Goal: Transaction & Acquisition: Book appointment/travel/reservation

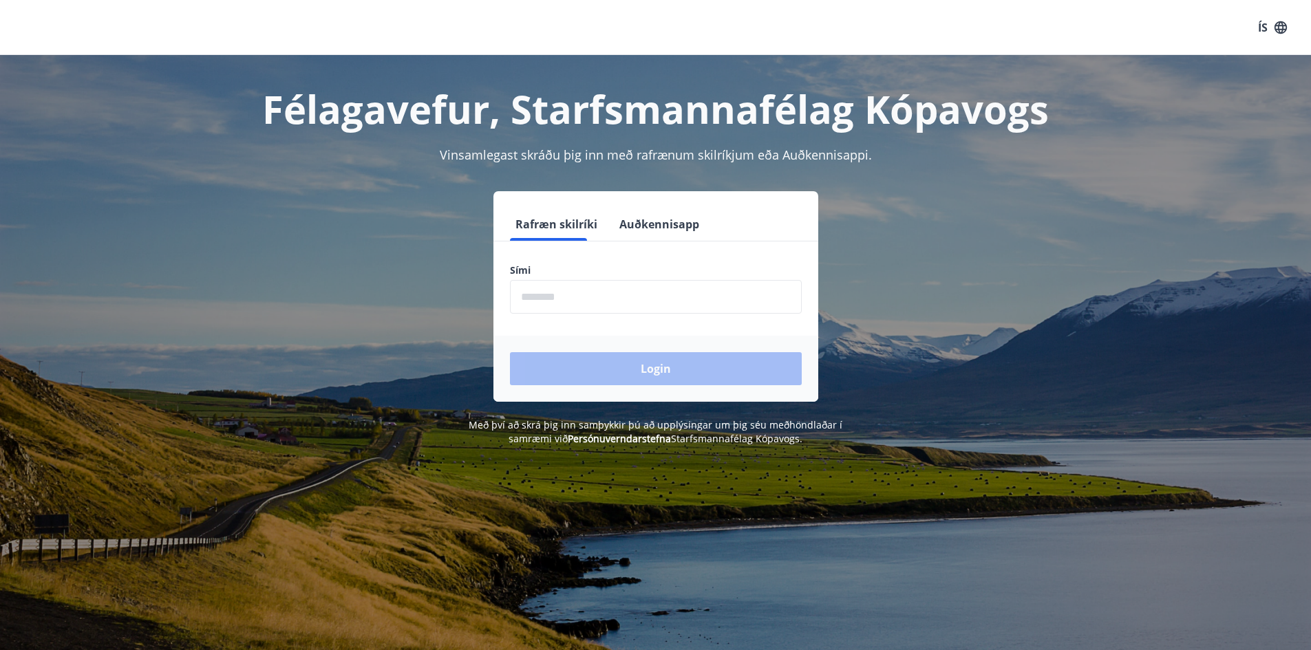
click at [644, 312] on input "phone" at bounding box center [656, 297] width 292 height 34
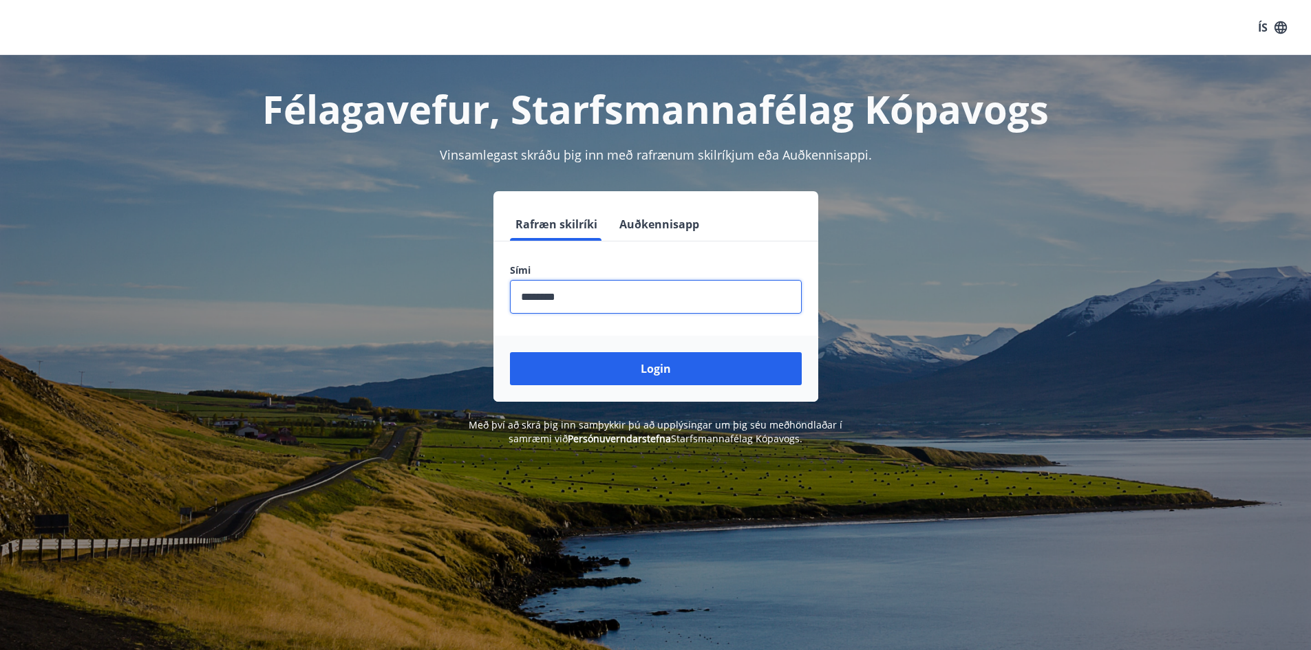
type input "********"
click at [510, 352] on button "Login" at bounding box center [656, 368] width 292 height 33
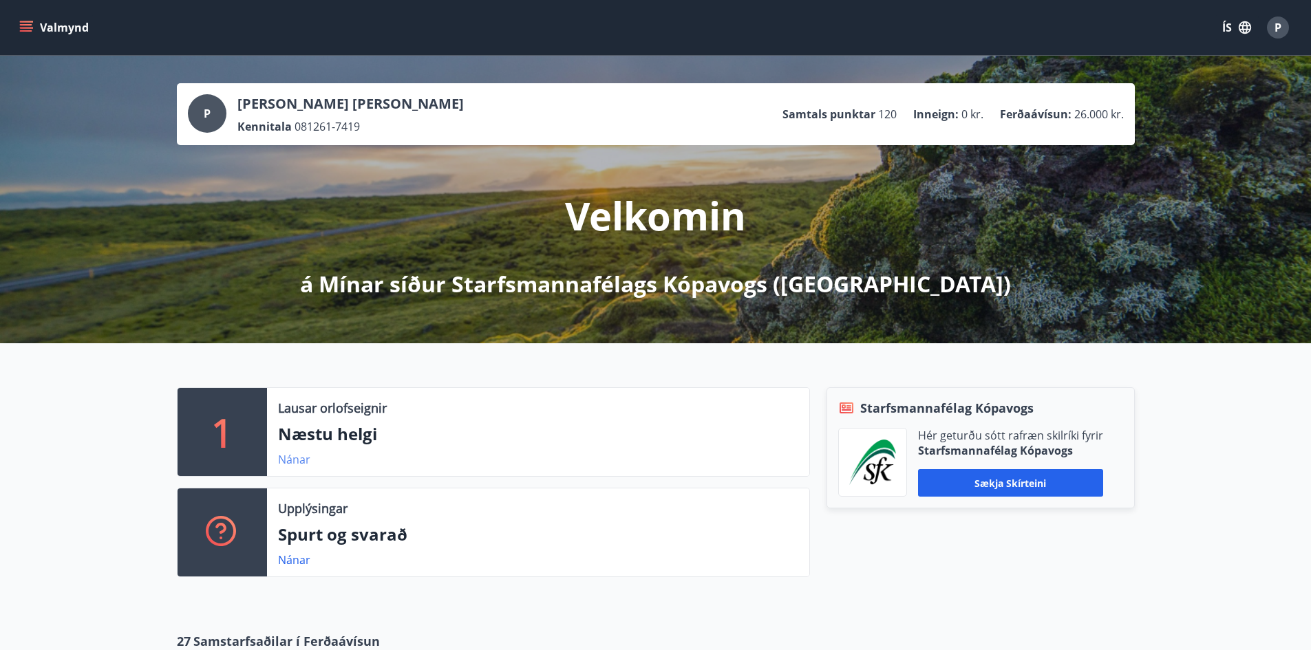
click at [293, 463] on link "Nánar" at bounding box center [294, 459] width 32 height 15
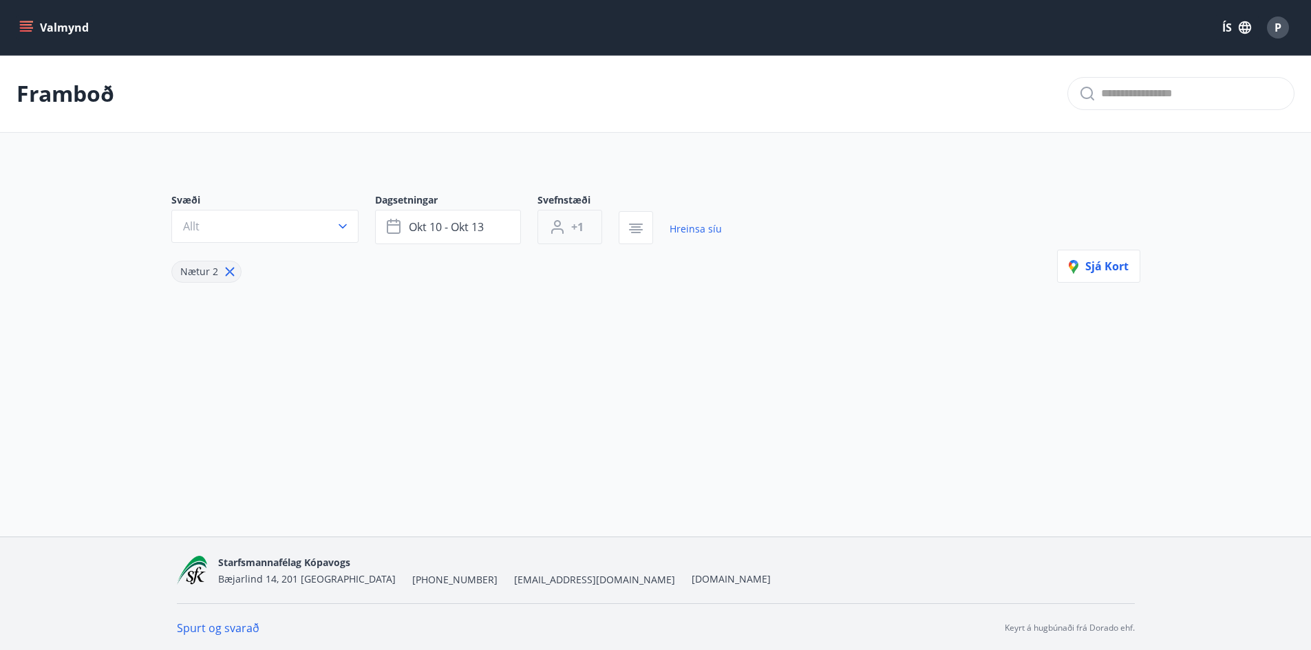
scroll to position [2, 0]
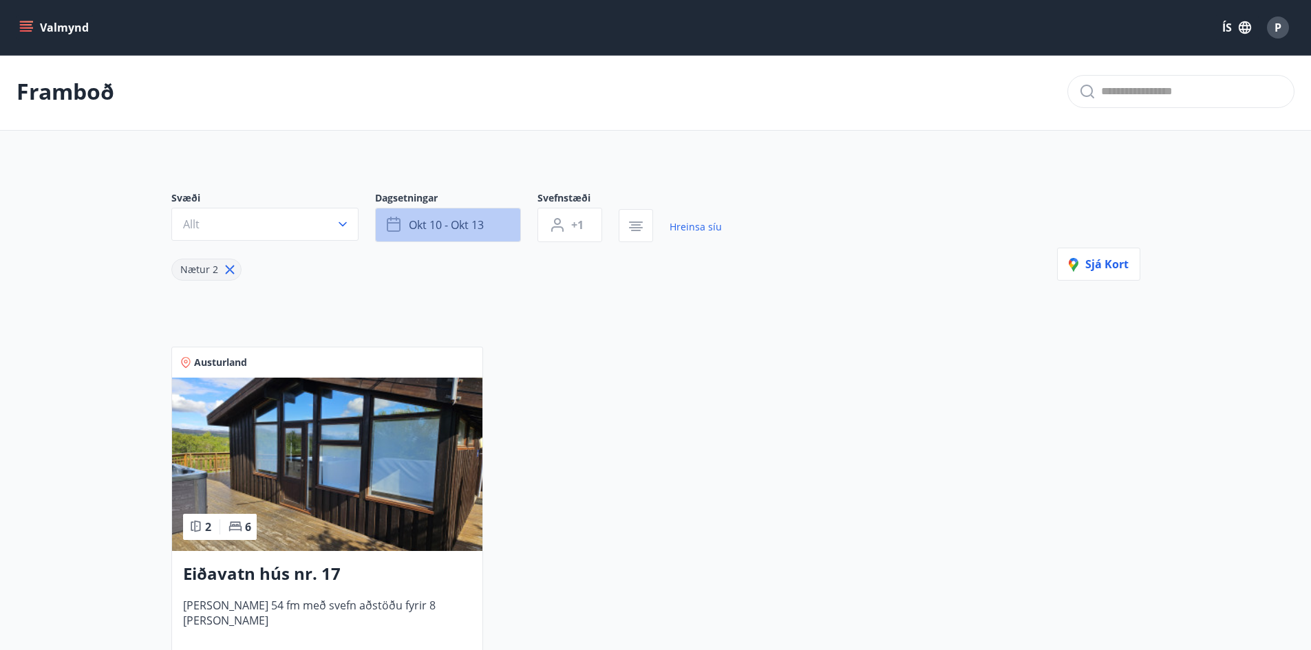
click at [493, 226] on button "okt 10 - okt 13" at bounding box center [448, 225] width 146 height 34
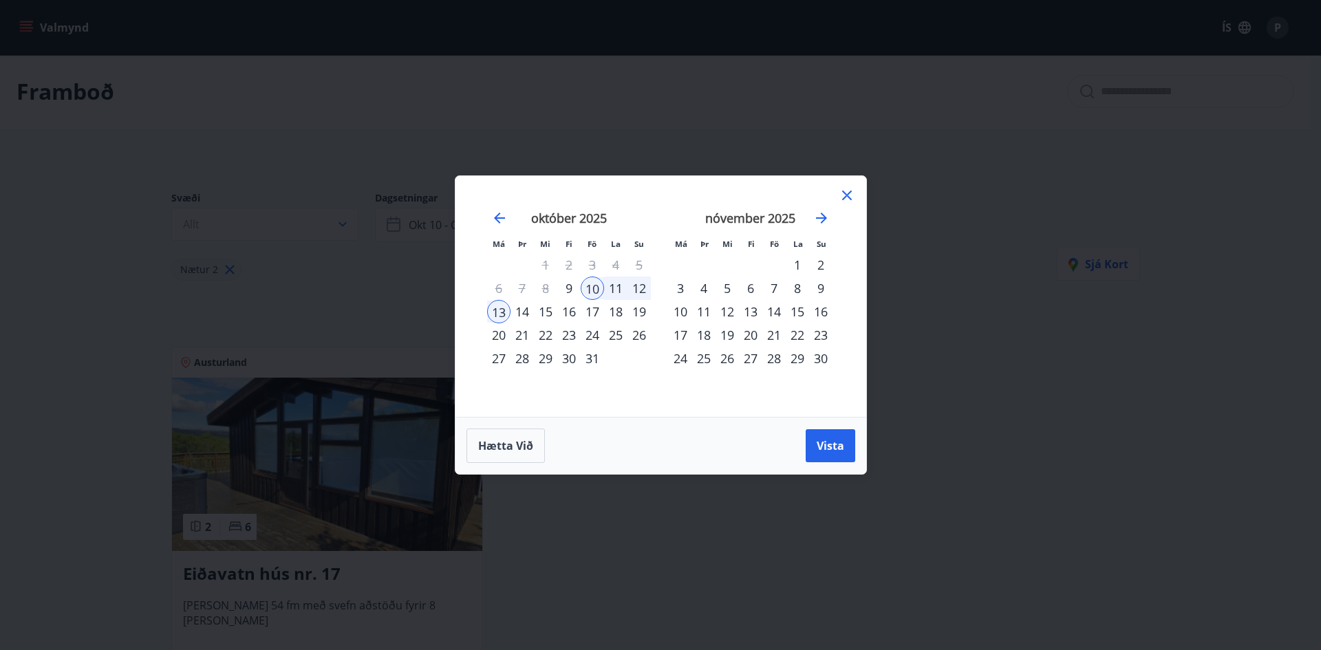
click at [588, 336] on div "24" at bounding box center [592, 334] width 23 height 23
click at [527, 361] on div "28" at bounding box center [522, 358] width 23 height 23
click at [847, 463] on div "Hætta við Vista" at bounding box center [661, 446] width 389 height 34
drag, startPoint x: 847, startPoint y: 451, endPoint x: 838, endPoint y: 438, distance: 15.5
click at [846, 451] on button "Vista" at bounding box center [831, 445] width 50 height 33
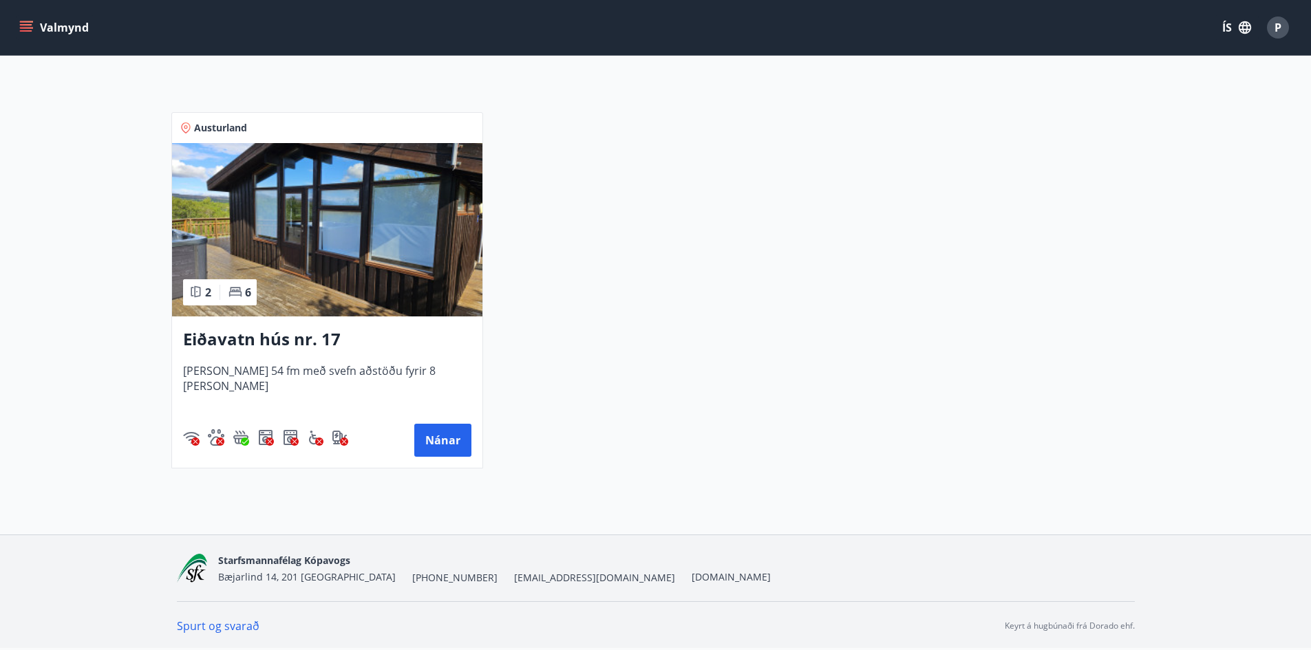
click at [928, 275] on div "Austurland 2 6 Eiðavatn hús nr. 17 [PERSON_NAME] 54 fm með svefn aðstöðu fyrir …" at bounding box center [648, 282] width 986 height 373
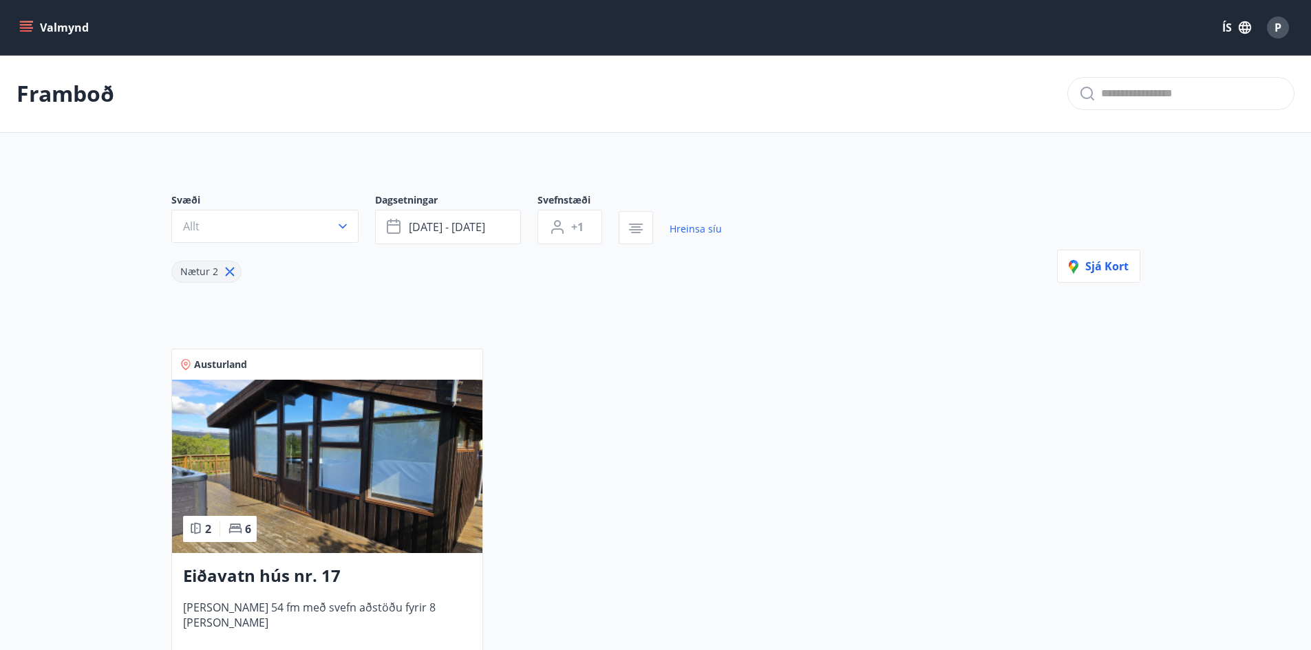
click at [35, 91] on p "Framboð" at bounding box center [66, 93] width 98 height 30
click at [29, 2] on div "Valmynd ÍS P" at bounding box center [655, 27] width 1311 height 55
click at [36, 24] on button "Valmynd" at bounding box center [56, 27] width 78 height 25
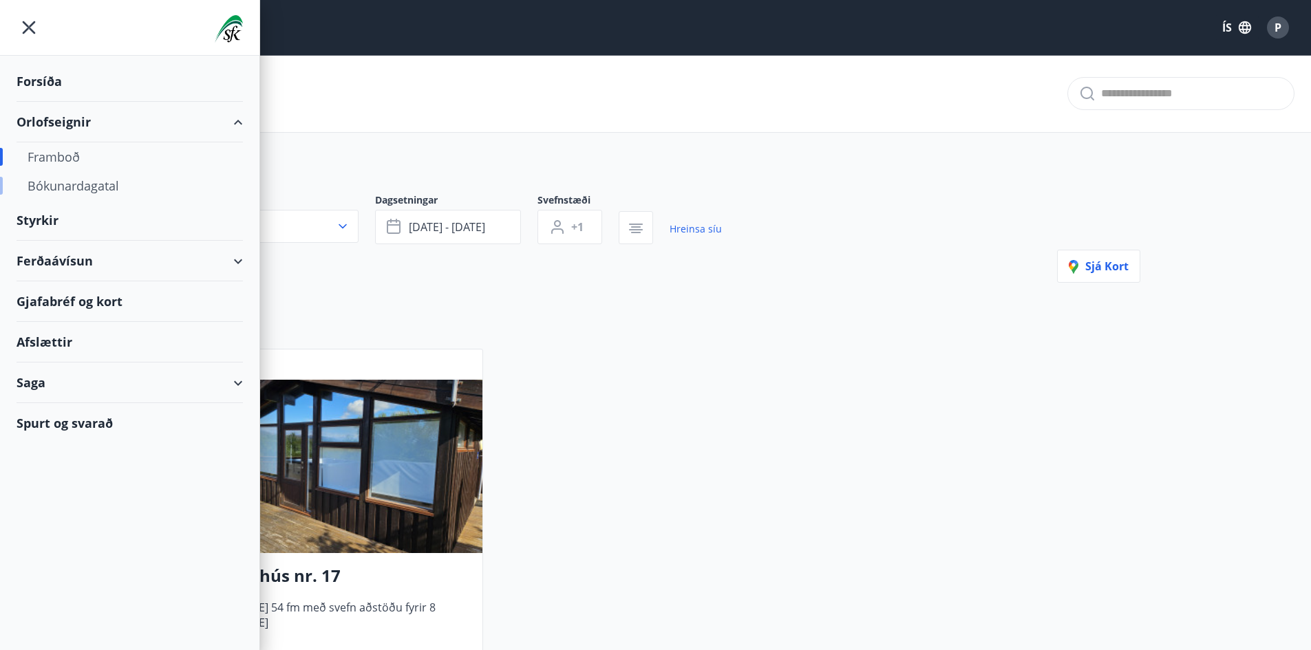
click at [95, 191] on div "Bókunardagatal" at bounding box center [130, 185] width 204 height 29
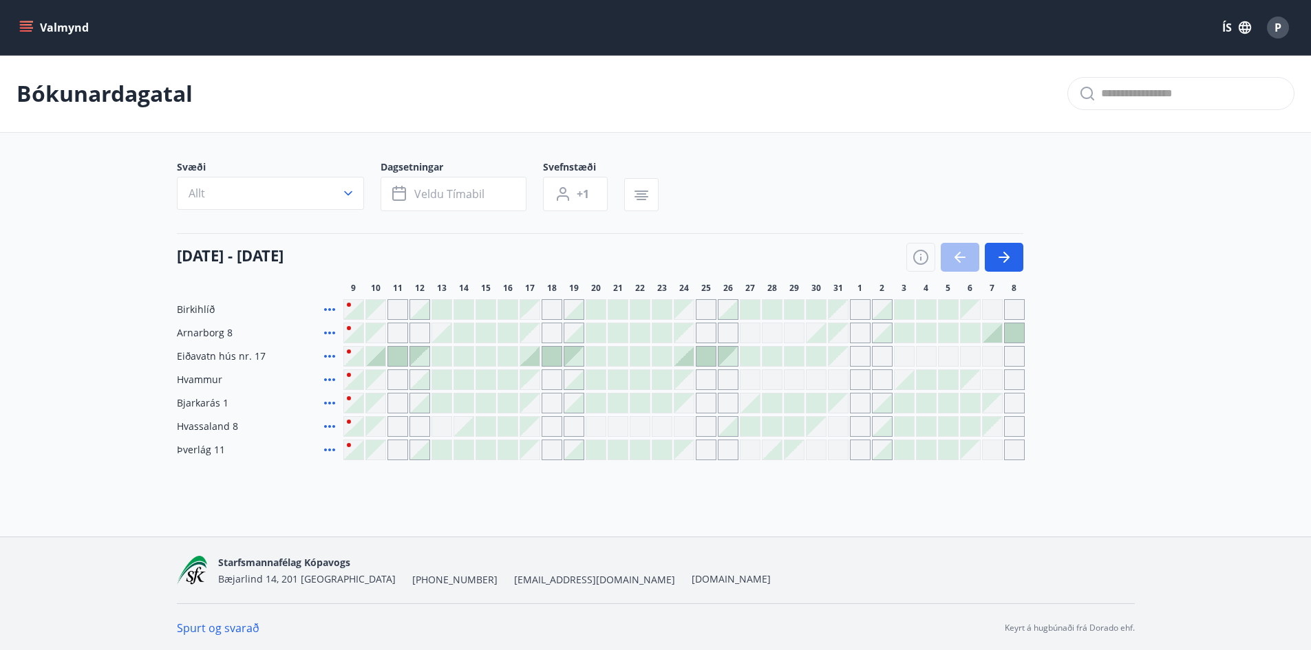
click at [682, 427] on div "Gráir dagar eru ekki bókanlegir" at bounding box center [684, 426] width 21 height 21
click at [685, 426] on div "Gráir dagar eru ekki bókanlegir" at bounding box center [684, 426] width 21 height 21
click at [704, 496] on div "Bókunardagatal Svæði Allt Dagsetningar Veldu tímabil Svefnstæði +1 [DATE] - 08 …" at bounding box center [655, 285] width 1311 height 460
drag, startPoint x: 679, startPoint y: 349, endPoint x: 685, endPoint y: 356, distance: 8.8
click at [680, 349] on div at bounding box center [683, 356] width 19 height 19
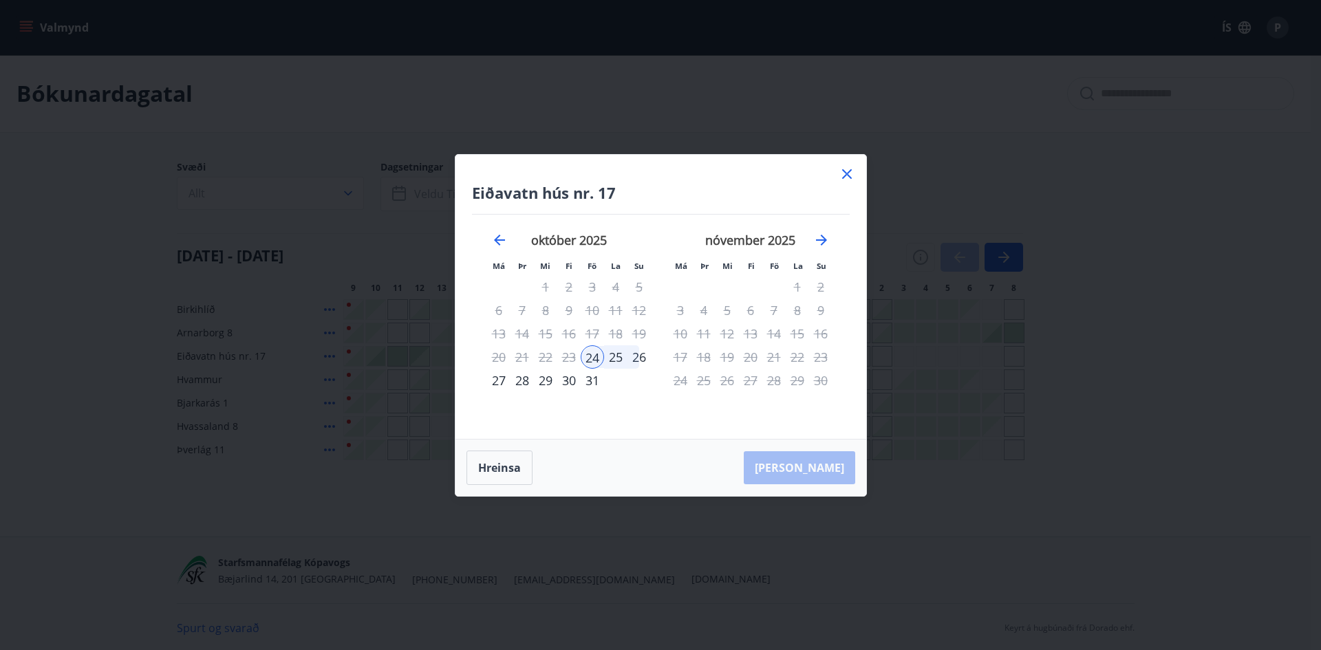
drag, startPoint x: 844, startPoint y: 173, endPoint x: 91, endPoint y: 441, distance: 800.0
click at [844, 173] on icon at bounding box center [847, 174] width 17 height 17
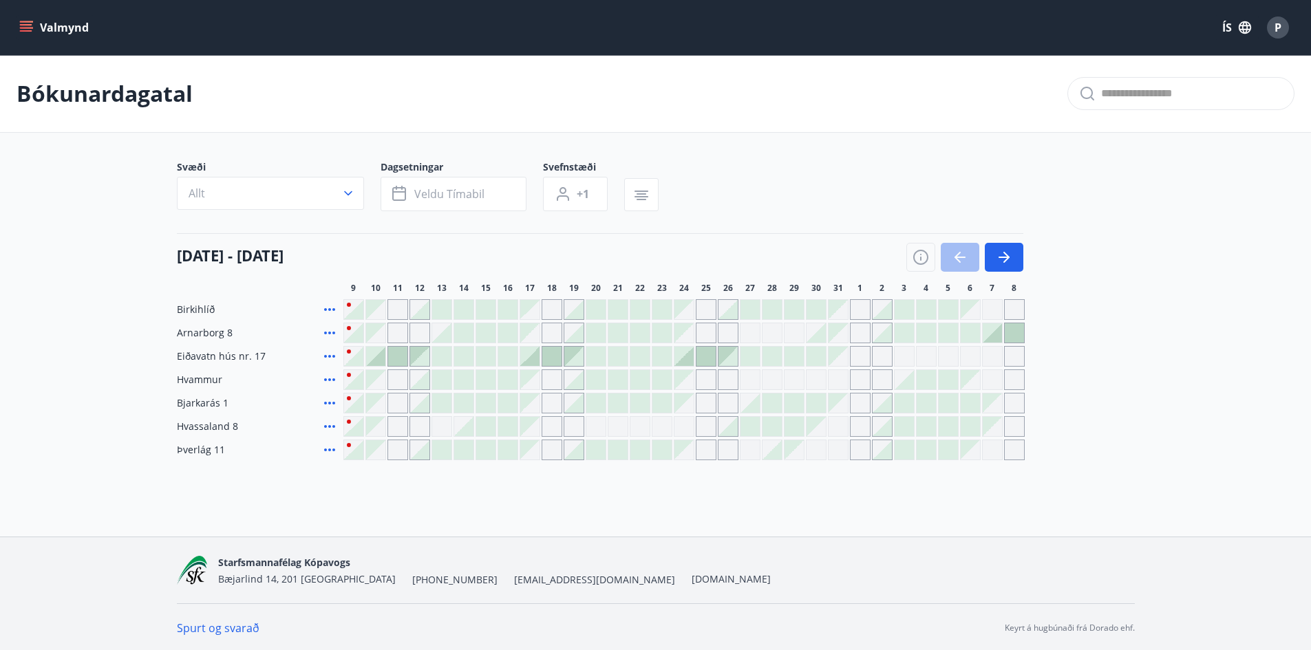
click at [202, 354] on span "Eiðavatn hús nr. 17" at bounding box center [221, 357] width 89 height 14
click at [17, 28] on button "Valmynd" at bounding box center [56, 27] width 78 height 25
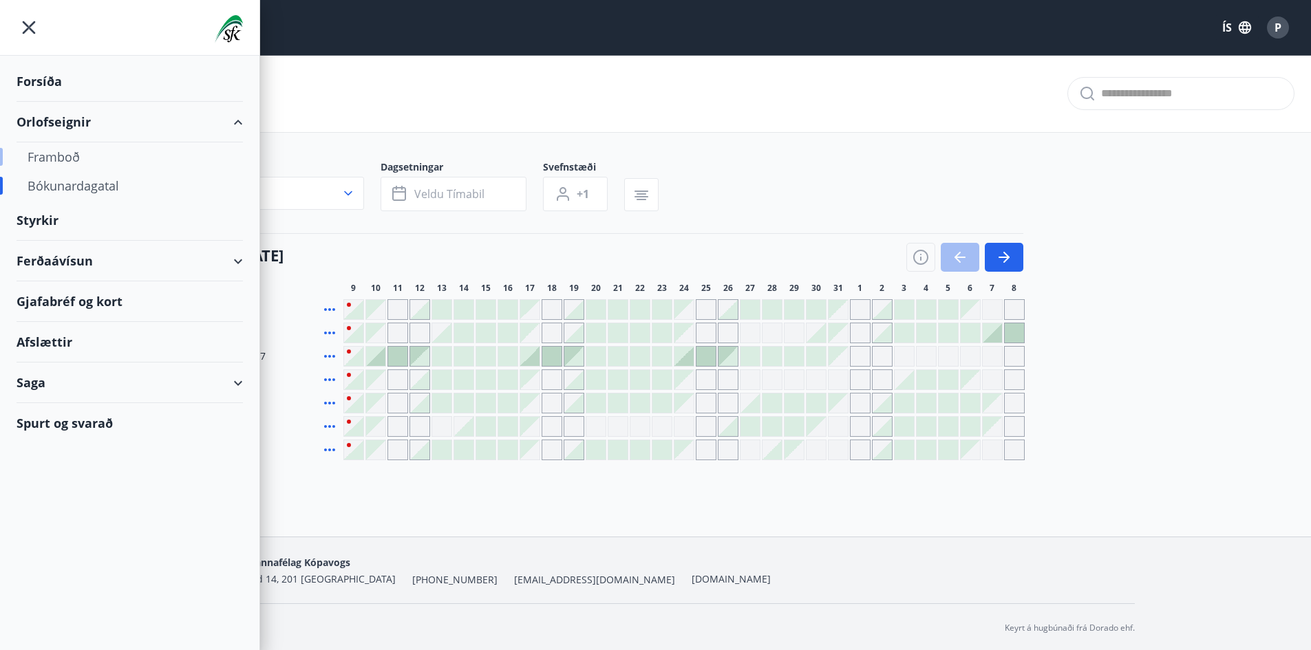
click at [52, 158] on div "Framboð" at bounding box center [130, 156] width 204 height 29
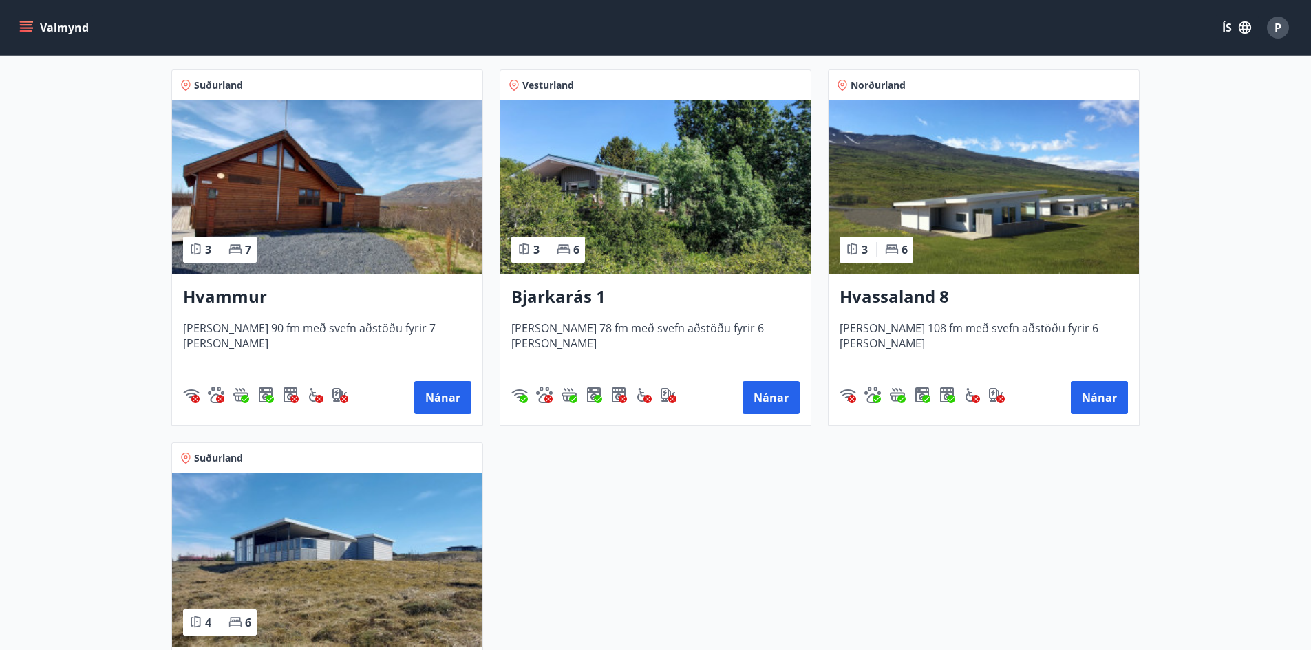
scroll to position [206, 0]
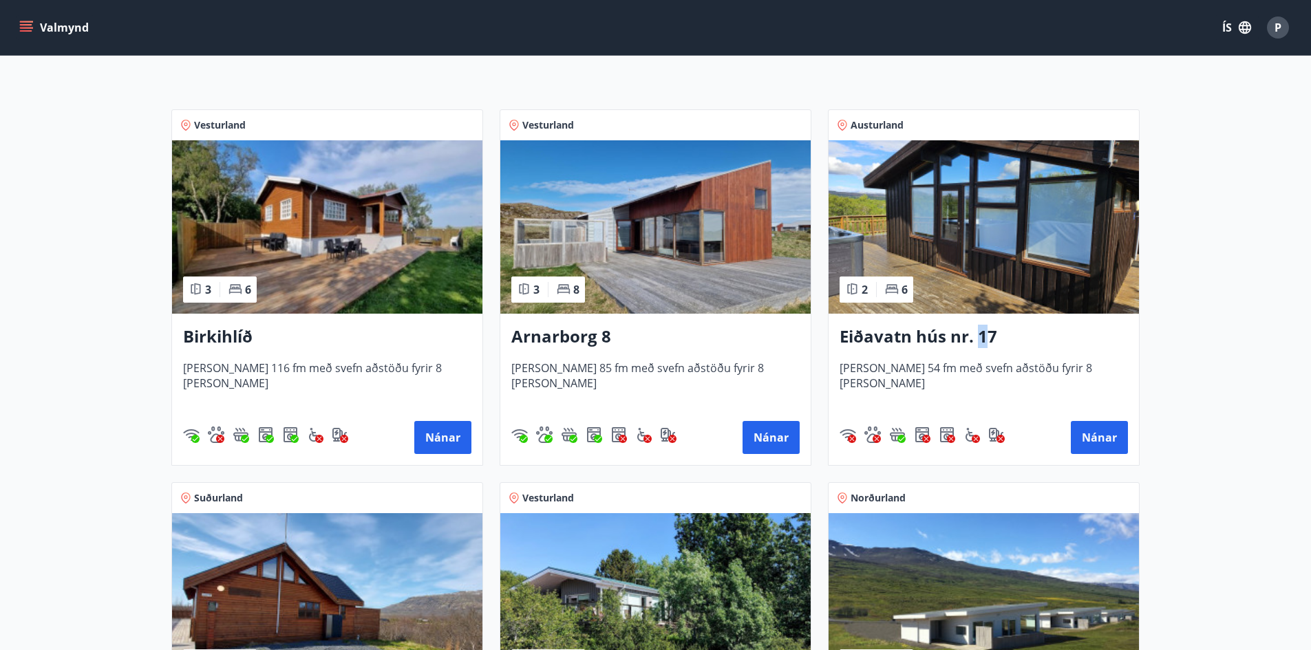
click at [983, 335] on h3 "Eiðavatn hús nr. 17" at bounding box center [984, 337] width 288 height 25
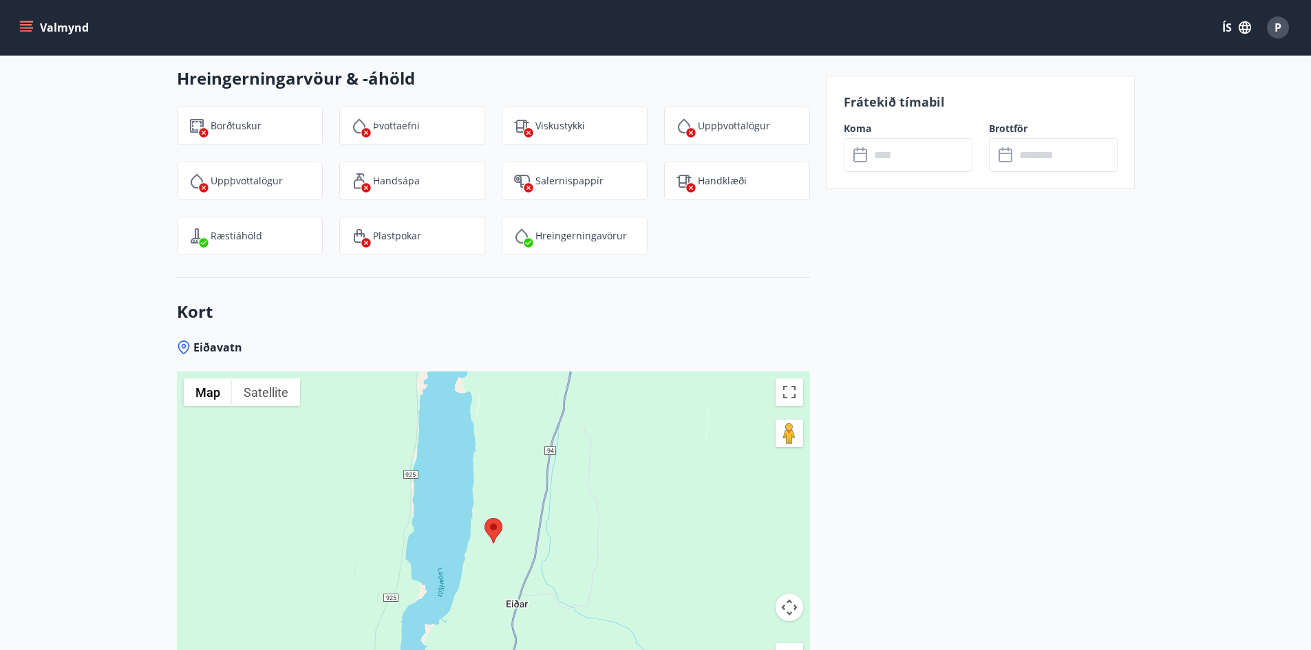
scroll to position [1996, 0]
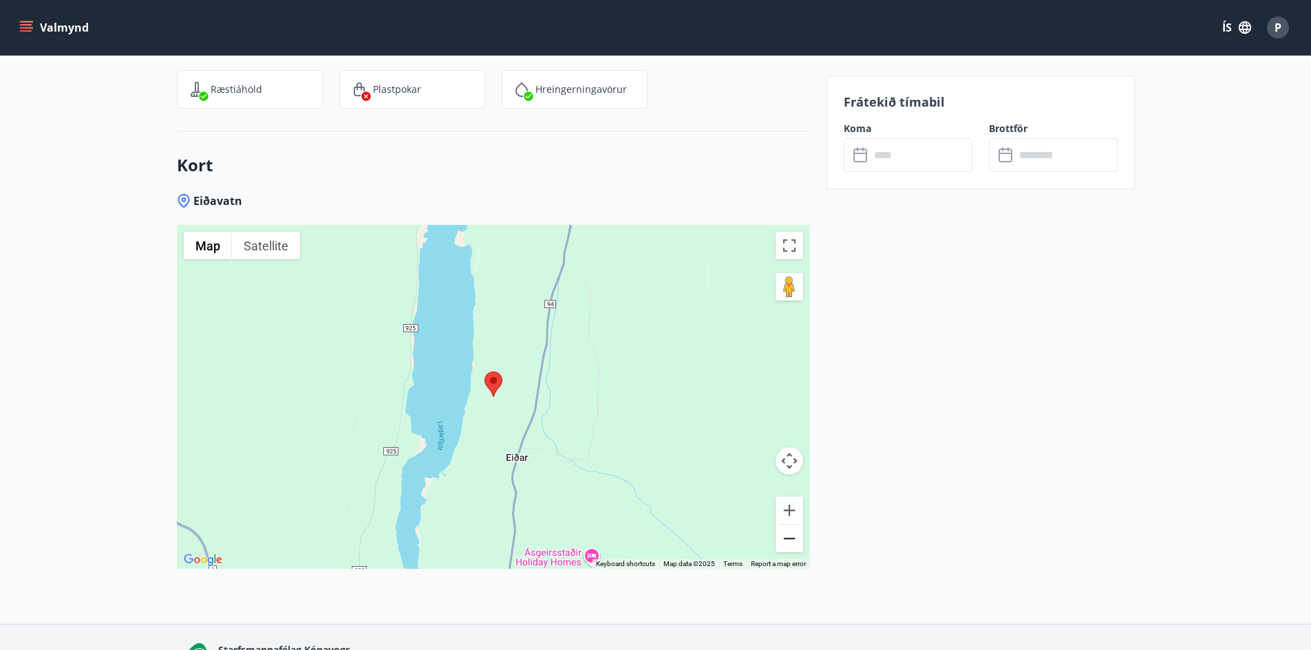
click at [783, 525] on button "Zoom out" at bounding box center [790, 539] width 28 height 28
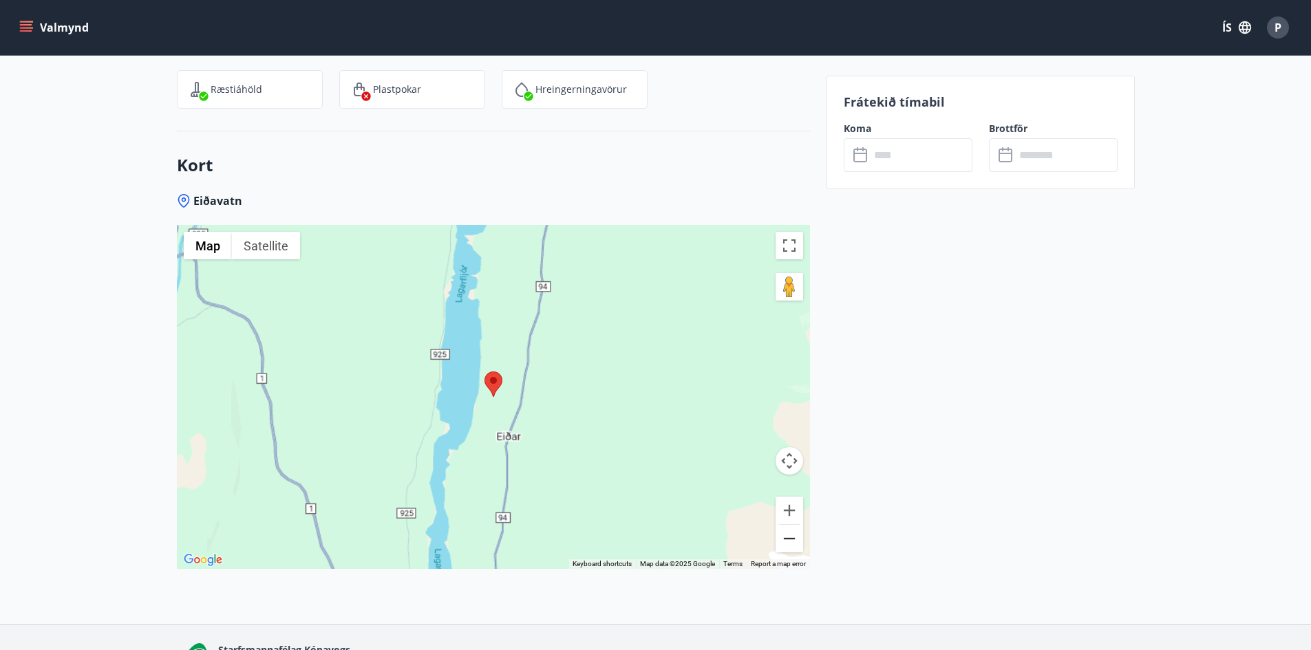
click at [783, 525] on button "Zoom out" at bounding box center [790, 539] width 28 height 28
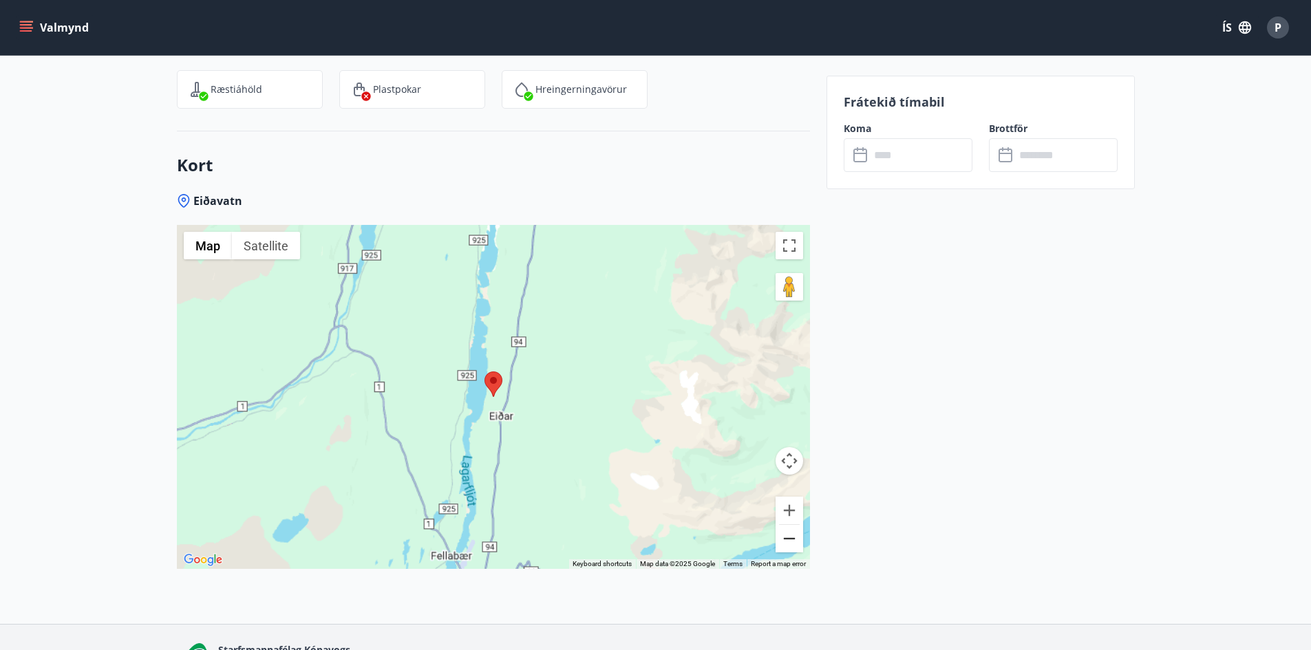
click at [783, 525] on button "Zoom out" at bounding box center [790, 539] width 28 height 28
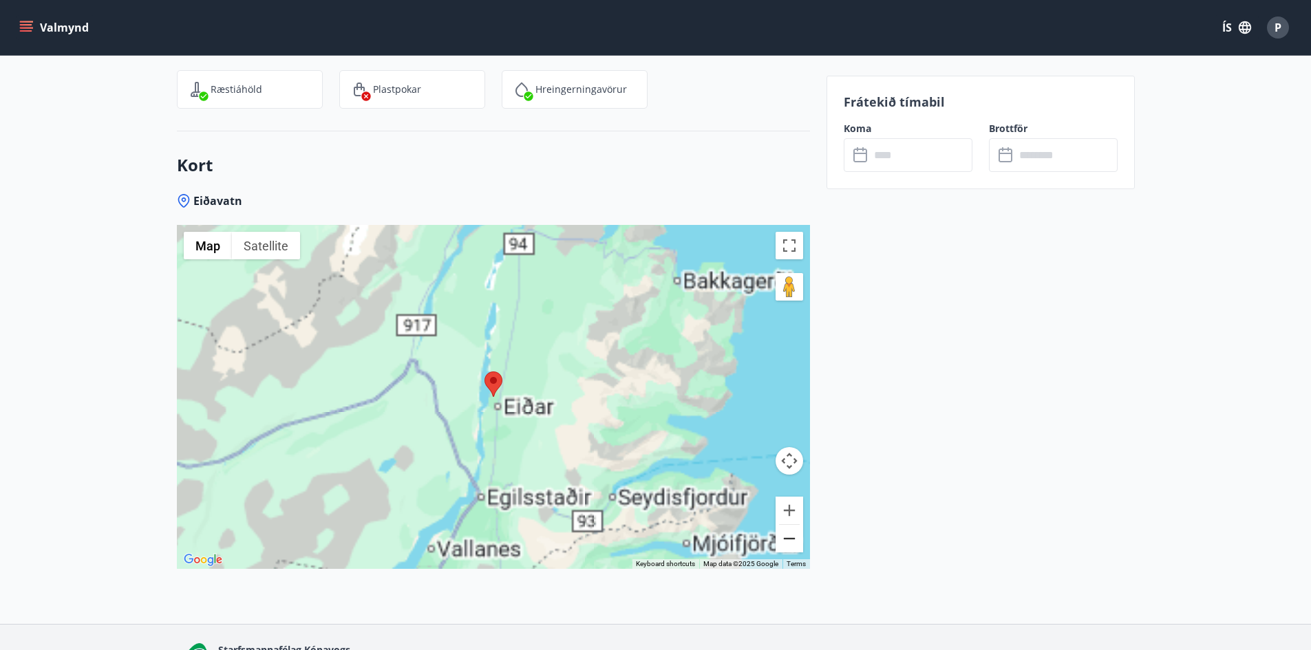
click at [783, 525] on button "Zoom out" at bounding box center [790, 539] width 28 height 28
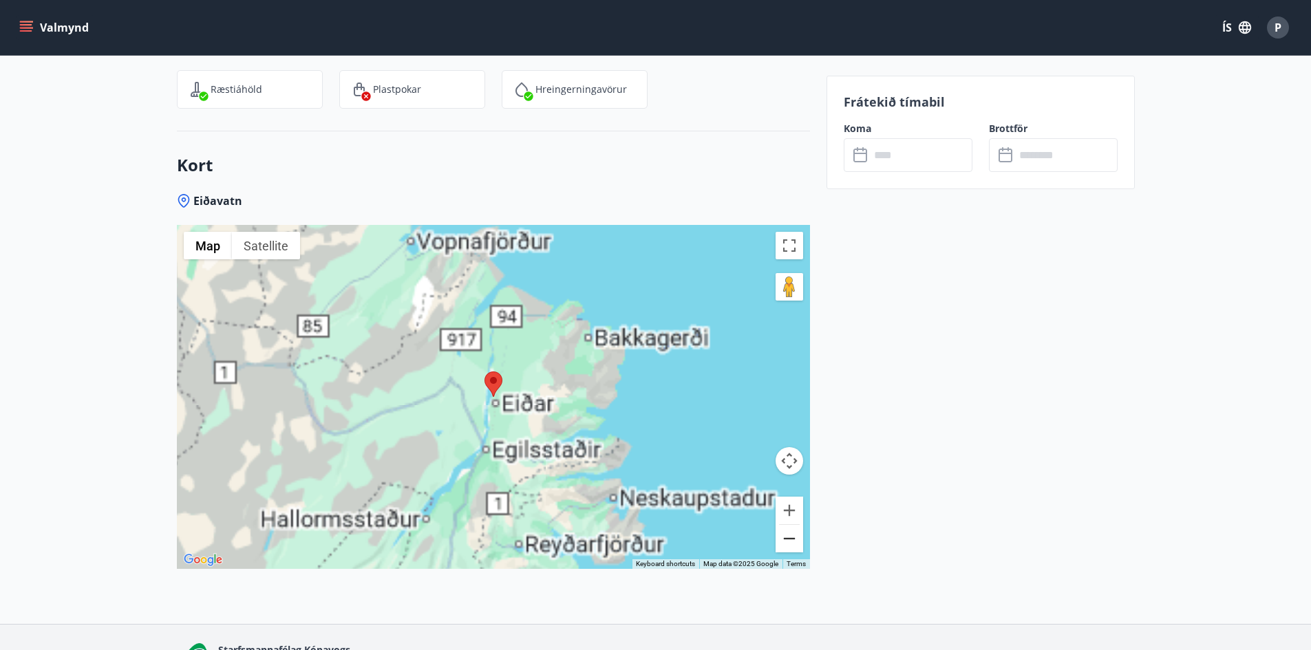
click at [783, 525] on button "Zoom out" at bounding box center [790, 539] width 28 height 28
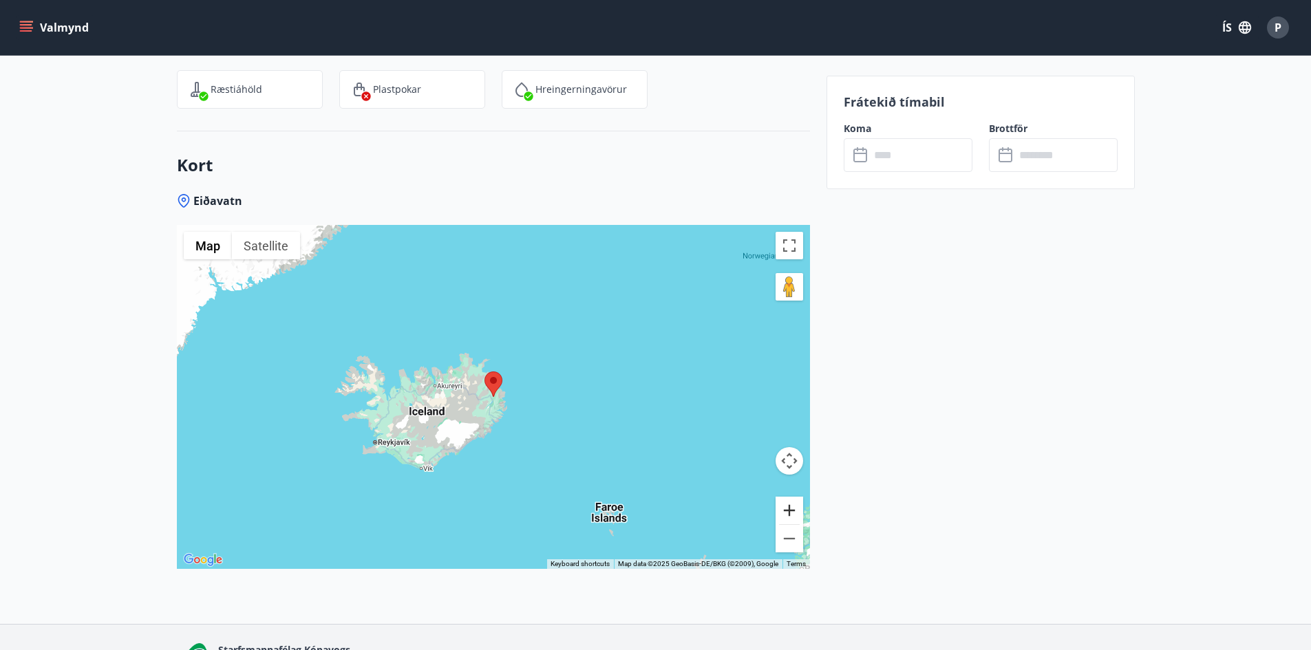
click at [791, 497] on button "Zoom in" at bounding box center [790, 511] width 28 height 28
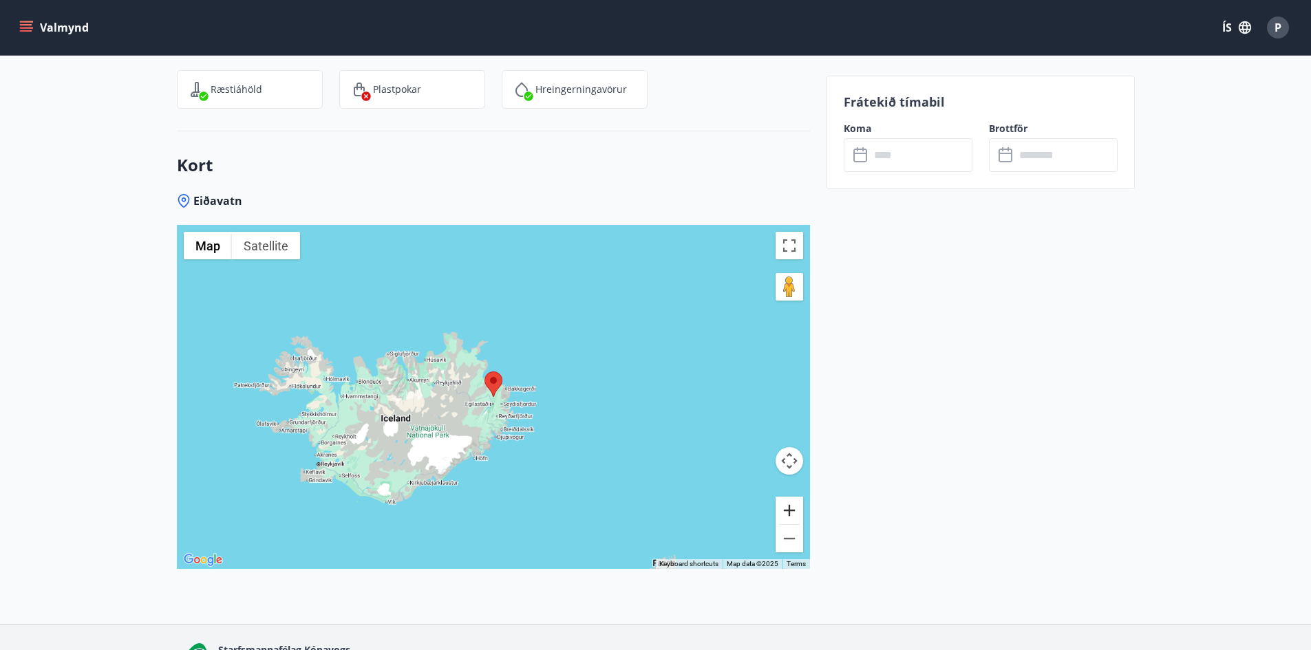
click at [791, 497] on button "Zoom in" at bounding box center [790, 511] width 28 height 28
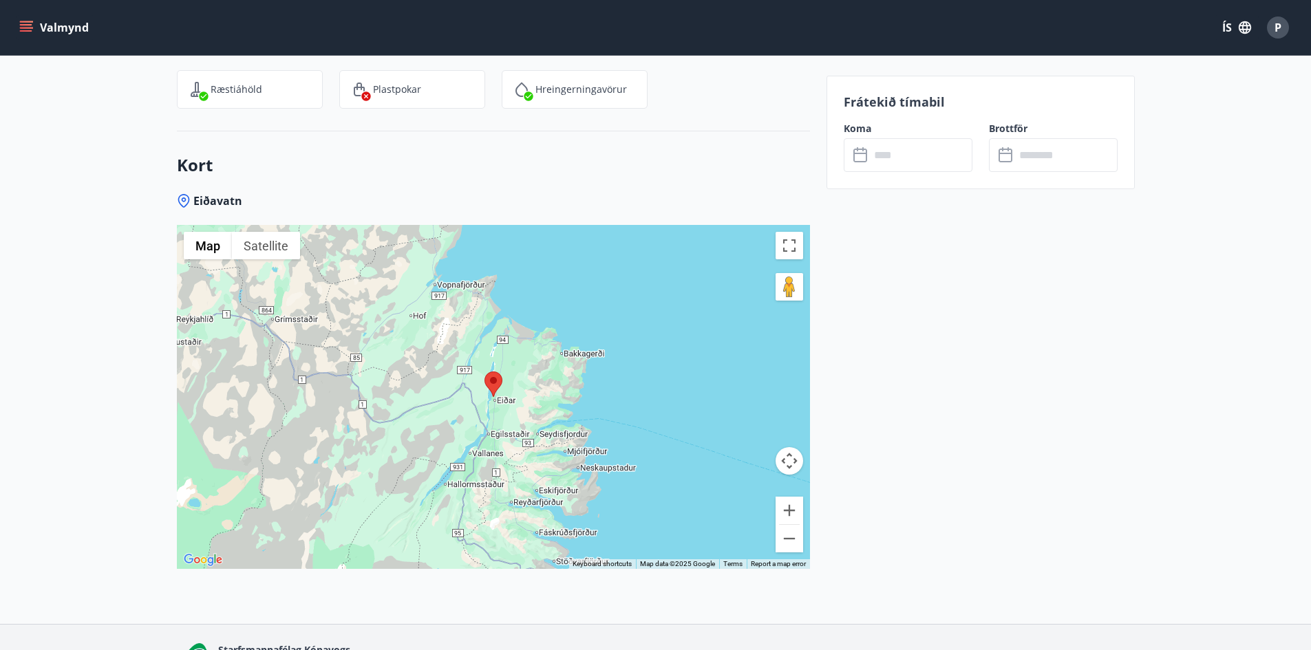
click at [33, 29] on button "Valmynd" at bounding box center [56, 27] width 78 height 25
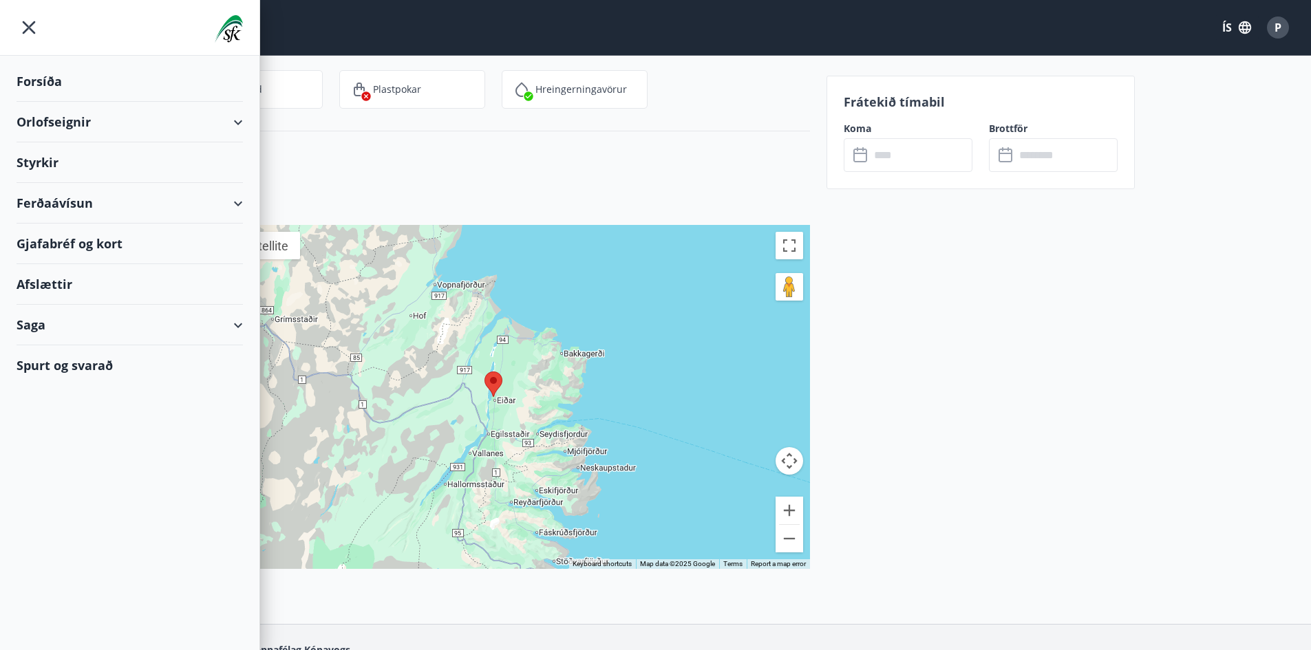
click at [246, 121] on icon at bounding box center [238, 122] width 17 height 17
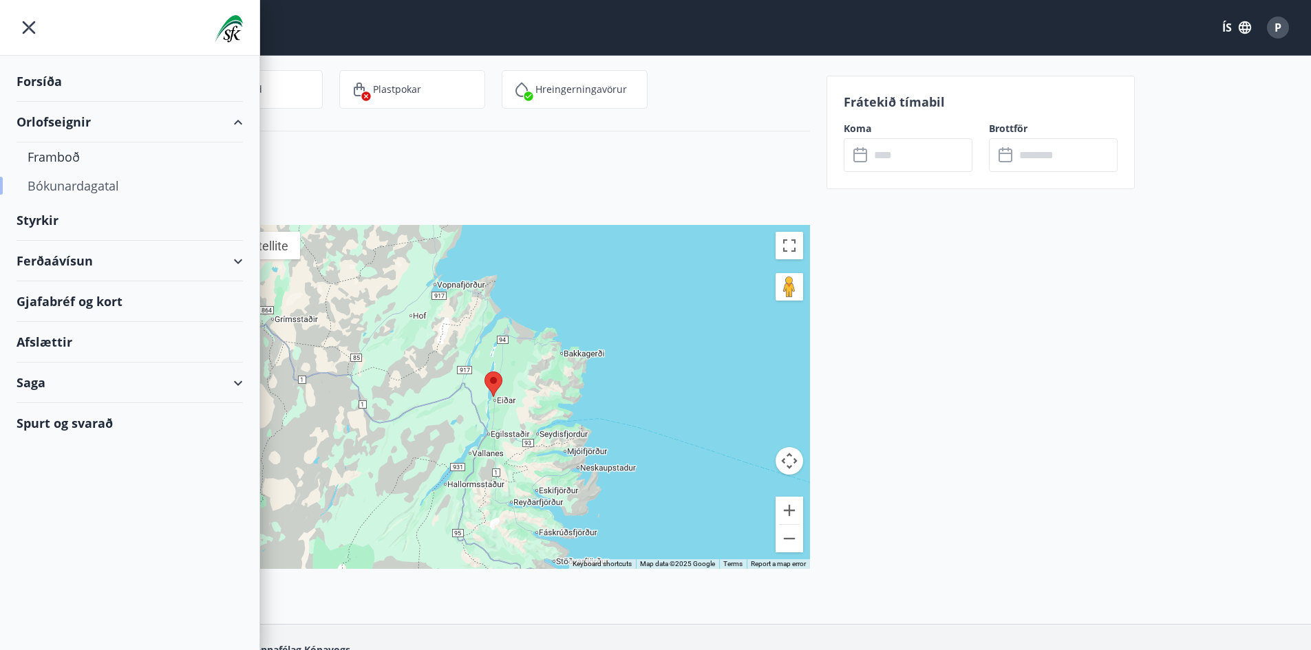
click at [83, 188] on div "Bókunardagatal" at bounding box center [130, 185] width 204 height 29
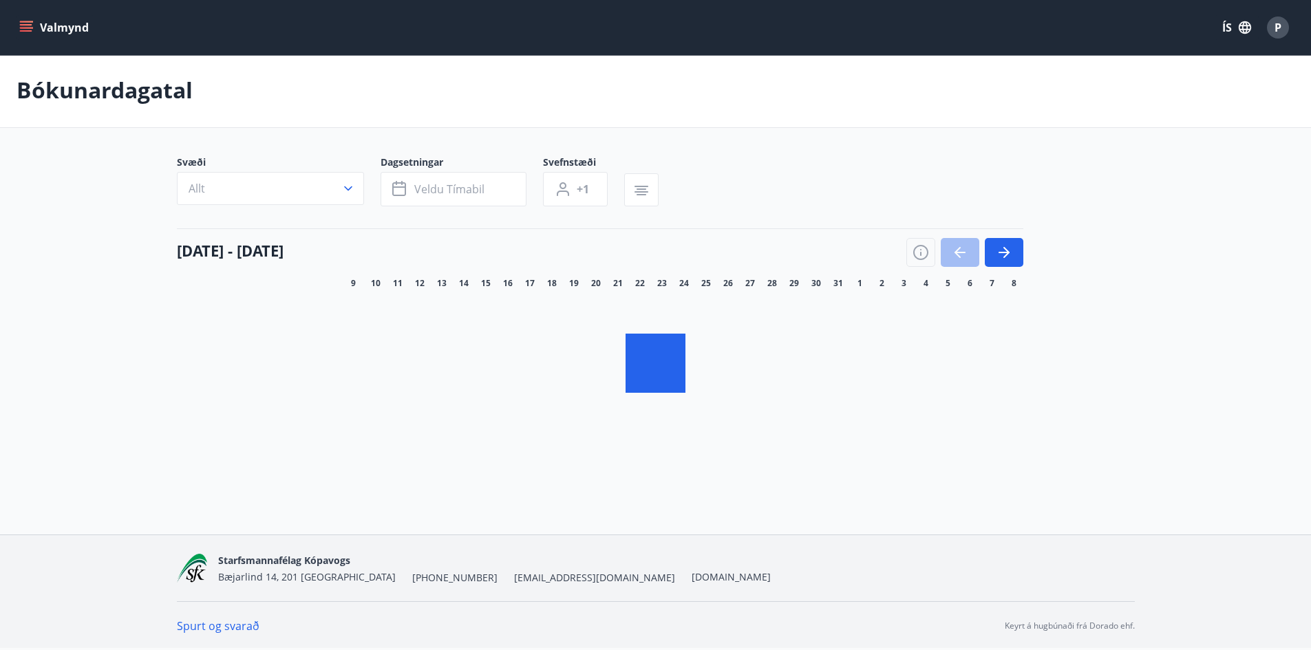
scroll to position [2, 0]
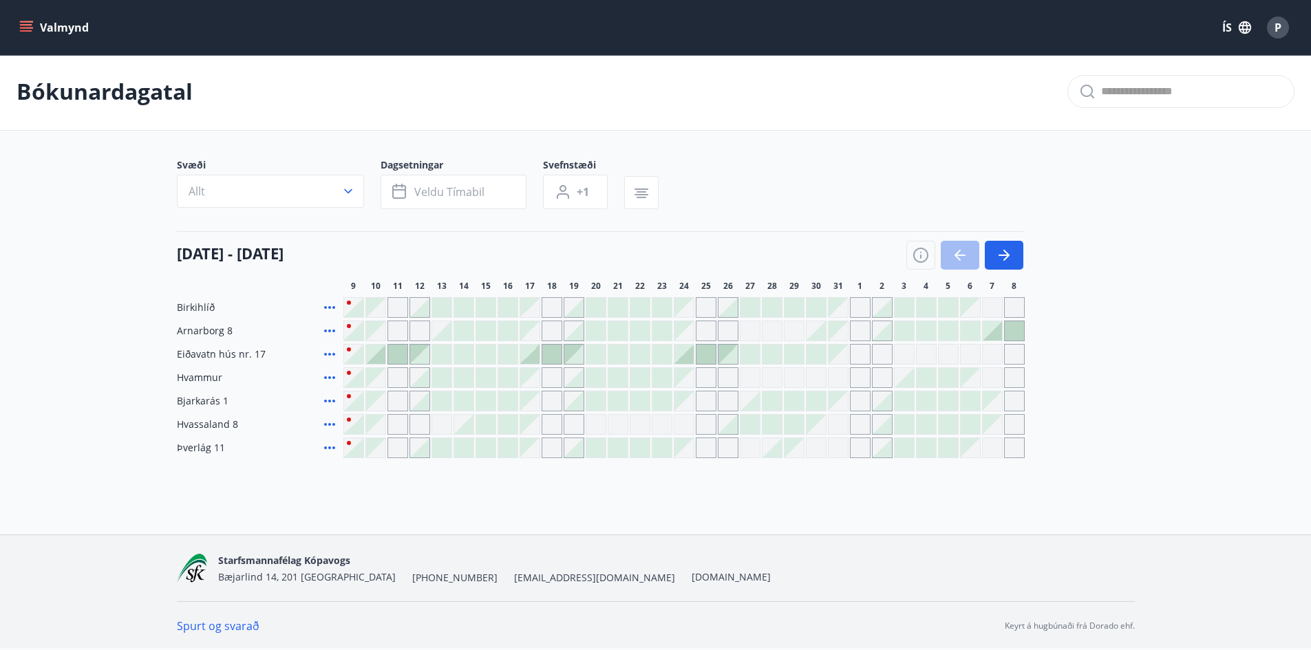
click at [713, 304] on div "Gráir dagar eru ekki bókanlegir" at bounding box center [706, 307] width 21 height 21
click at [681, 308] on div "Gráir dagar eru ekki bókanlegir" at bounding box center [683, 307] width 19 height 19
click at [748, 240] on div "[DATE] - [DATE]" at bounding box center [600, 250] width 847 height 39
click at [732, 423] on div at bounding box center [728, 424] width 19 height 19
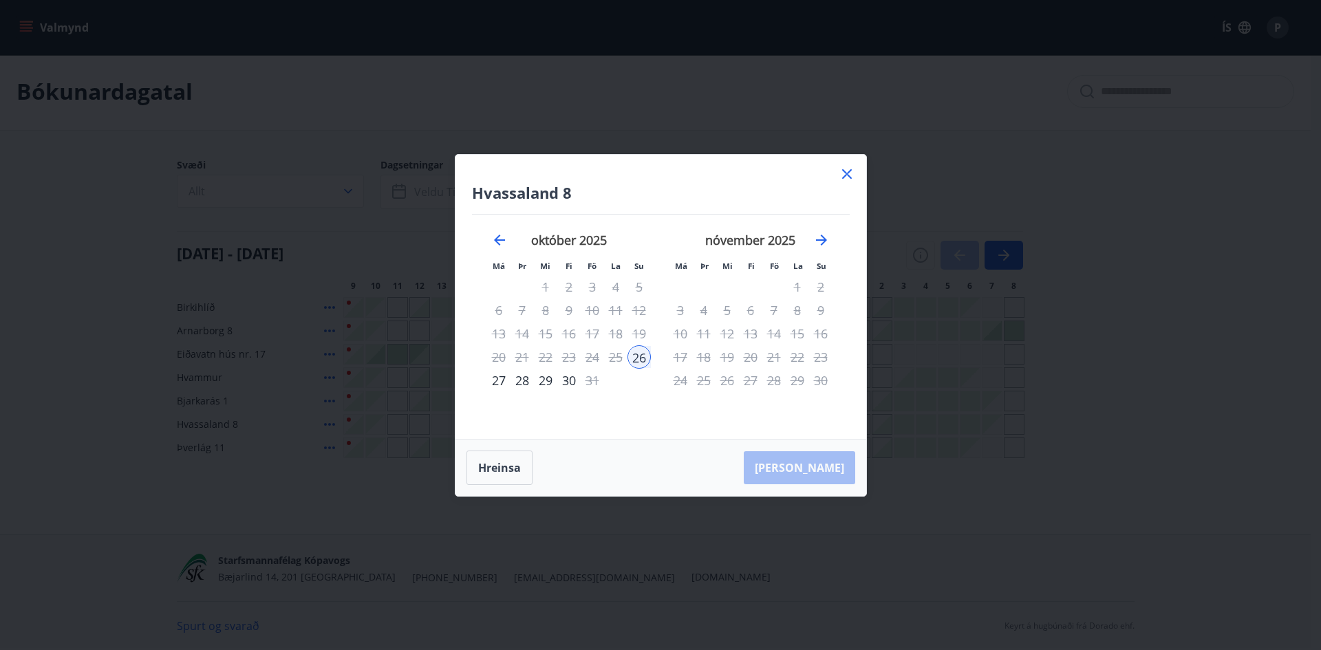
click at [852, 170] on icon at bounding box center [847, 174] width 17 height 17
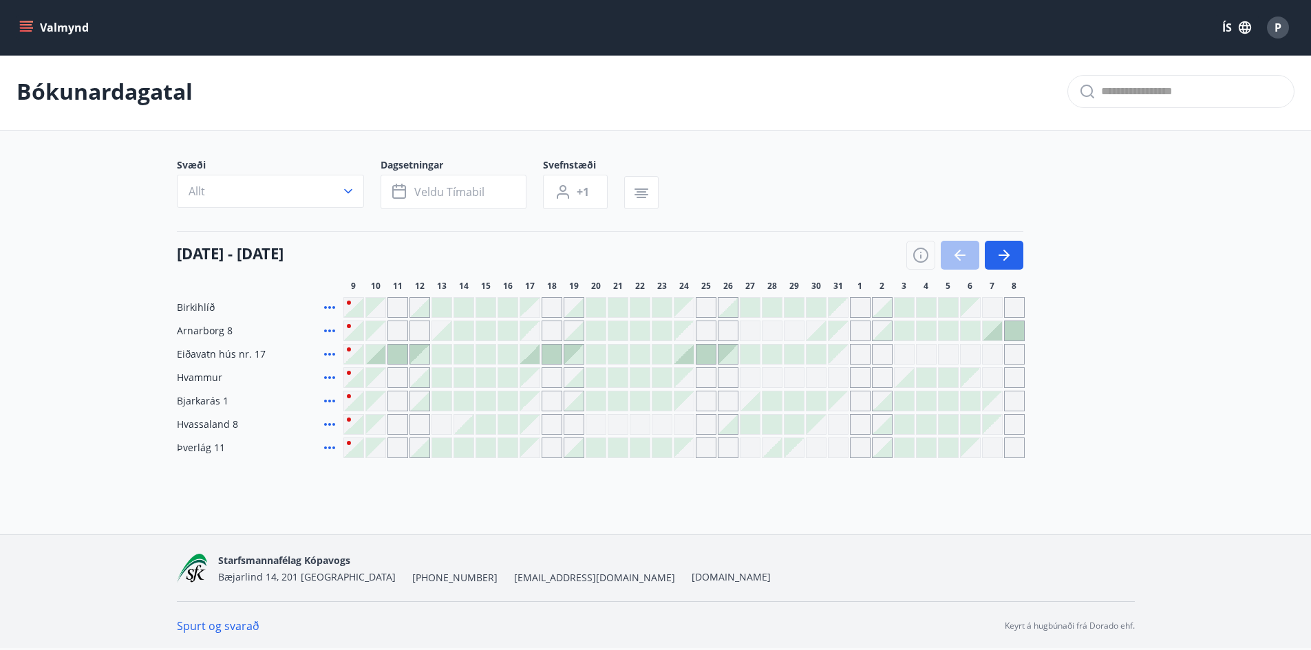
click at [30, 33] on icon "menu" at bounding box center [26, 28] width 14 height 14
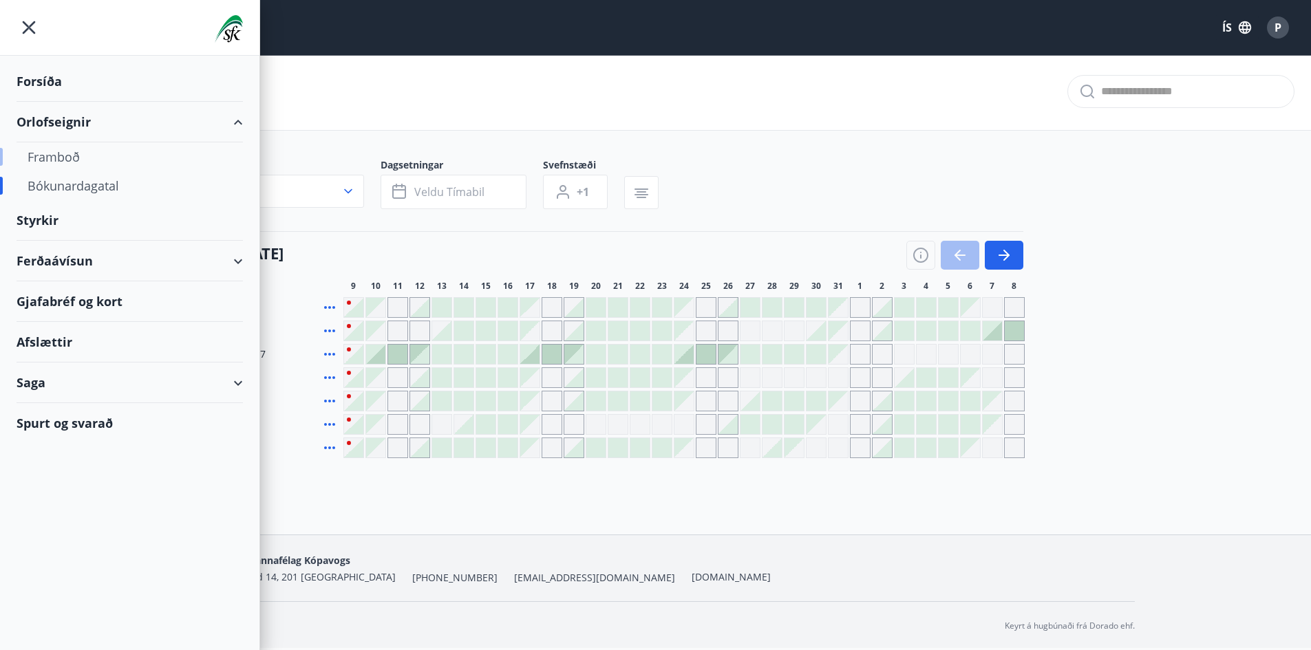
click at [69, 158] on div "Framboð" at bounding box center [130, 156] width 204 height 29
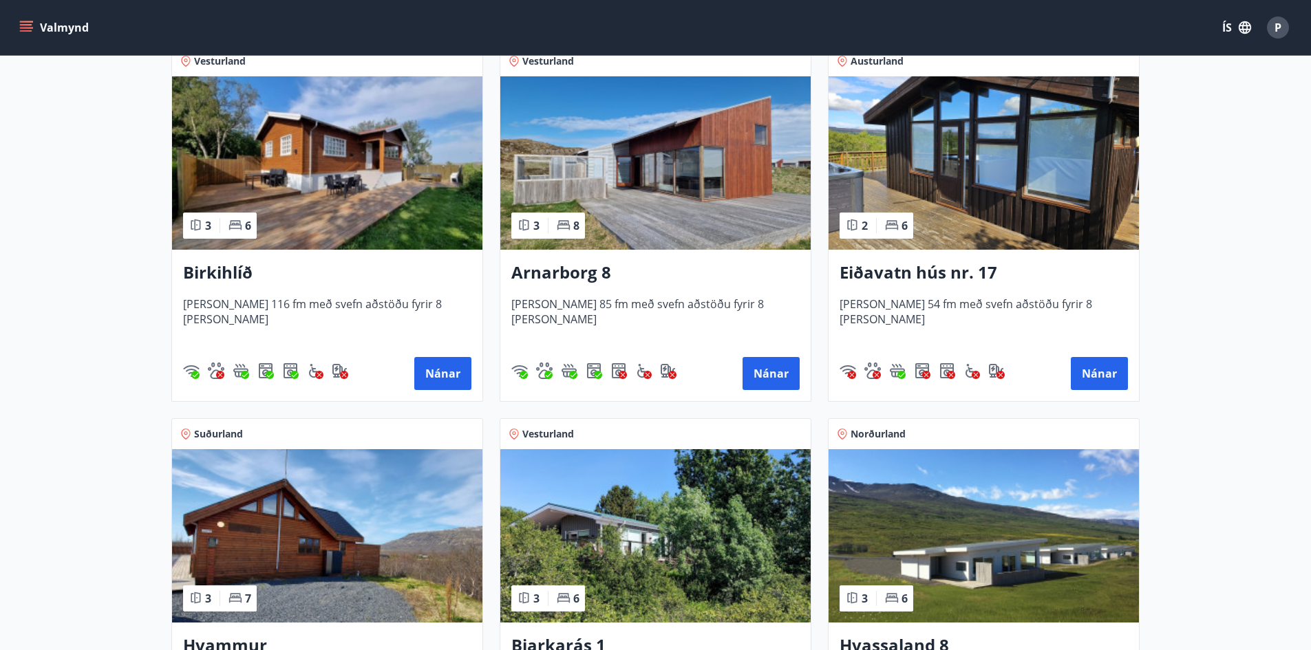
scroll to position [138, 0]
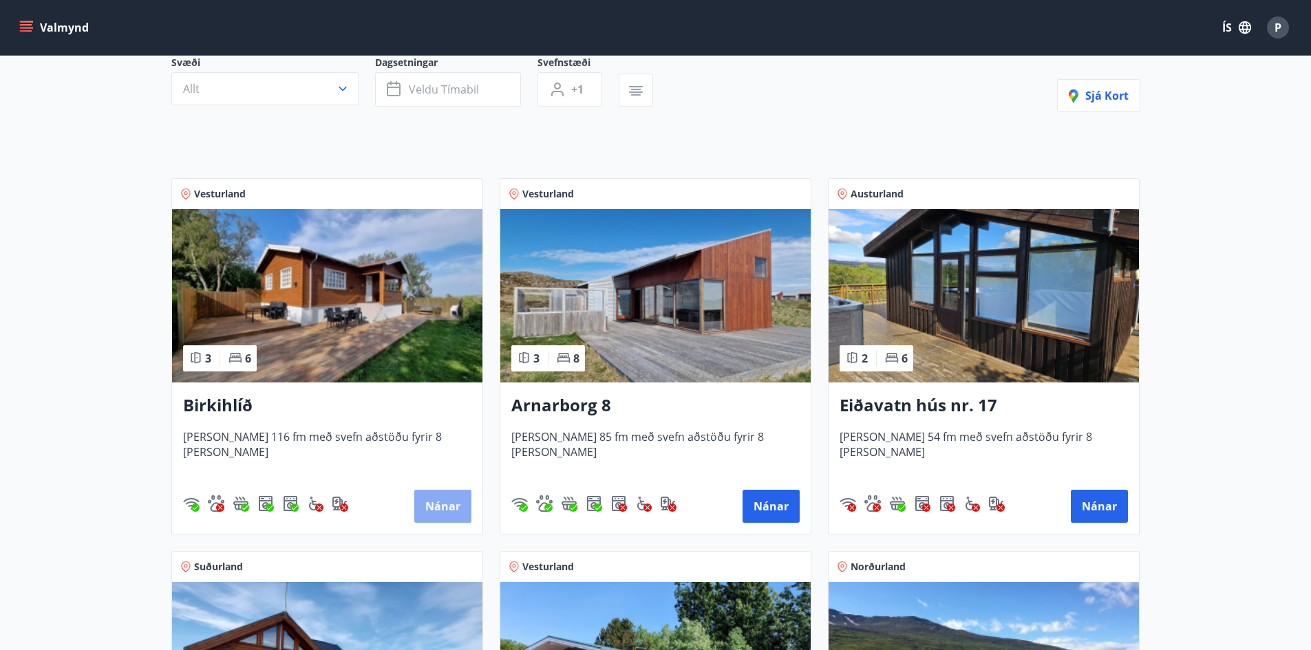
click at [456, 507] on button "Nánar" at bounding box center [442, 506] width 57 height 33
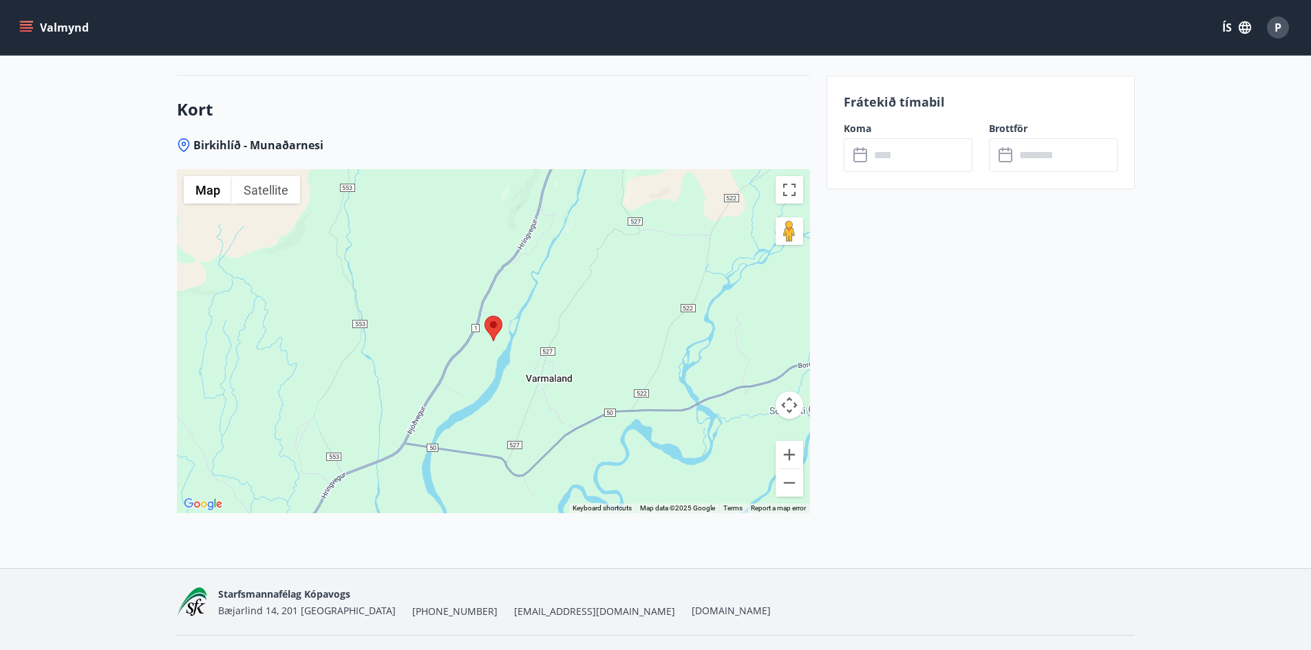
scroll to position [2428, 0]
click at [785, 469] on button "Zoom out" at bounding box center [790, 483] width 28 height 28
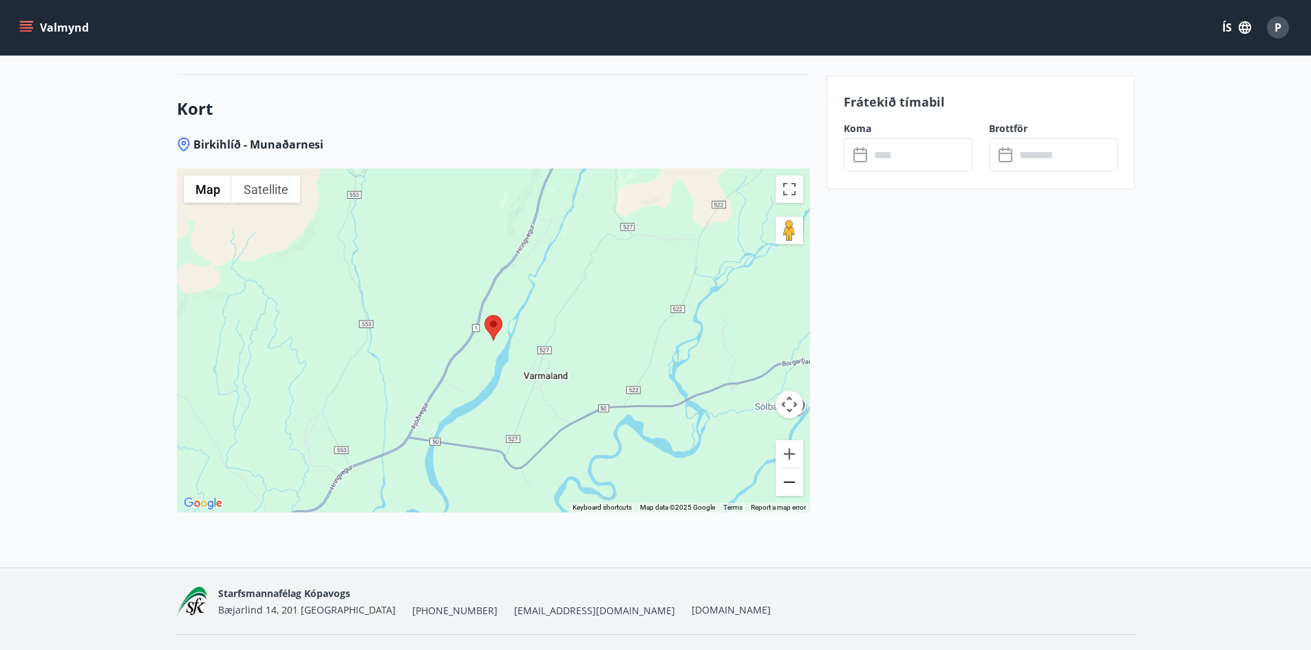
click at [785, 469] on button "Zoom out" at bounding box center [790, 483] width 28 height 28
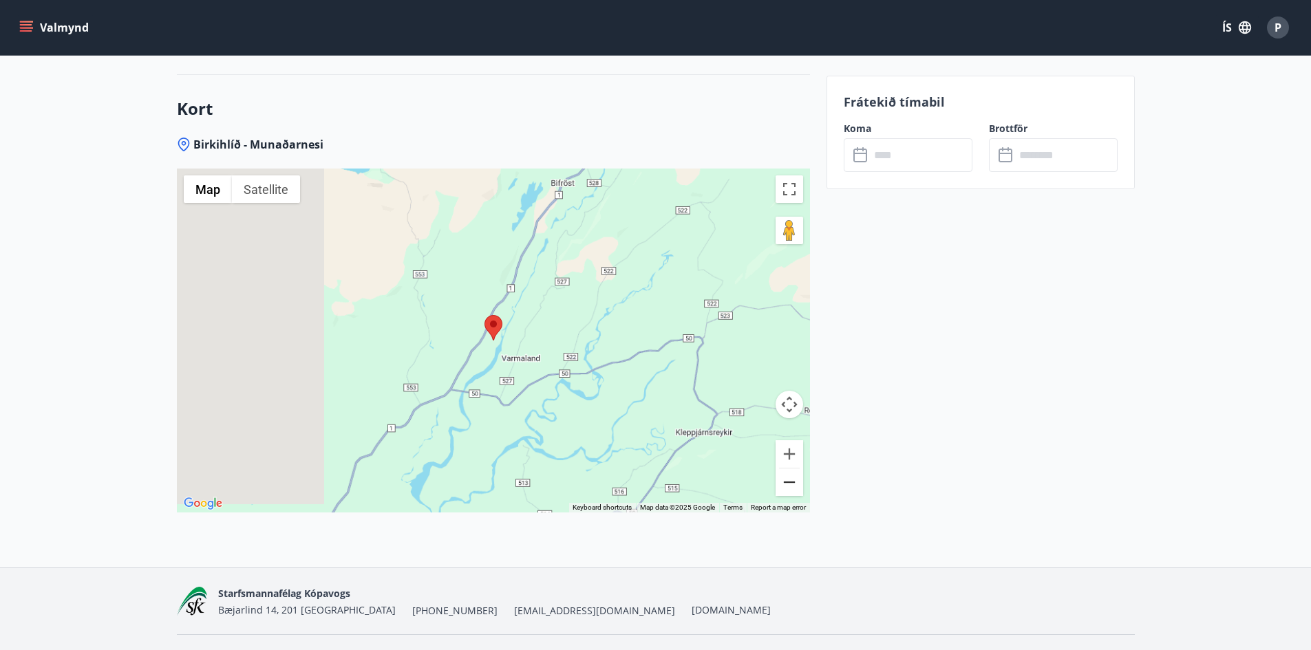
click at [785, 469] on button "Zoom out" at bounding box center [790, 483] width 28 height 28
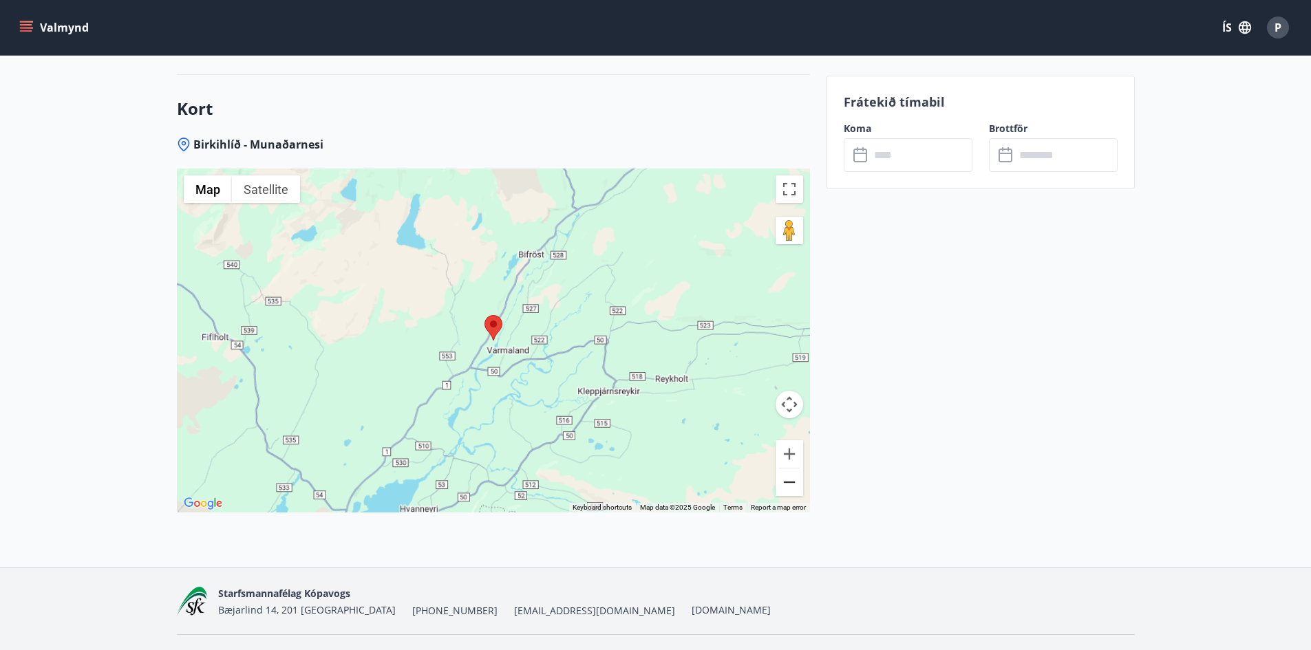
click at [785, 469] on button "Zoom out" at bounding box center [790, 483] width 28 height 28
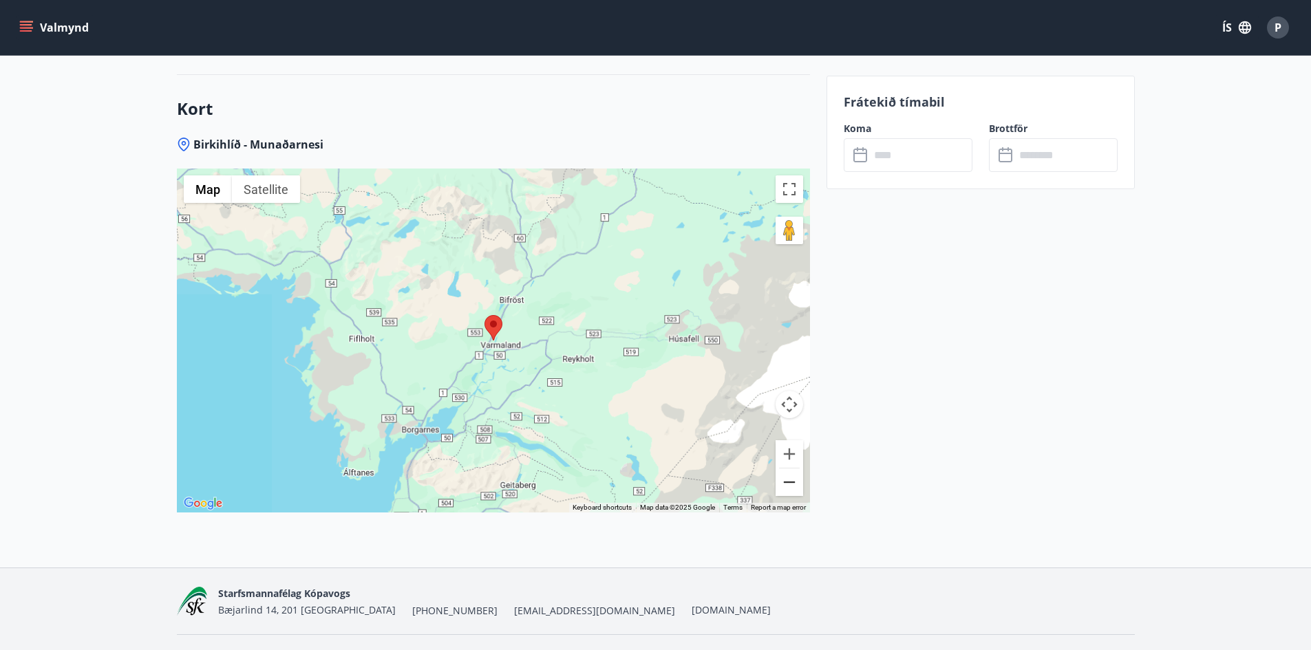
click at [785, 469] on button "Zoom out" at bounding box center [790, 483] width 28 height 28
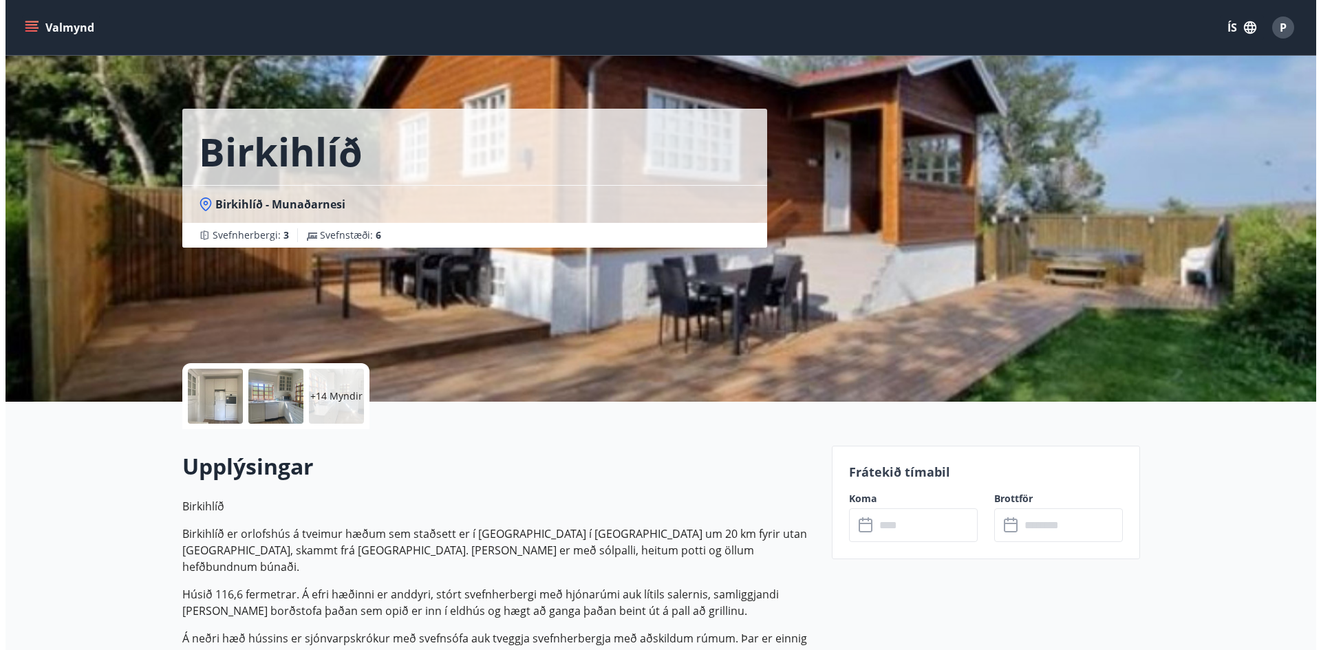
scroll to position [0, 0]
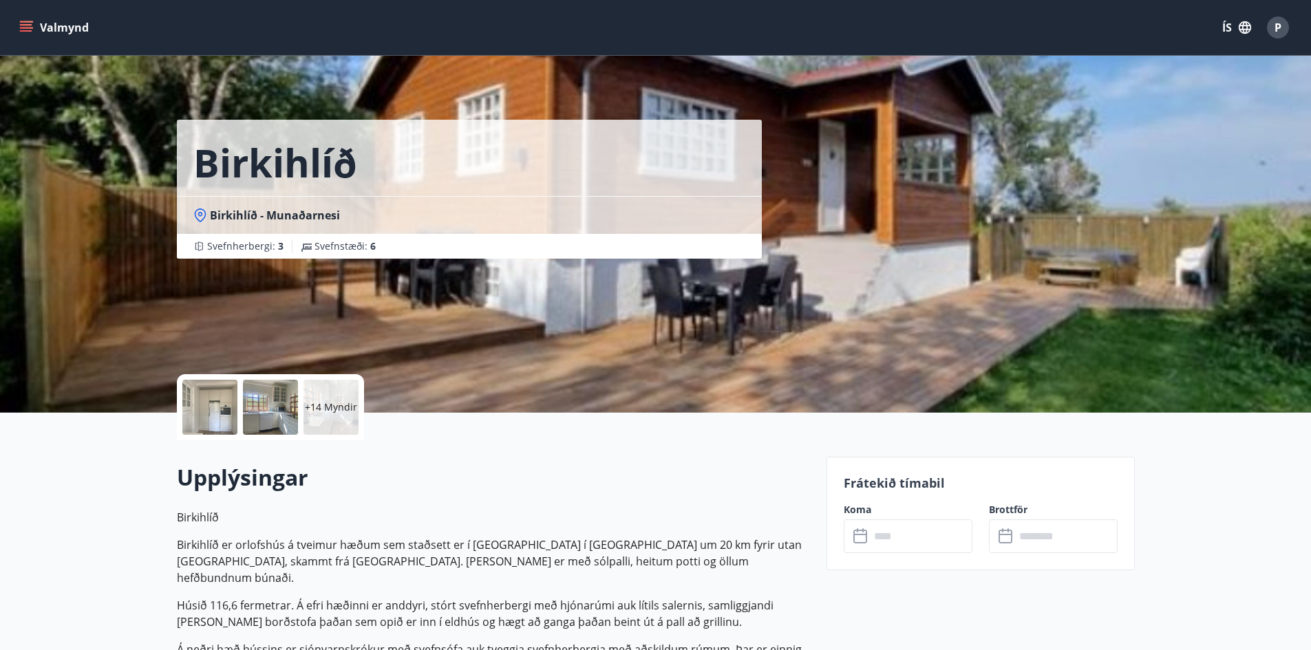
click at [215, 405] on div at bounding box center [209, 407] width 55 height 55
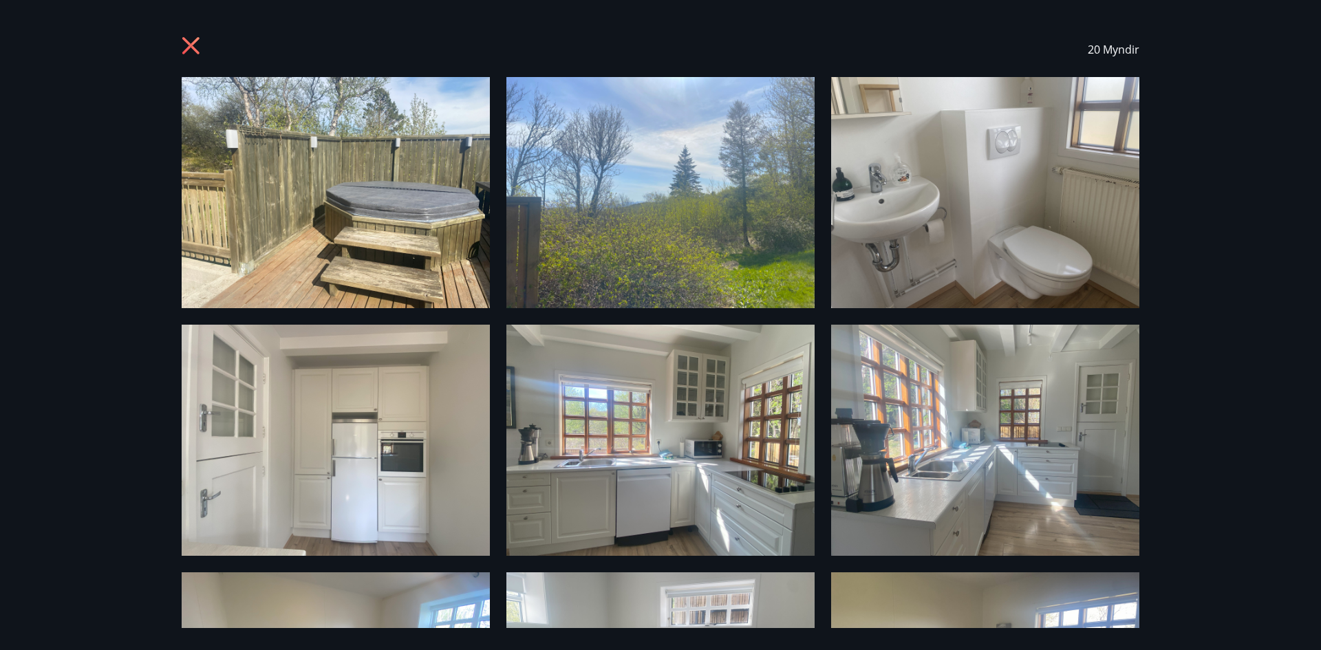
drag, startPoint x: 198, startPoint y: 47, endPoint x: 205, endPoint y: 62, distance: 16.9
click at [198, 46] on icon at bounding box center [193, 47] width 22 height 22
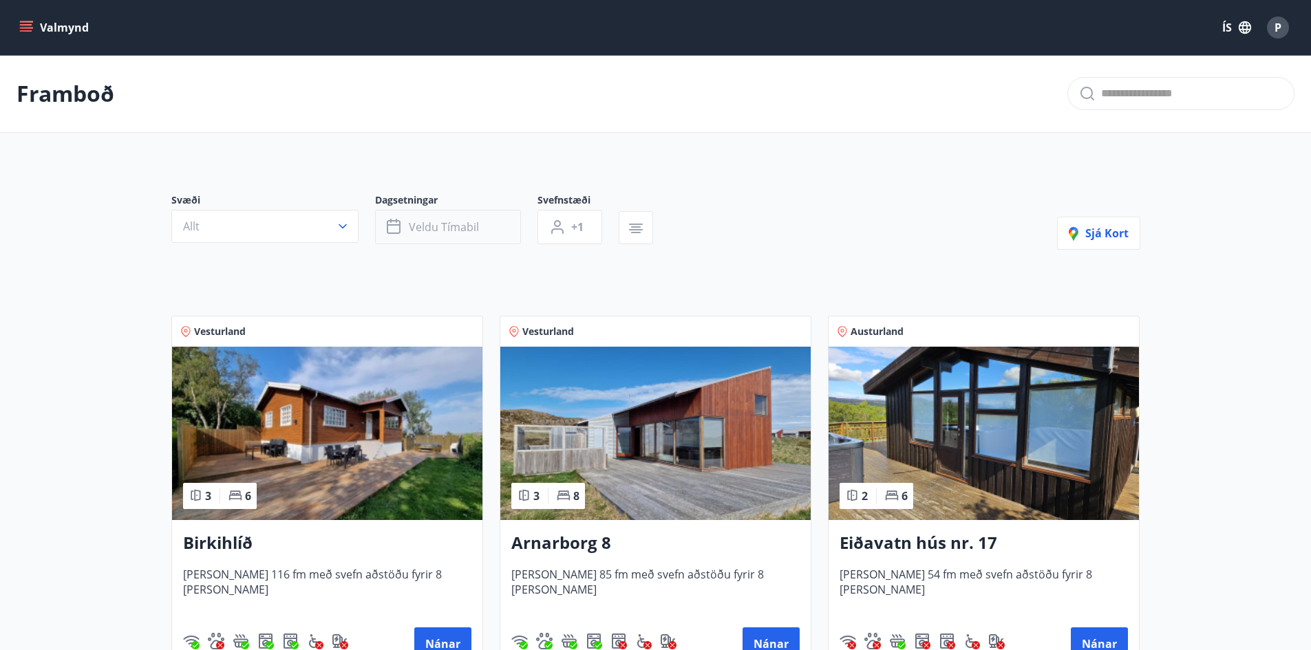
click at [448, 233] on span "Veldu tímabil" at bounding box center [444, 227] width 70 height 15
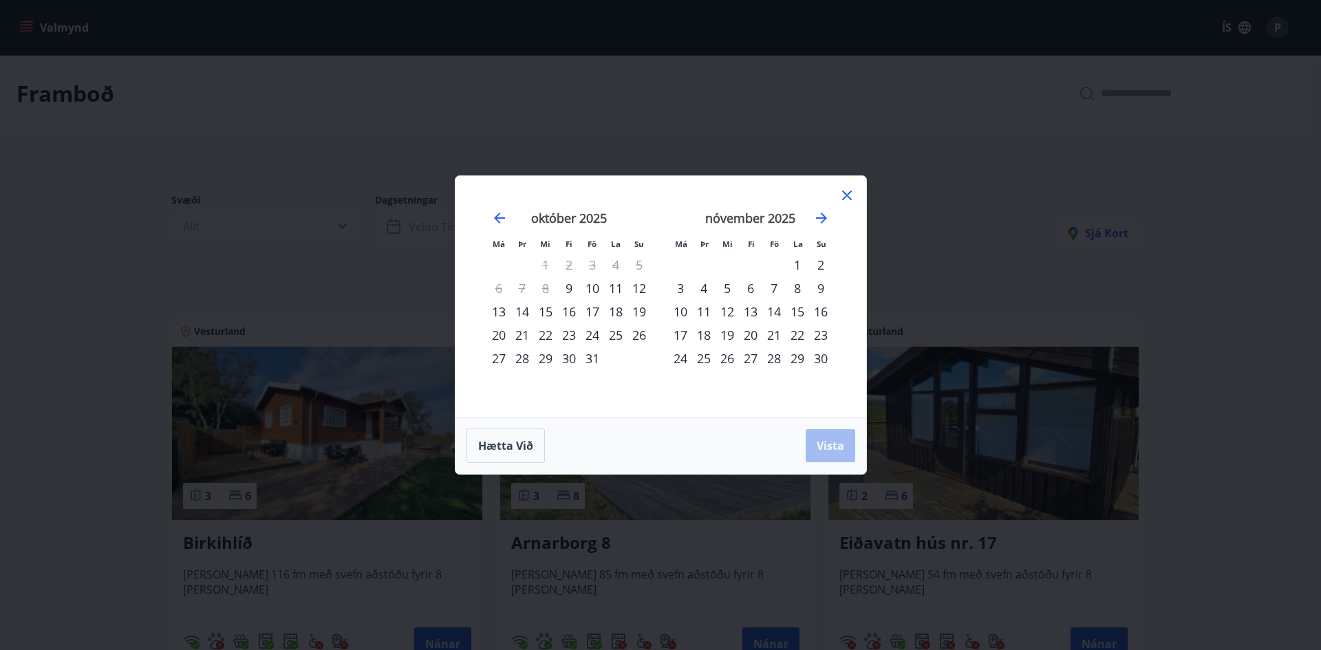
click at [641, 339] on div "26" at bounding box center [639, 334] width 23 height 23
click at [528, 357] on div "28" at bounding box center [522, 358] width 23 height 23
drag, startPoint x: 797, startPoint y: 448, endPoint x: 820, endPoint y: 453, distance: 23.2
click at [798, 449] on div "Hætta við Vista" at bounding box center [661, 446] width 389 height 34
click at [820, 453] on span "Vista" at bounding box center [831, 445] width 28 height 15
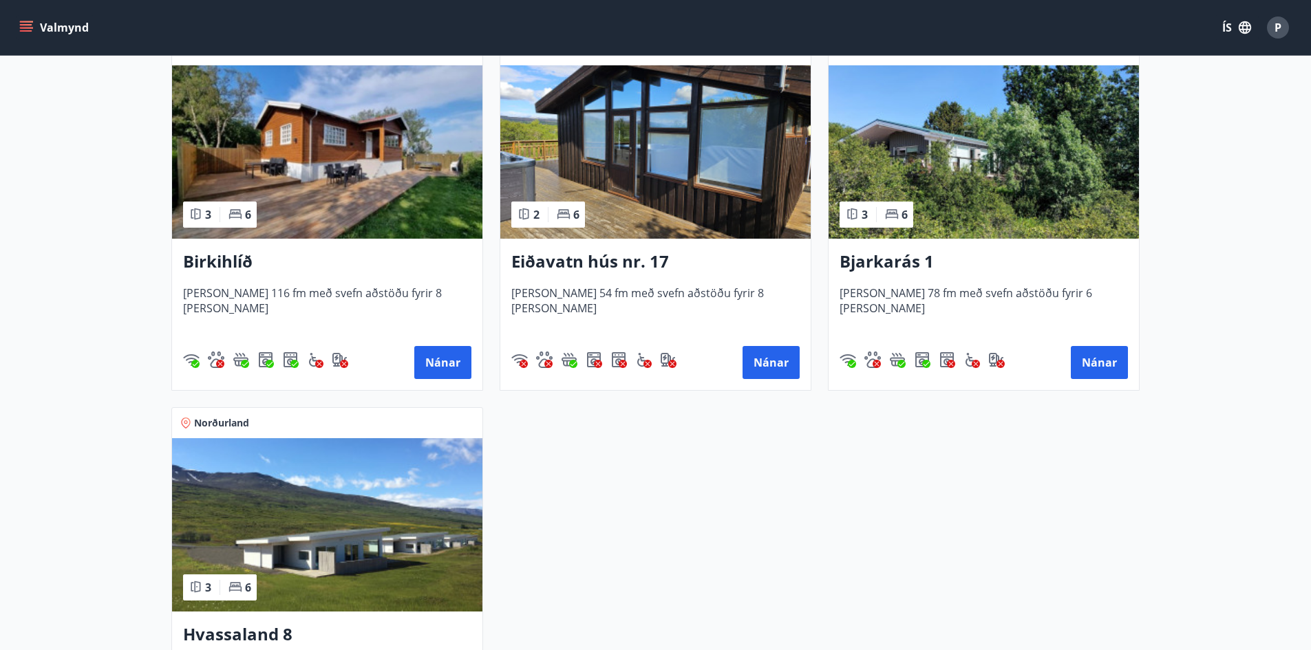
scroll to position [275, 0]
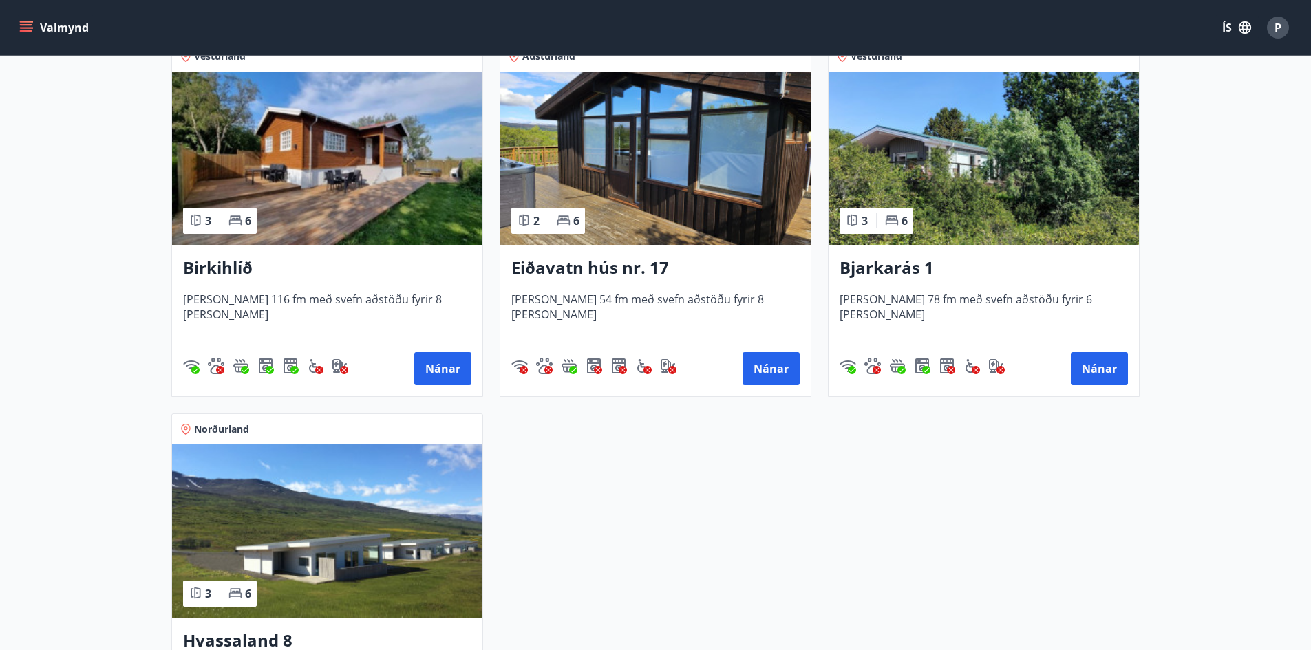
click at [895, 275] on h3 "Bjarkarás 1" at bounding box center [984, 268] width 288 height 25
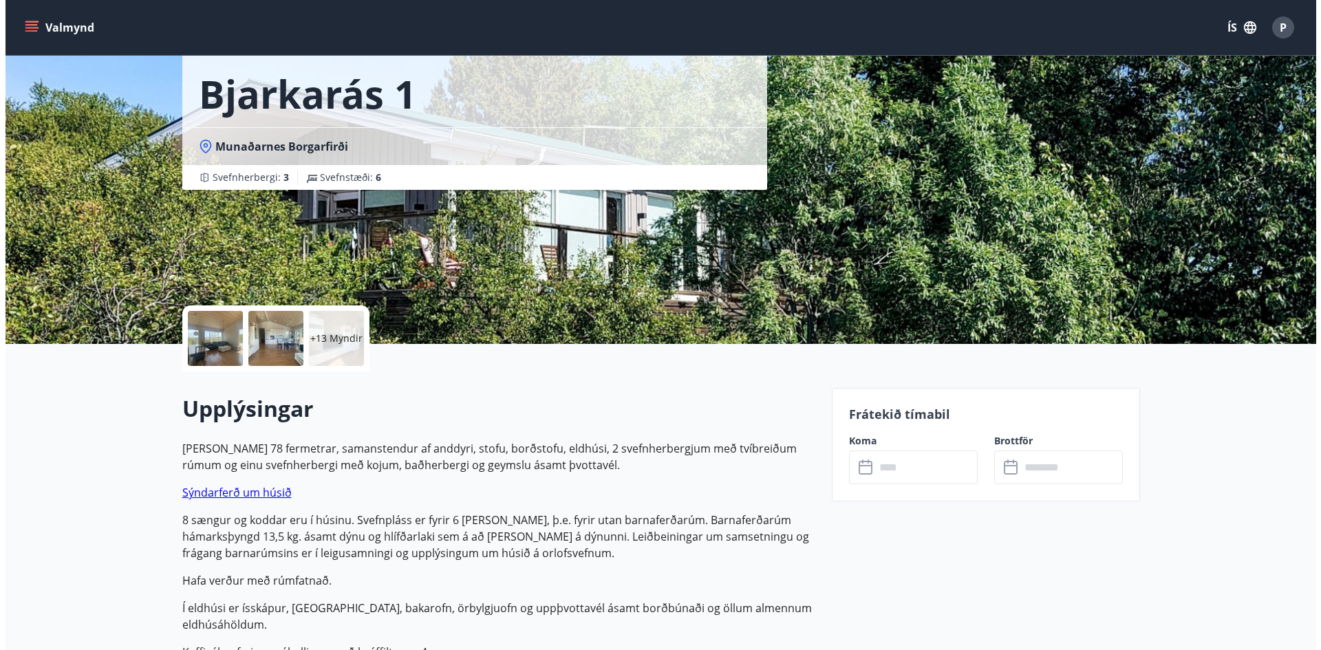
scroll to position [138, 0]
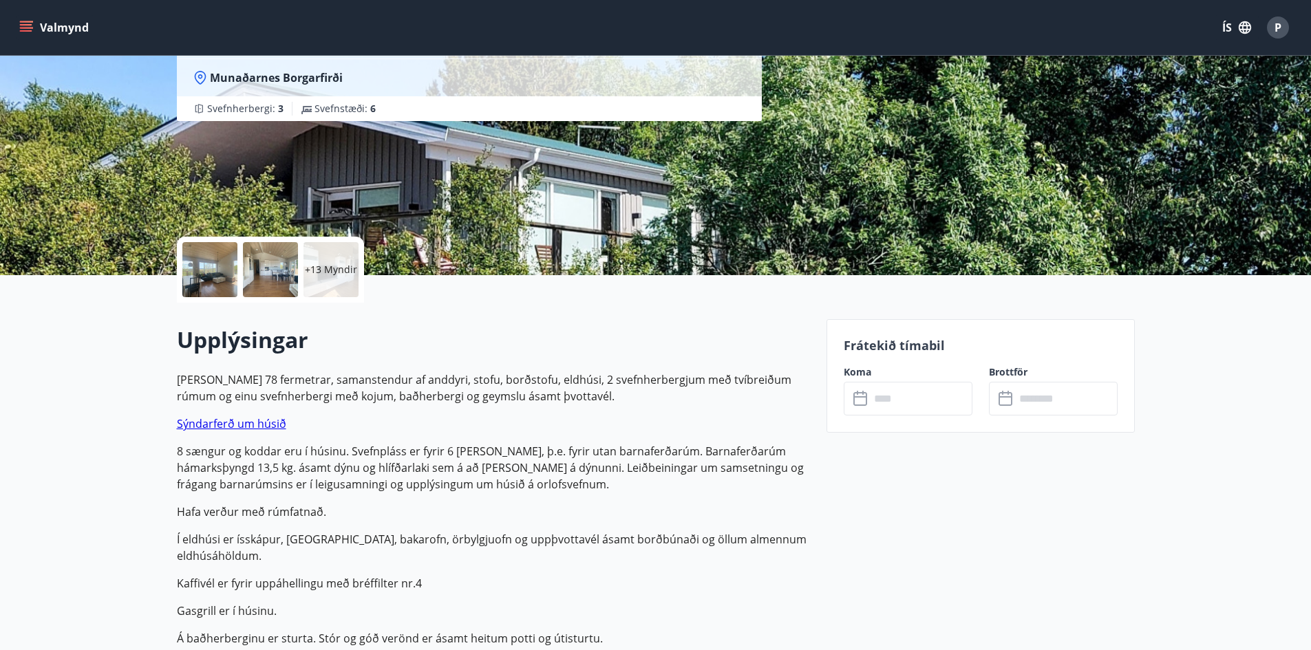
click at [206, 281] on div at bounding box center [209, 269] width 55 height 55
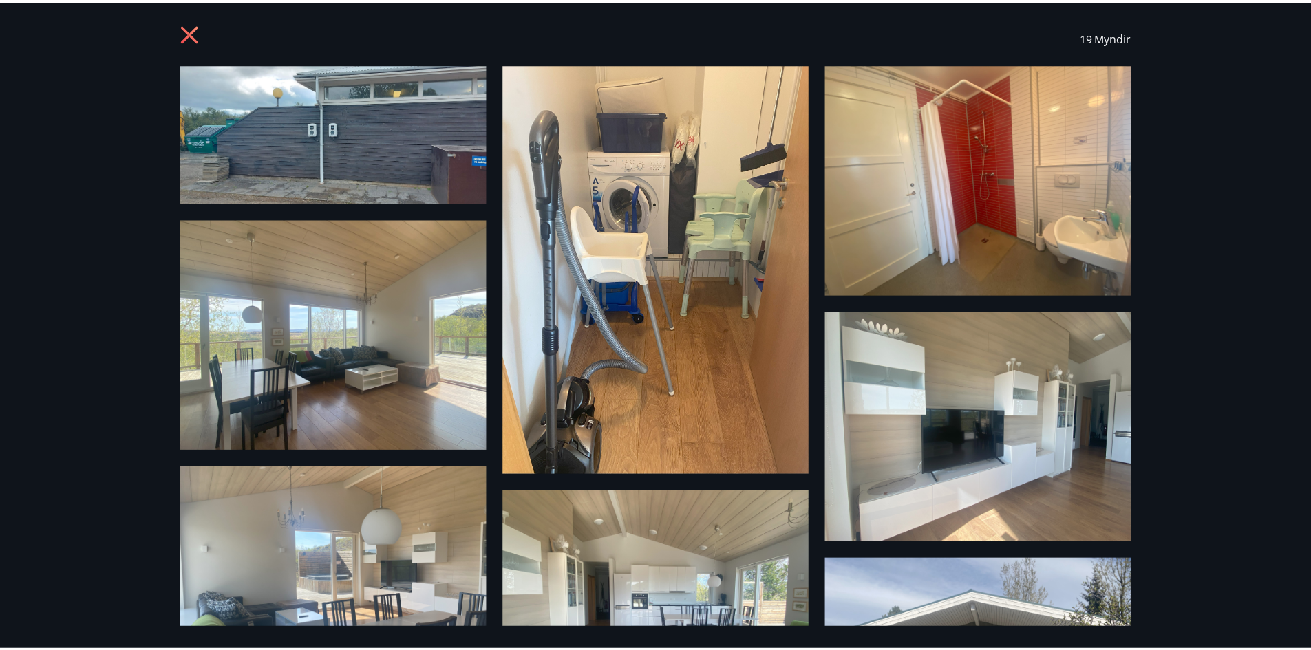
scroll to position [0, 0]
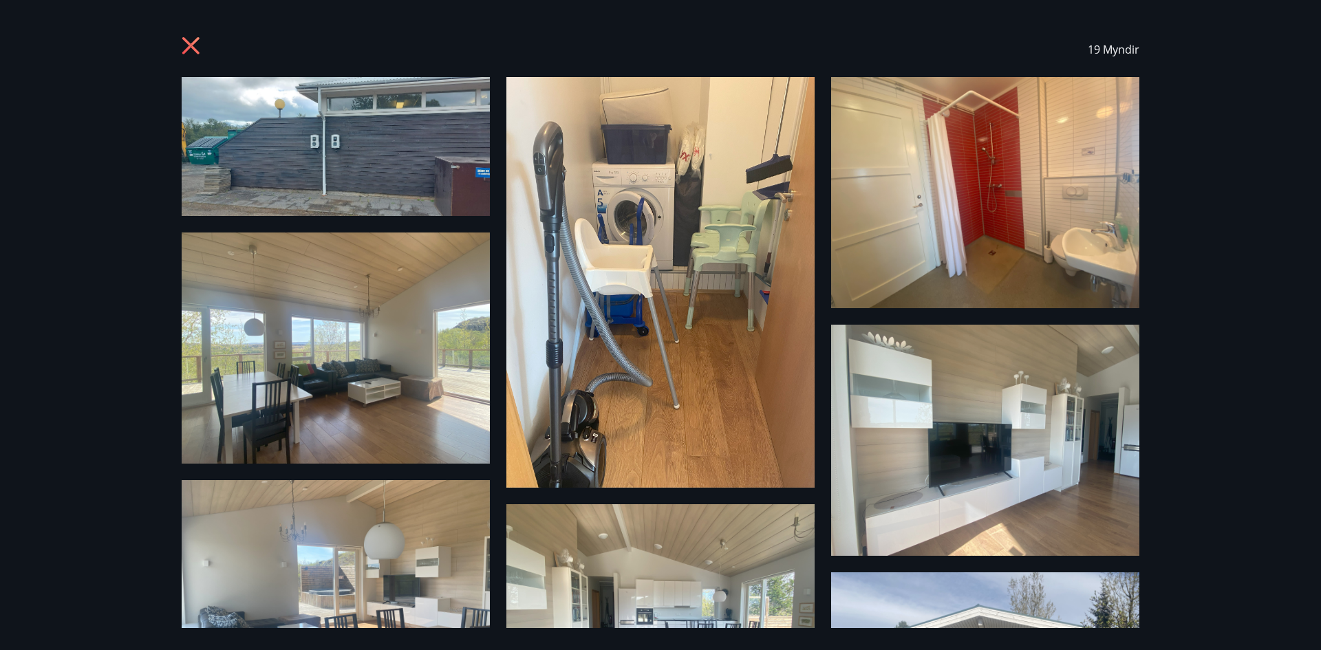
click at [193, 40] on icon at bounding box center [193, 47] width 22 height 22
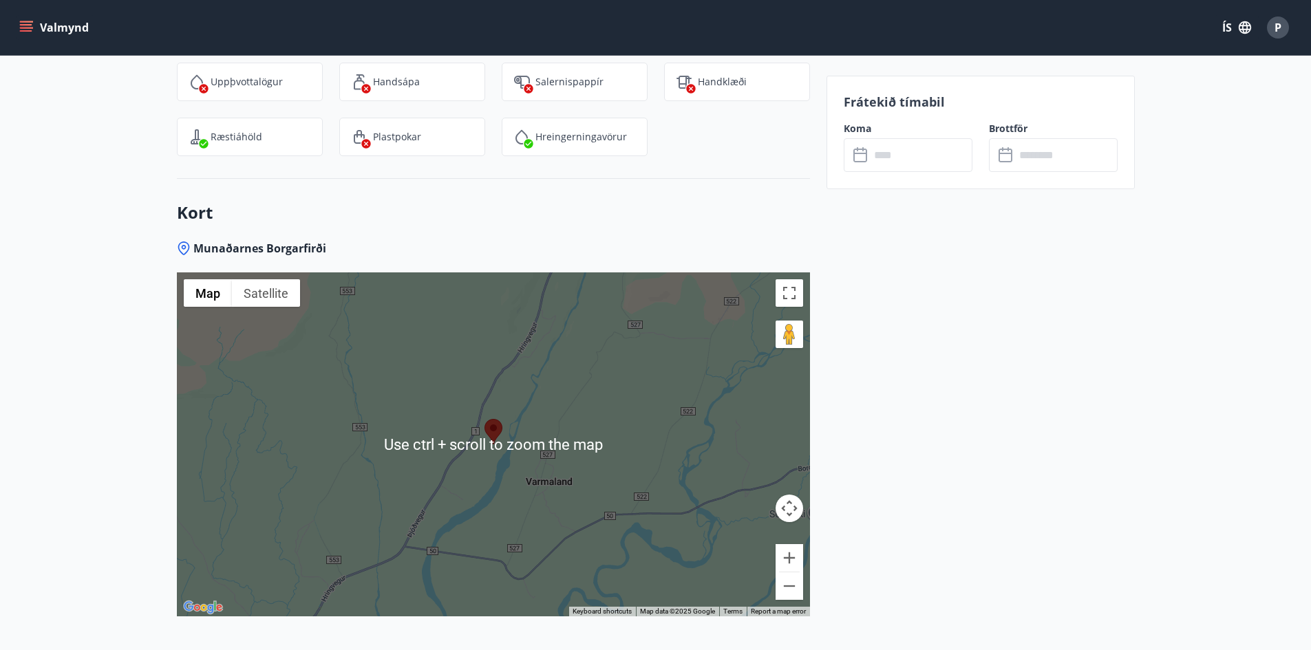
scroll to position [2202, 0]
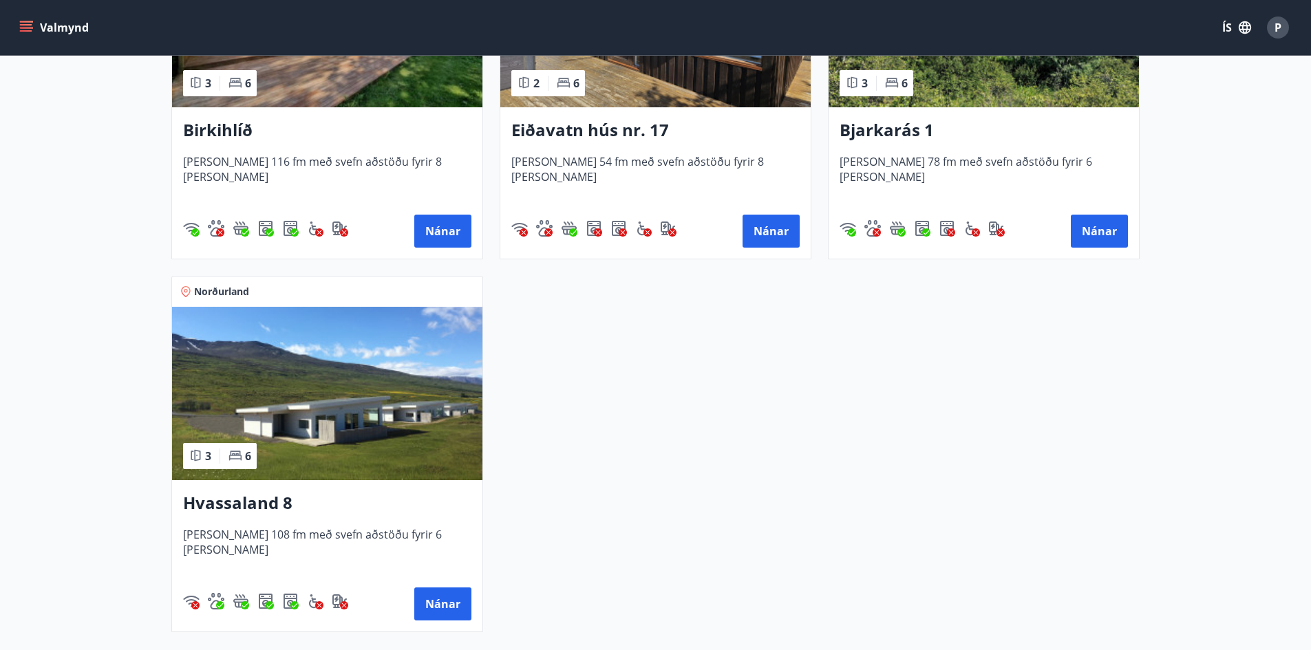
click at [338, 408] on img at bounding box center [327, 393] width 310 height 173
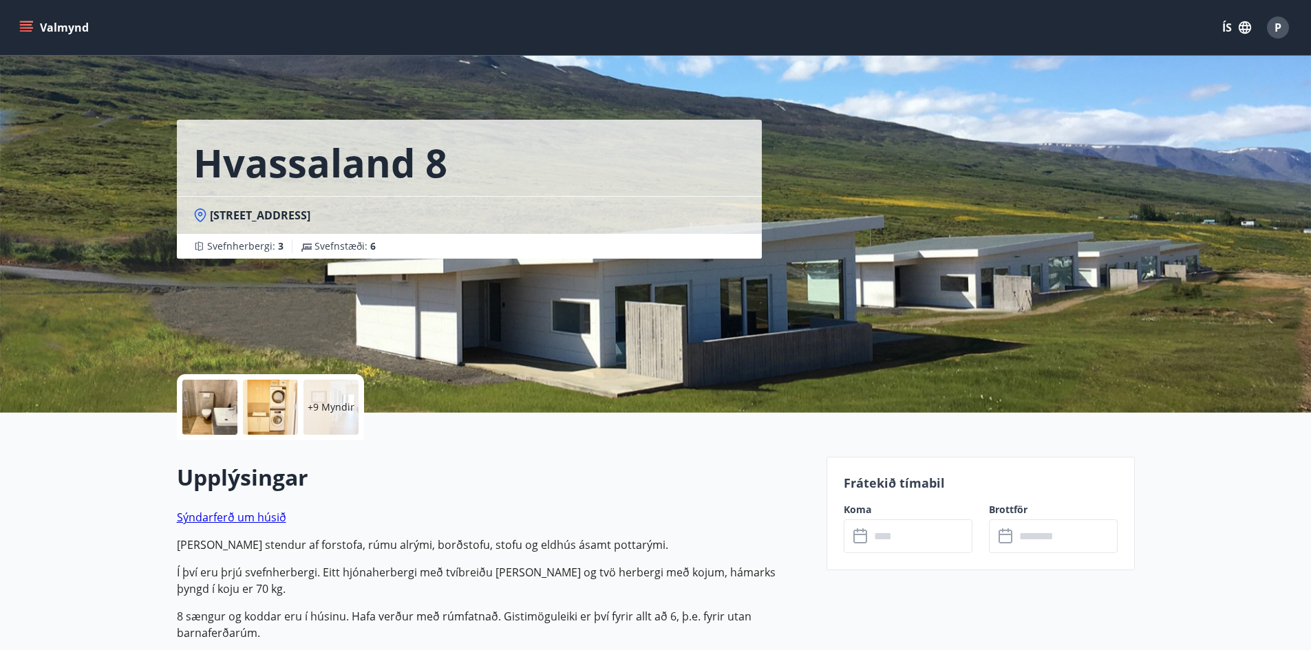
click at [483, 281] on div "Hvassaland 8 [GEOGRAPHIC_DATA] : 3 Svefnstæði : 6" at bounding box center [496, 206] width 639 height 413
click at [222, 399] on div at bounding box center [209, 407] width 55 height 55
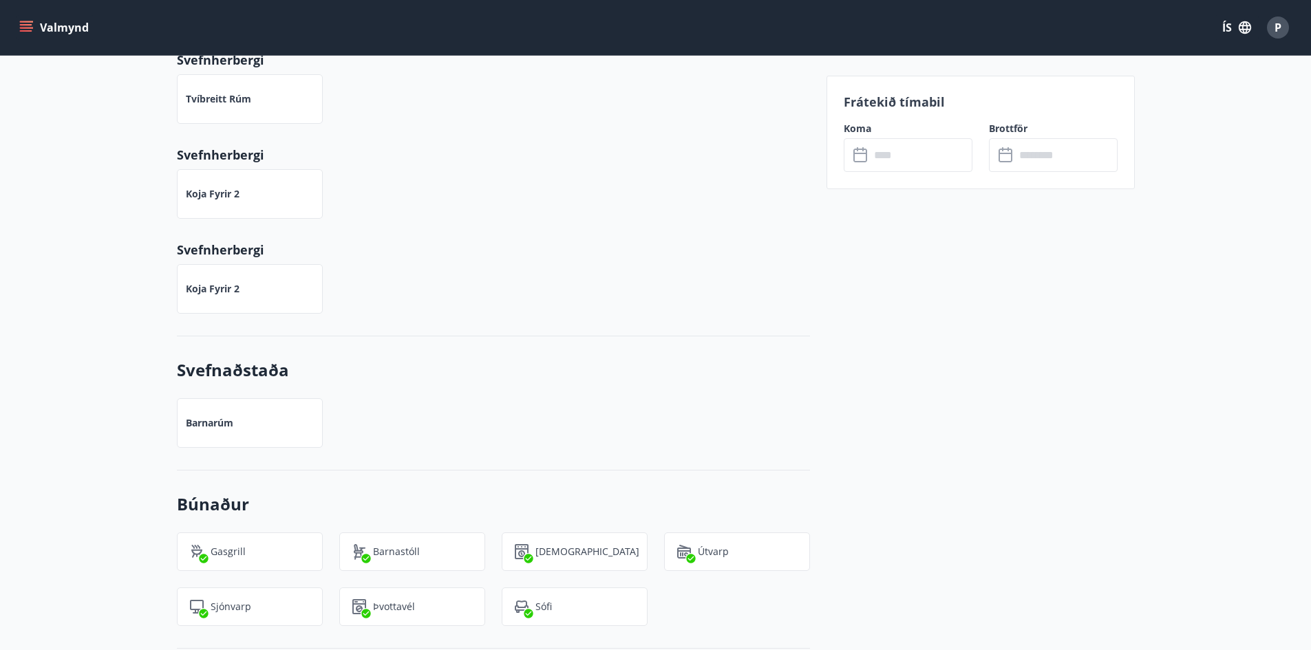
scroll to position [556, 0]
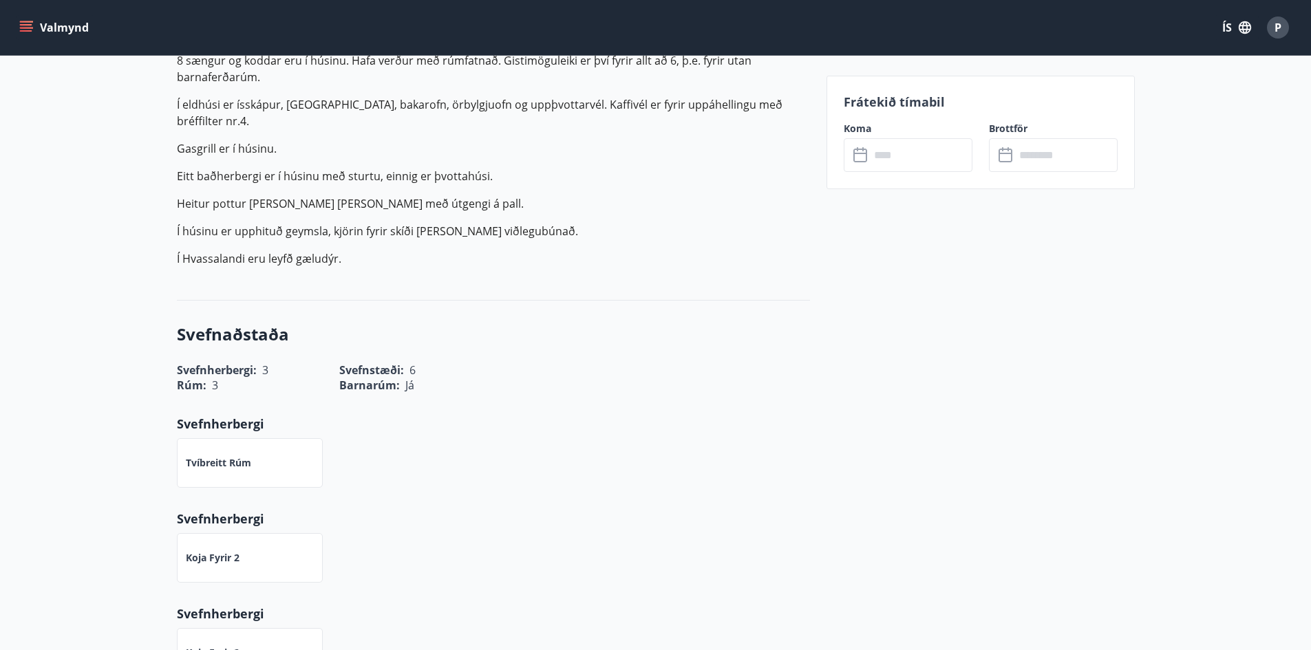
scroll to position [2, 0]
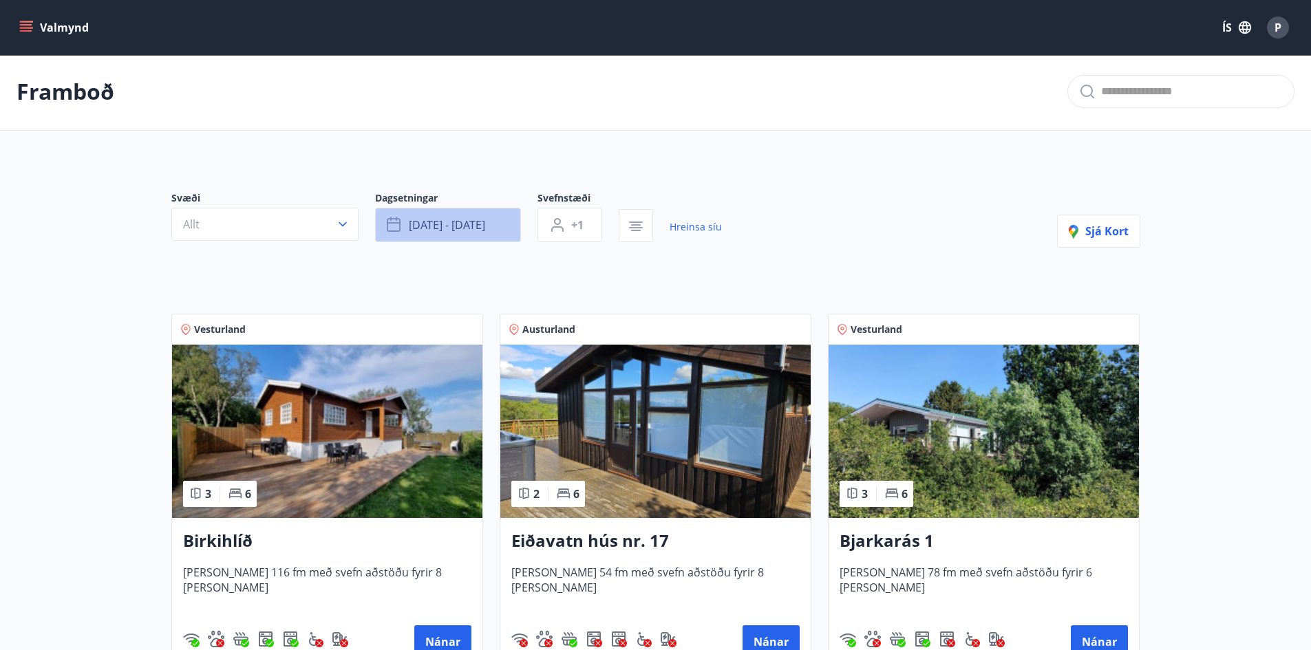
click at [443, 226] on span "[DATE] - [DATE]" at bounding box center [447, 224] width 76 height 15
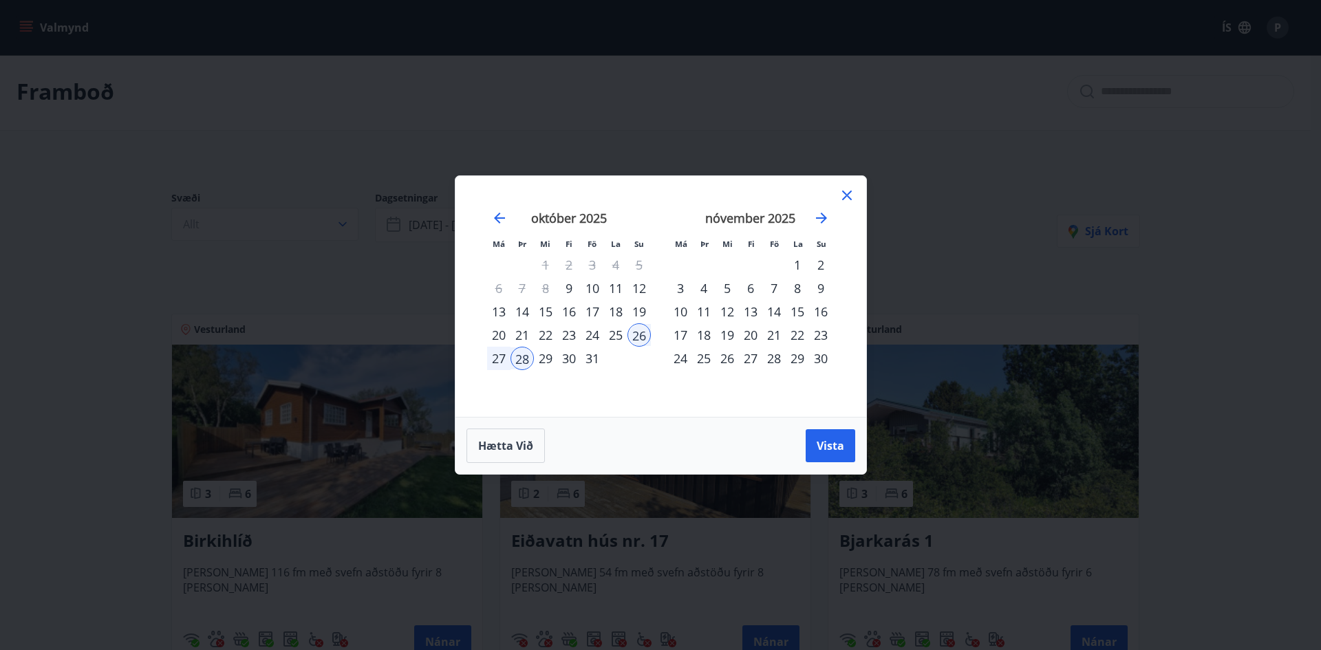
click at [616, 330] on div "25" at bounding box center [615, 334] width 23 height 23
click at [850, 443] on button "Vista" at bounding box center [831, 445] width 50 height 33
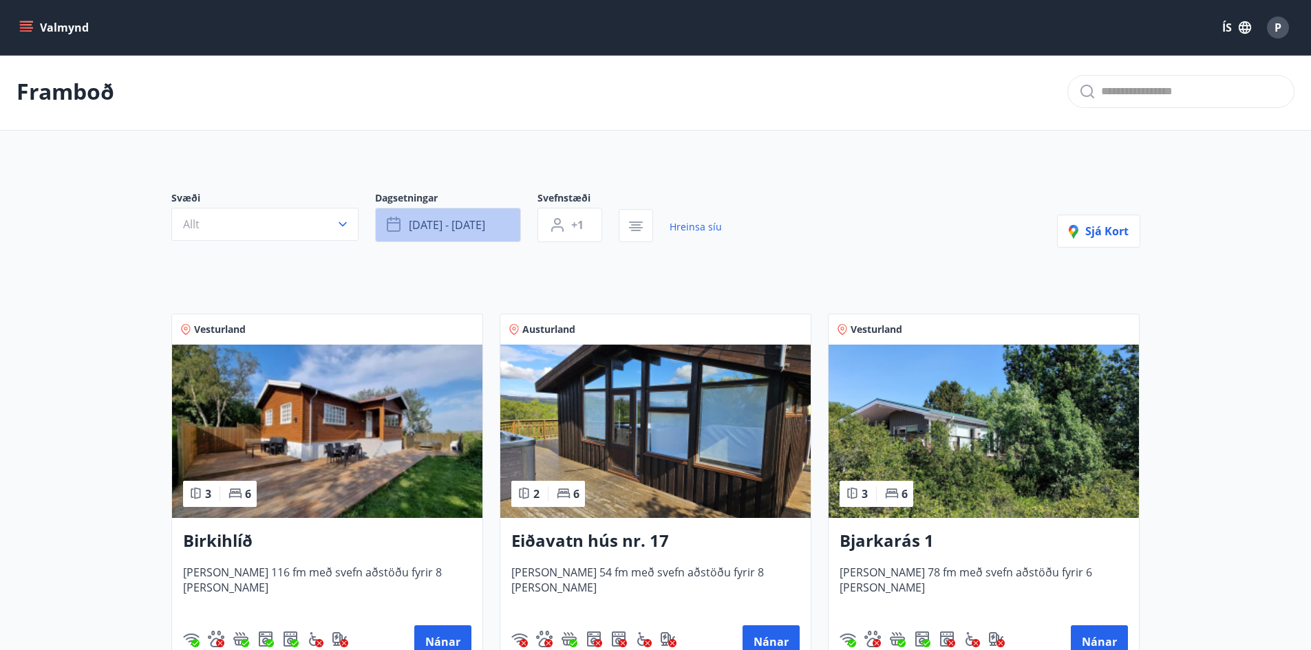
click at [482, 228] on span "[DATE] - [DATE]" at bounding box center [447, 224] width 76 height 15
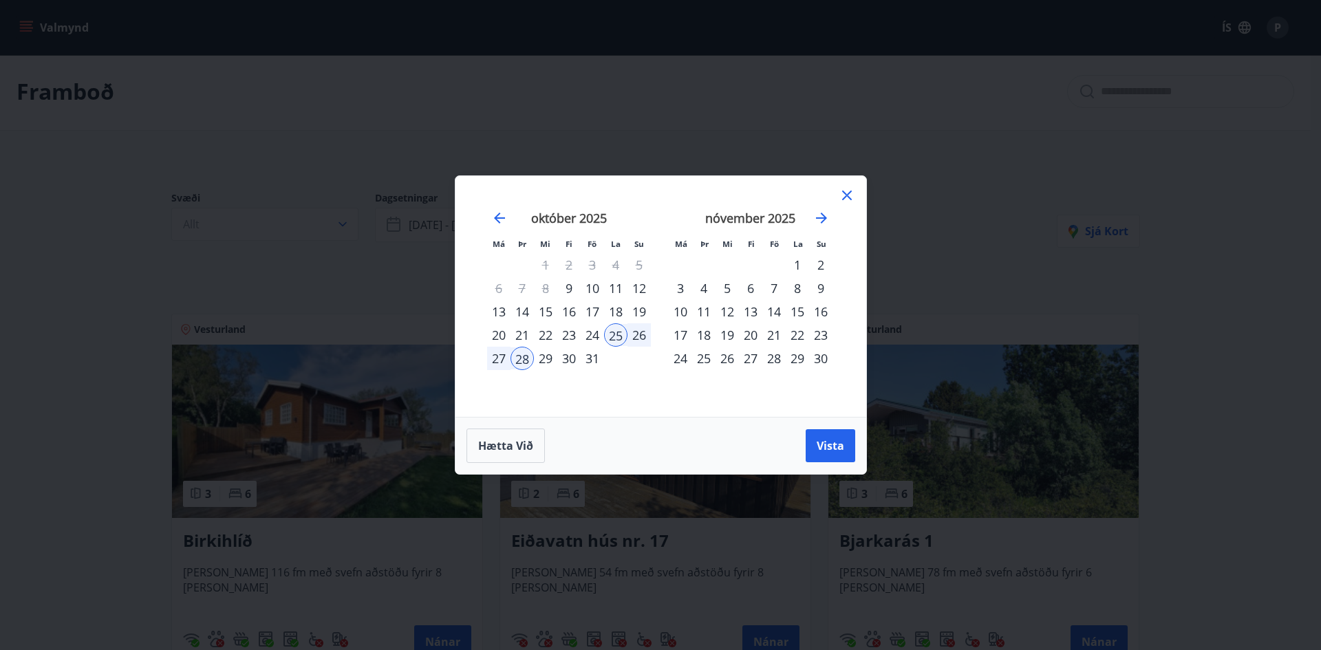
click at [519, 359] on div "28" at bounding box center [522, 358] width 23 height 23
click at [849, 454] on button "Vista" at bounding box center [831, 445] width 50 height 33
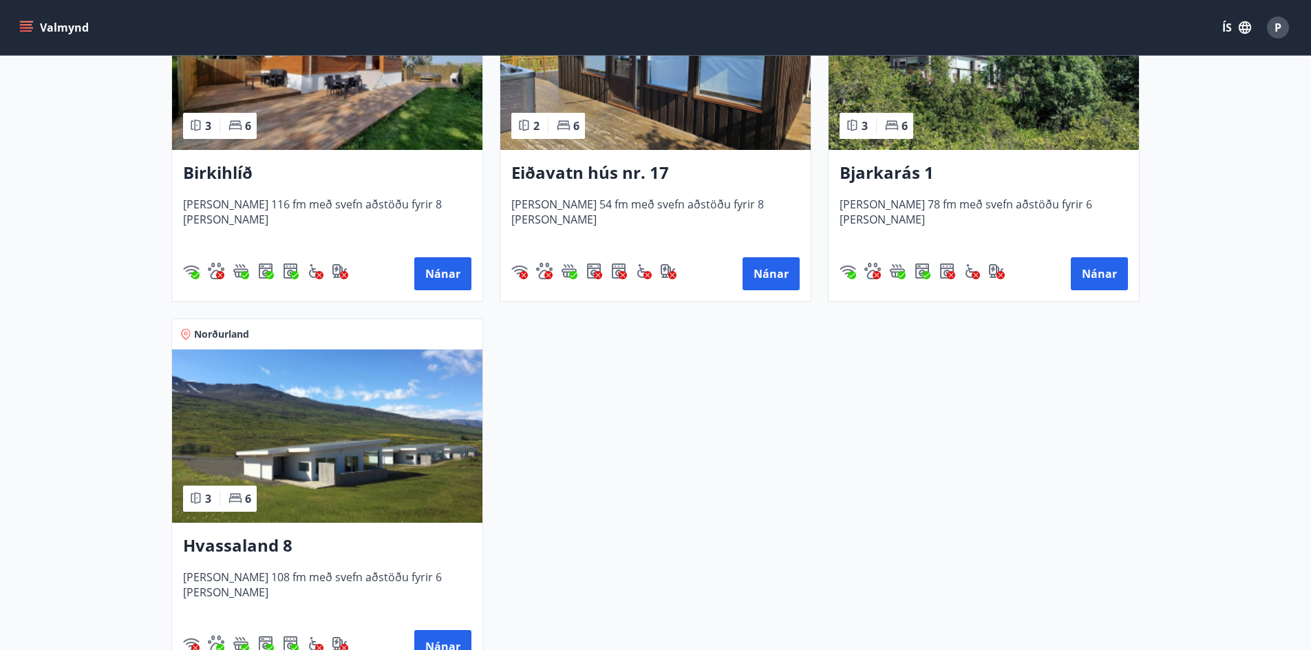
click at [332, 499] on img at bounding box center [327, 436] width 310 height 173
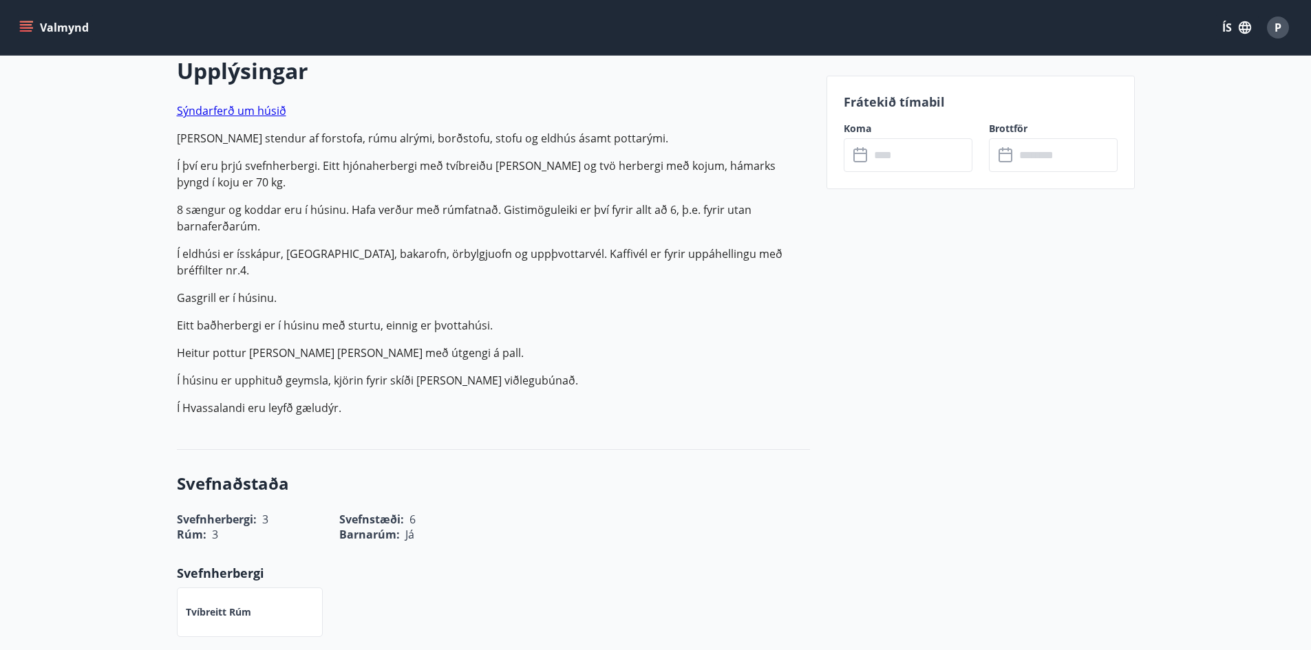
scroll to position [413, 0]
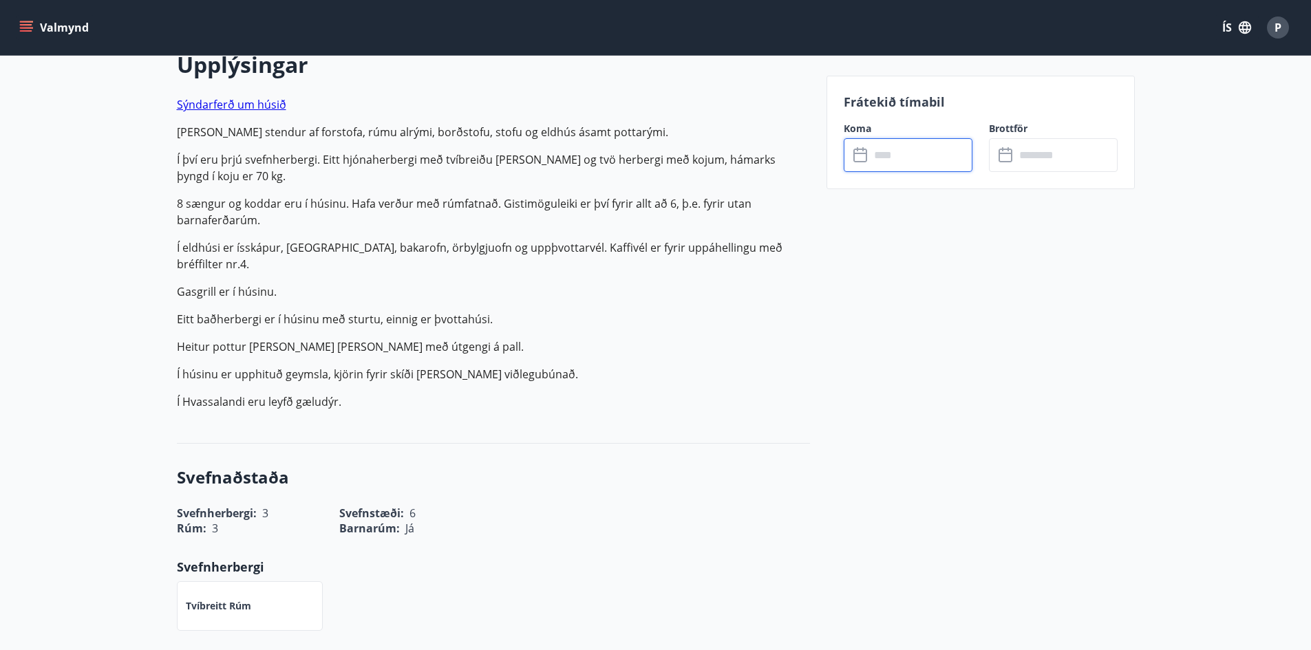
click at [870, 147] on input "text" at bounding box center [921, 155] width 103 height 34
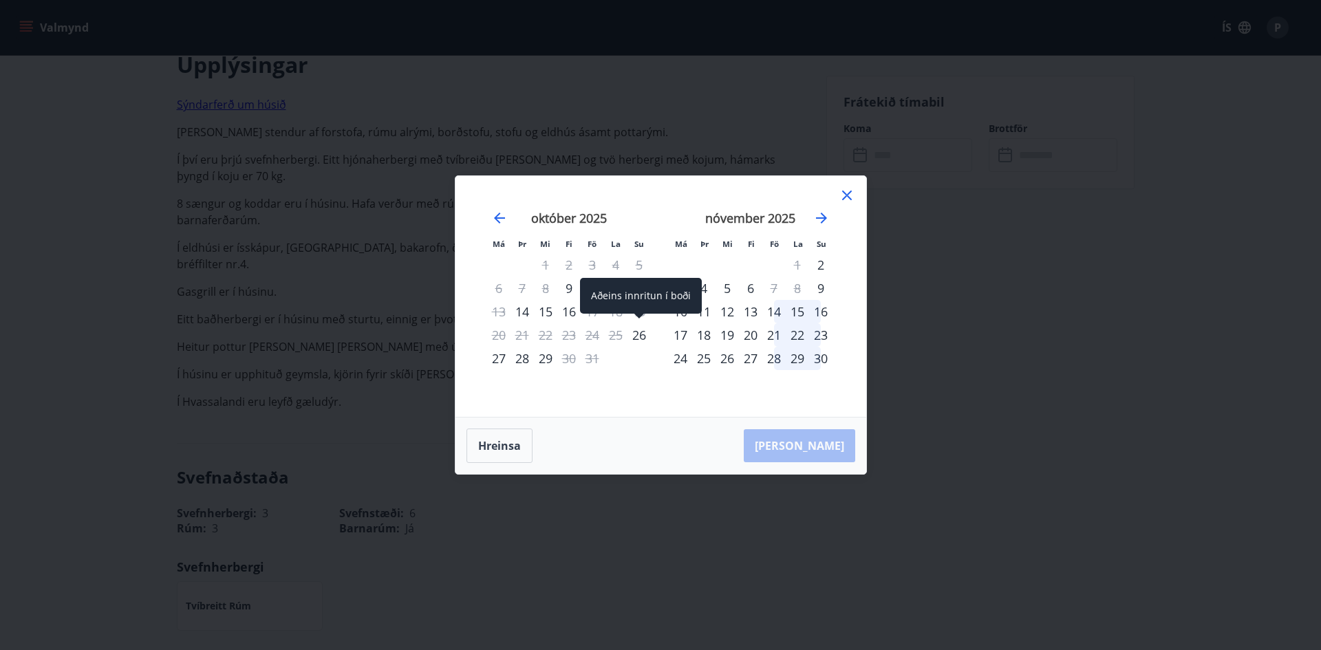
click at [639, 332] on div "26" at bounding box center [639, 334] width 23 height 23
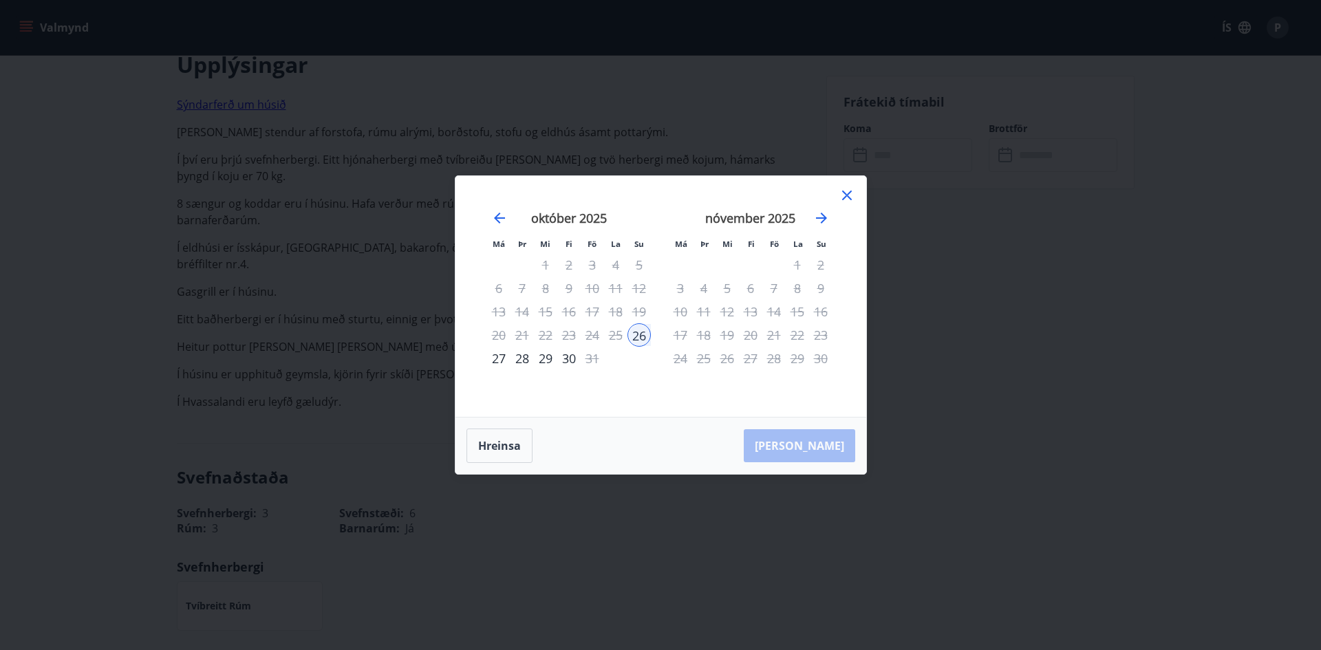
drag, startPoint x: 525, startPoint y: 360, endPoint x: 531, endPoint y: 366, distance: 8.8
click at [524, 360] on div "28" at bounding box center [522, 358] width 23 height 23
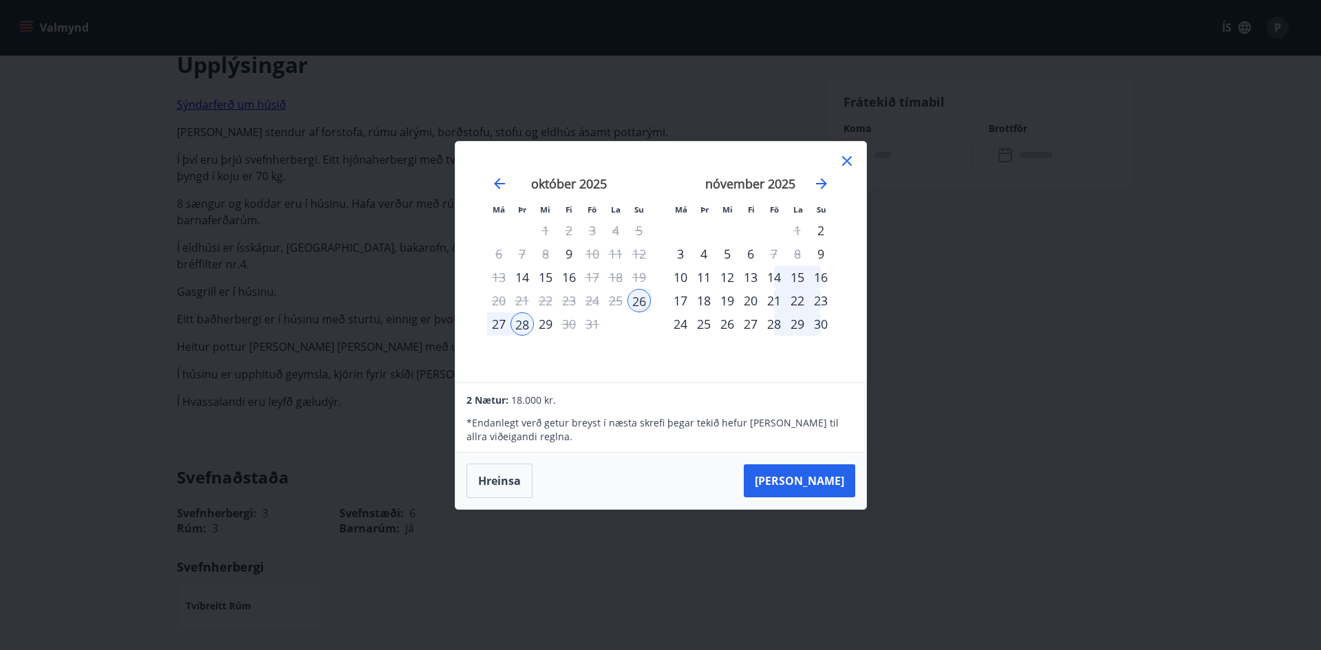
click at [818, 482] on button "[PERSON_NAME]" at bounding box center [799, 481] width 111 height 33
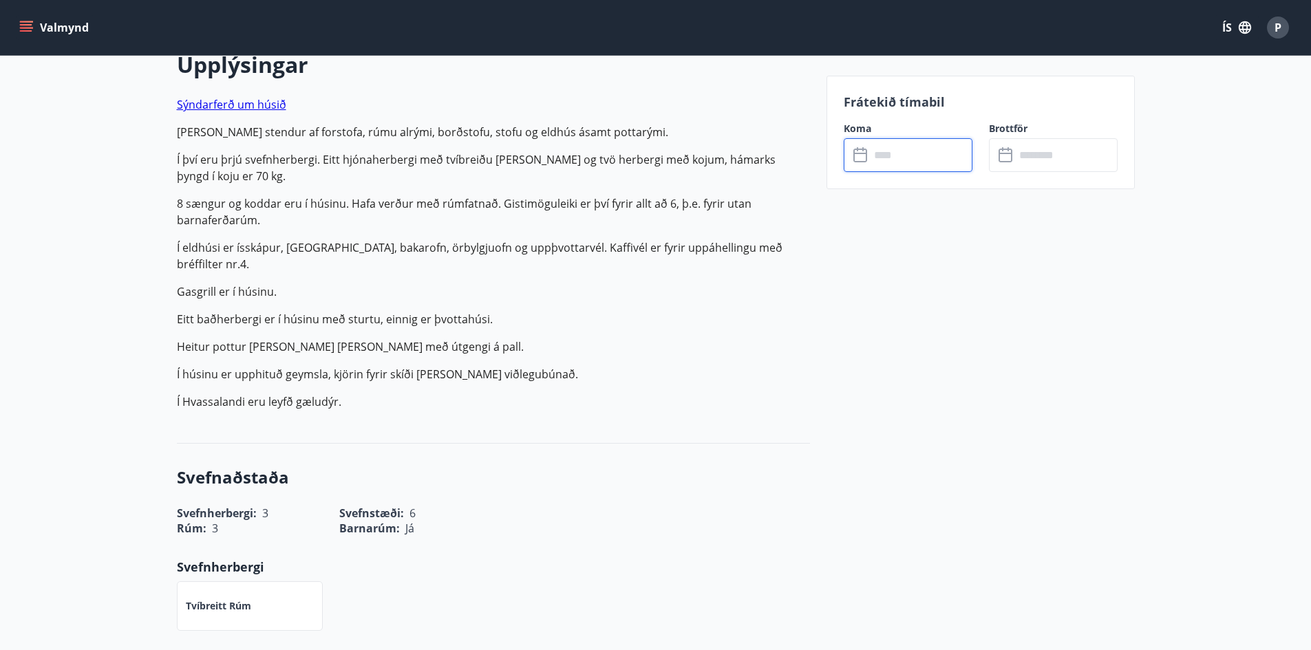
type input "******"
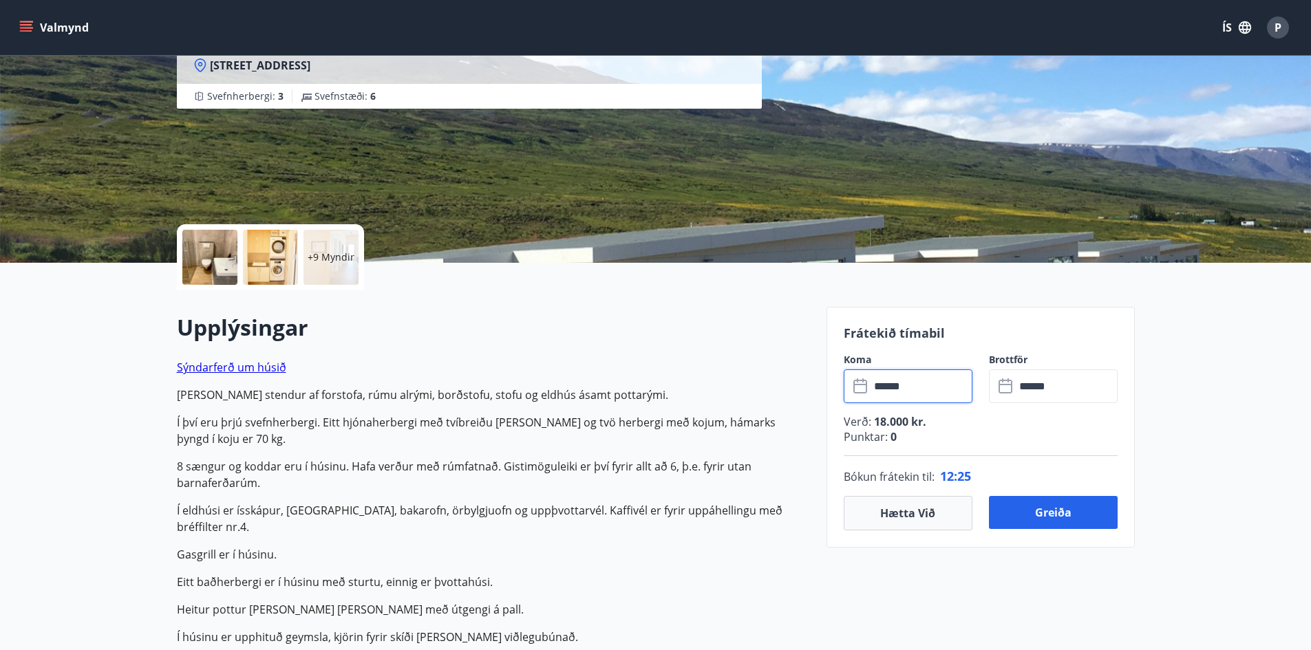
scroll to position [0, 0]
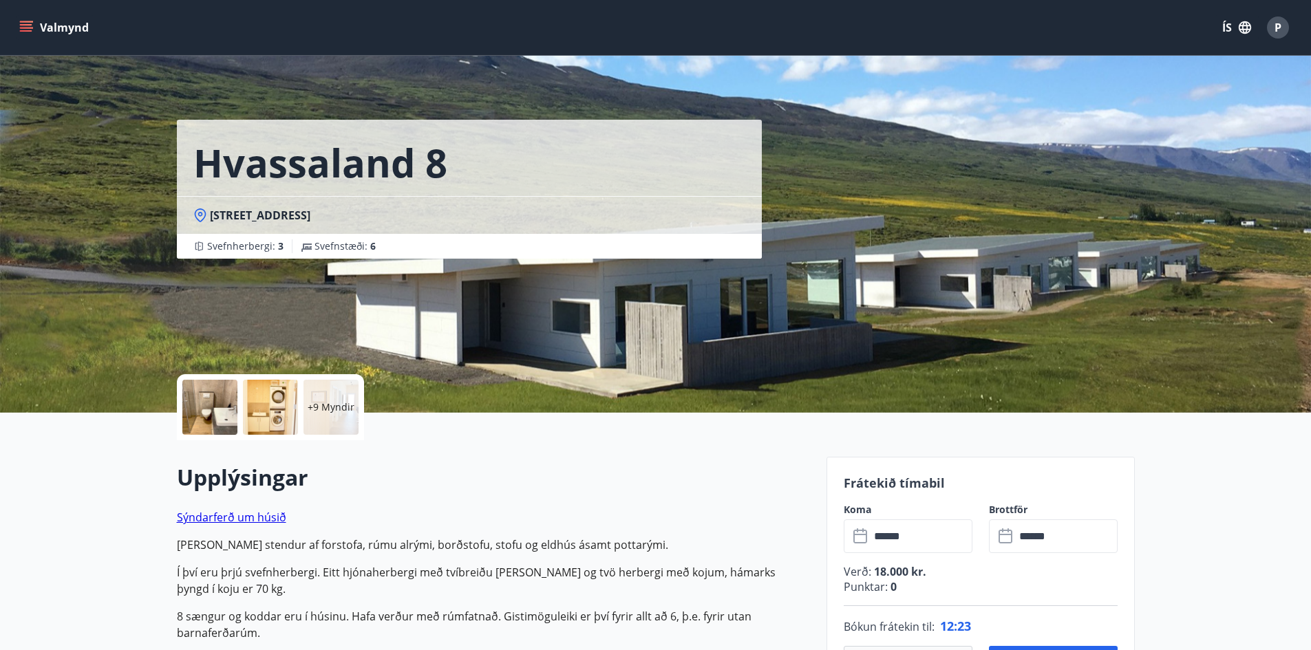
click at [321, 396] on div "+9 Myndir" at bounding box center [331, 407] width 55 height 55
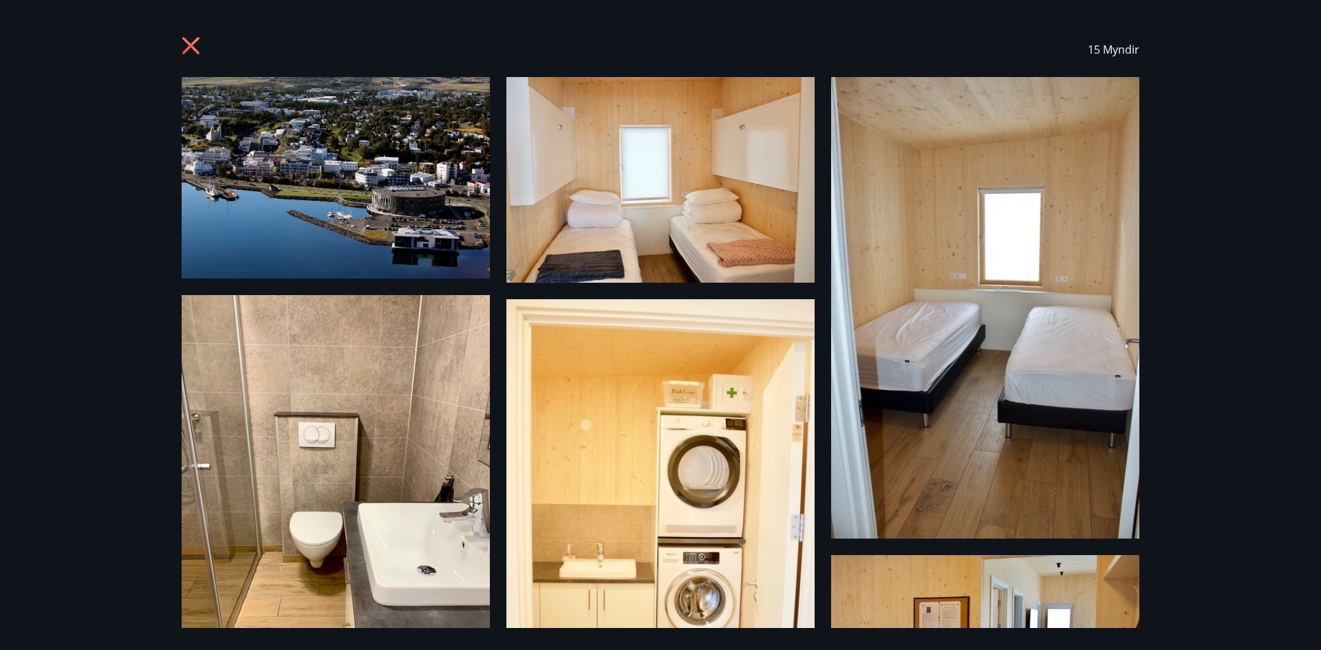
click at [335, 158] on img at bounding box center [336, 178] width 308 height 202
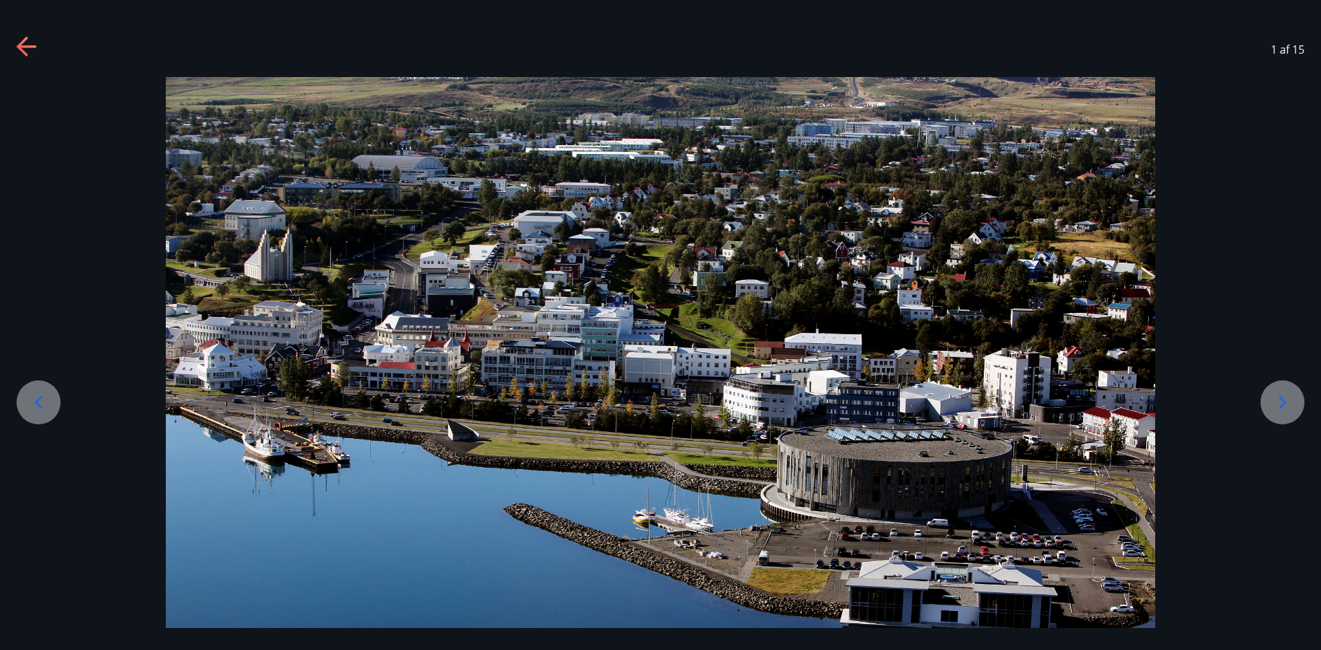
click at [1283, 394] on icon at bounding box center [1283, 403] width 22 height 22
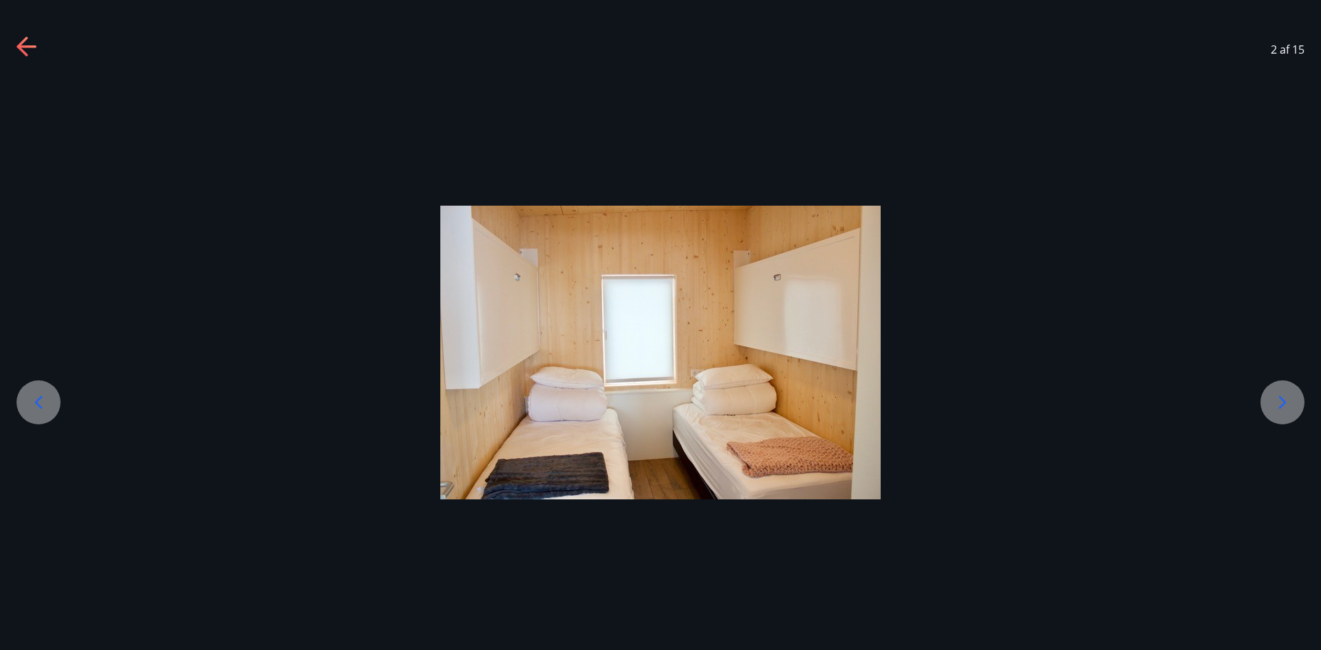
click at [1279, 387] on div at bounding box center [1283, 403] width 44 height 44
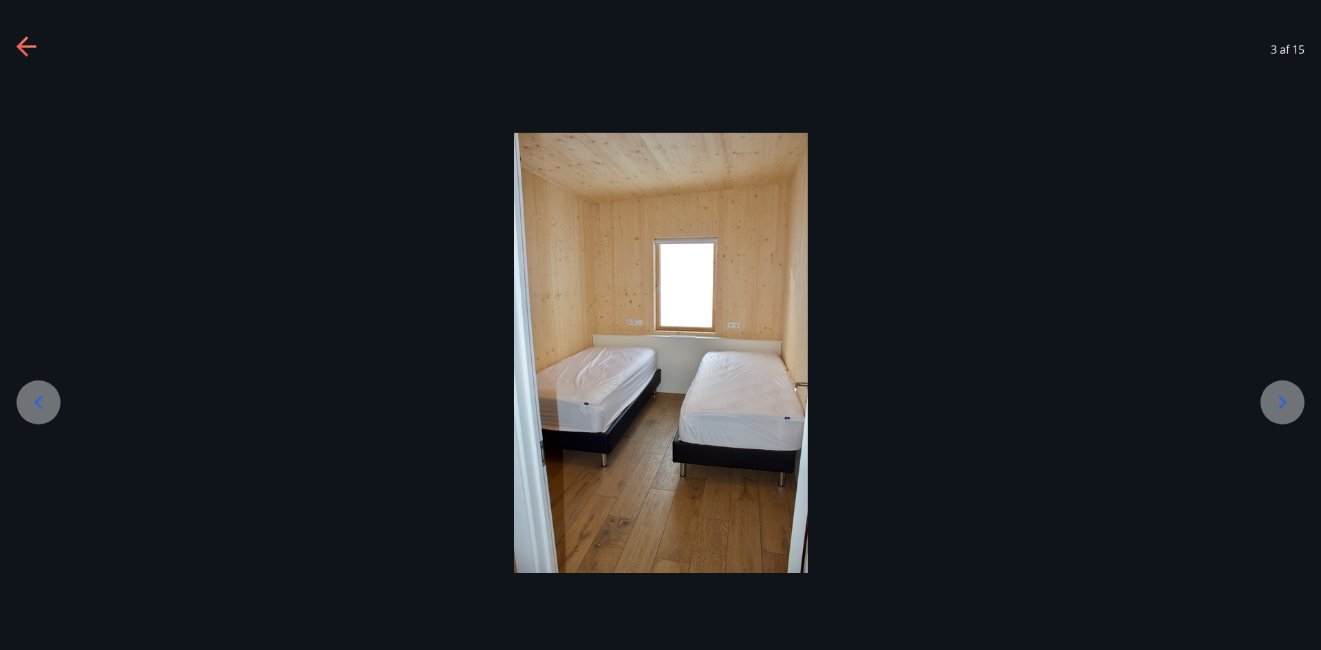
click at [1279, 387] on div at bounding box center [1283, 403] width 44 height 44
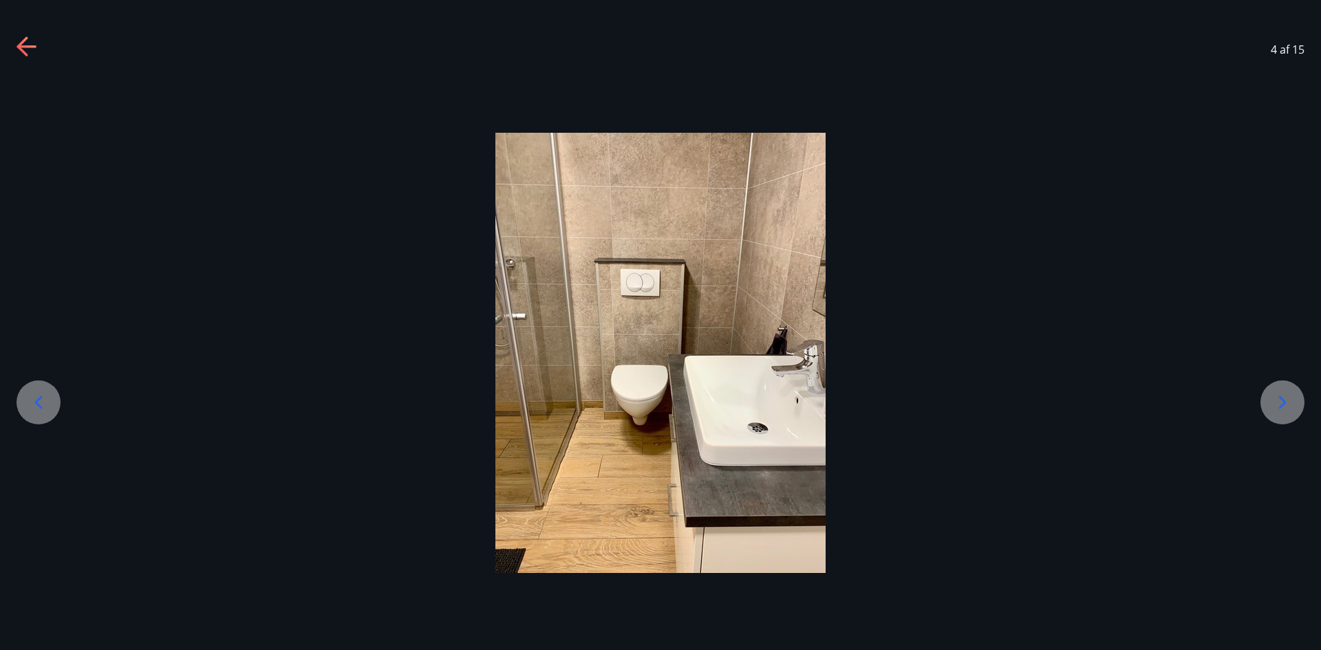
click at [1278, 387] on div at bounding box center [1283, 403] width 44 height 44
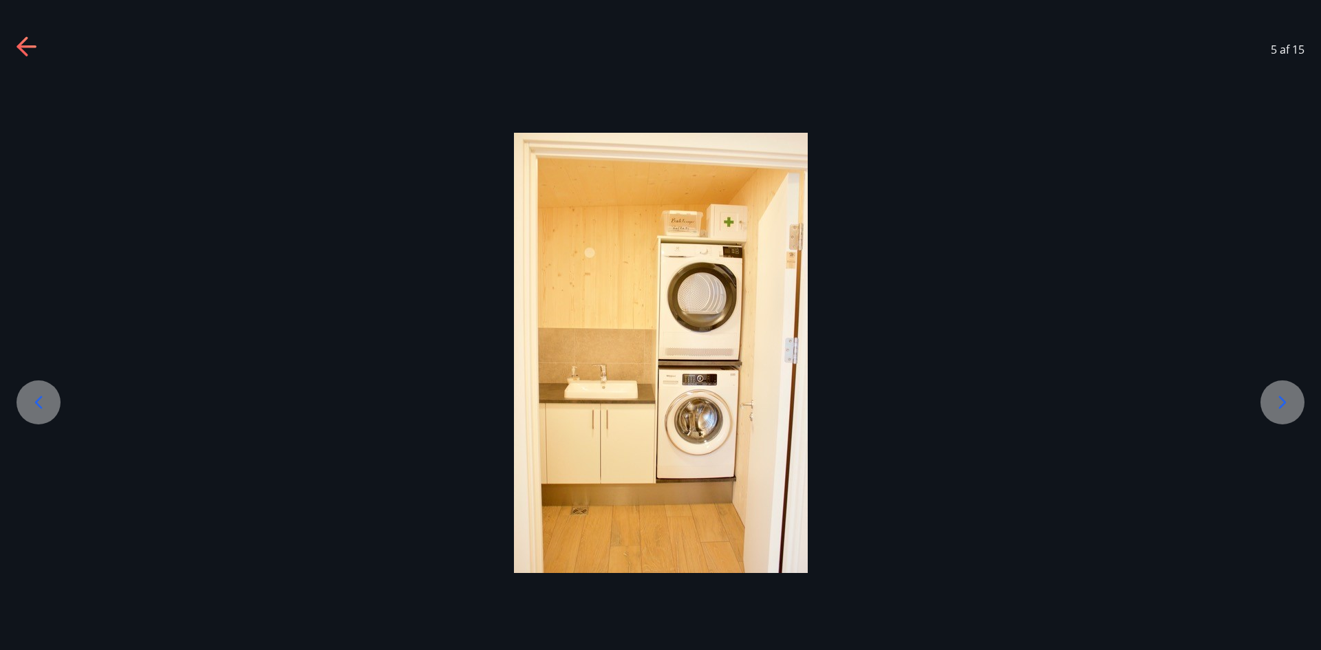
click at [1278, 387] on div at bounding box center [1283, 403] width 44 height 44
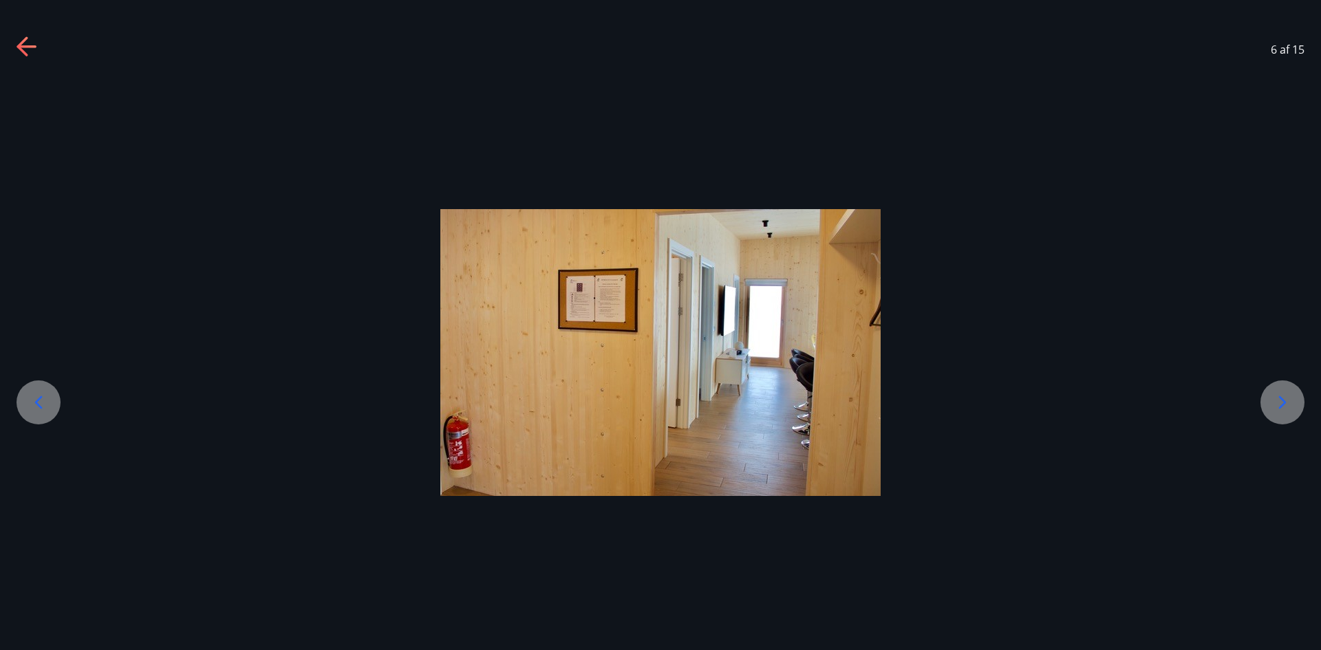
click at [1277, 387] on div at bounding box center [1283, 403] width 44 height 44
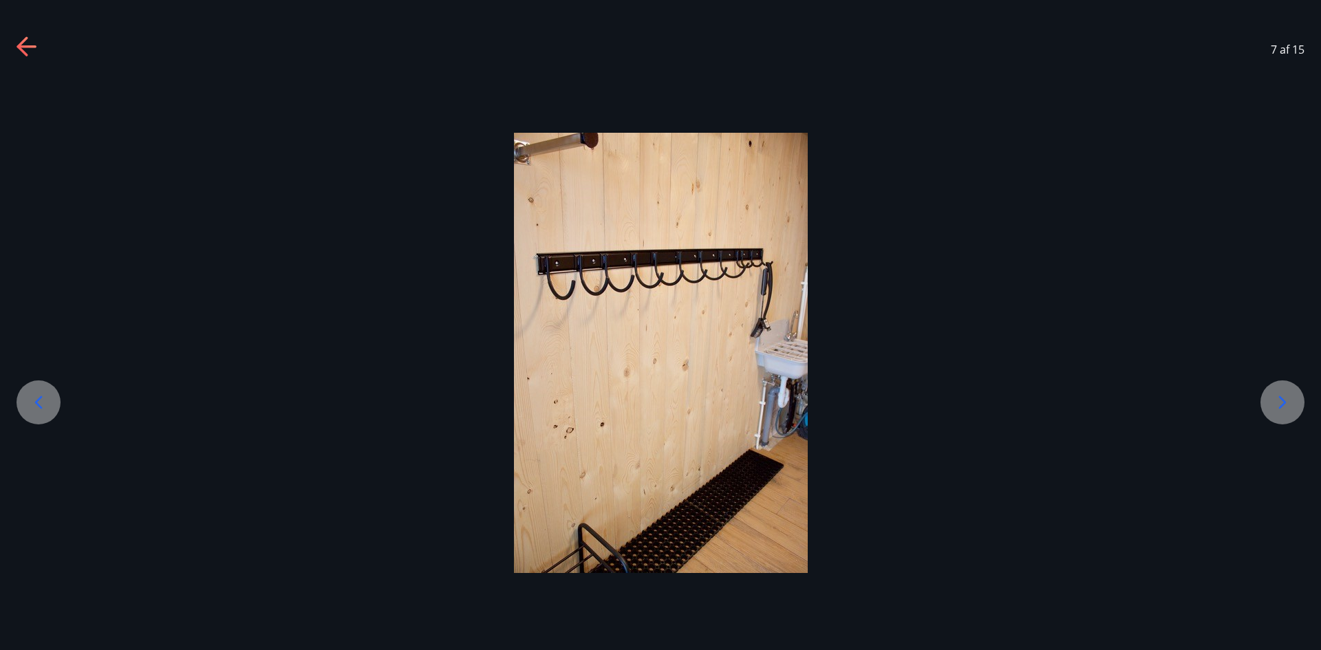
click at [1277, 387] on div at bounding box center [1283, 403] width 44 height 44
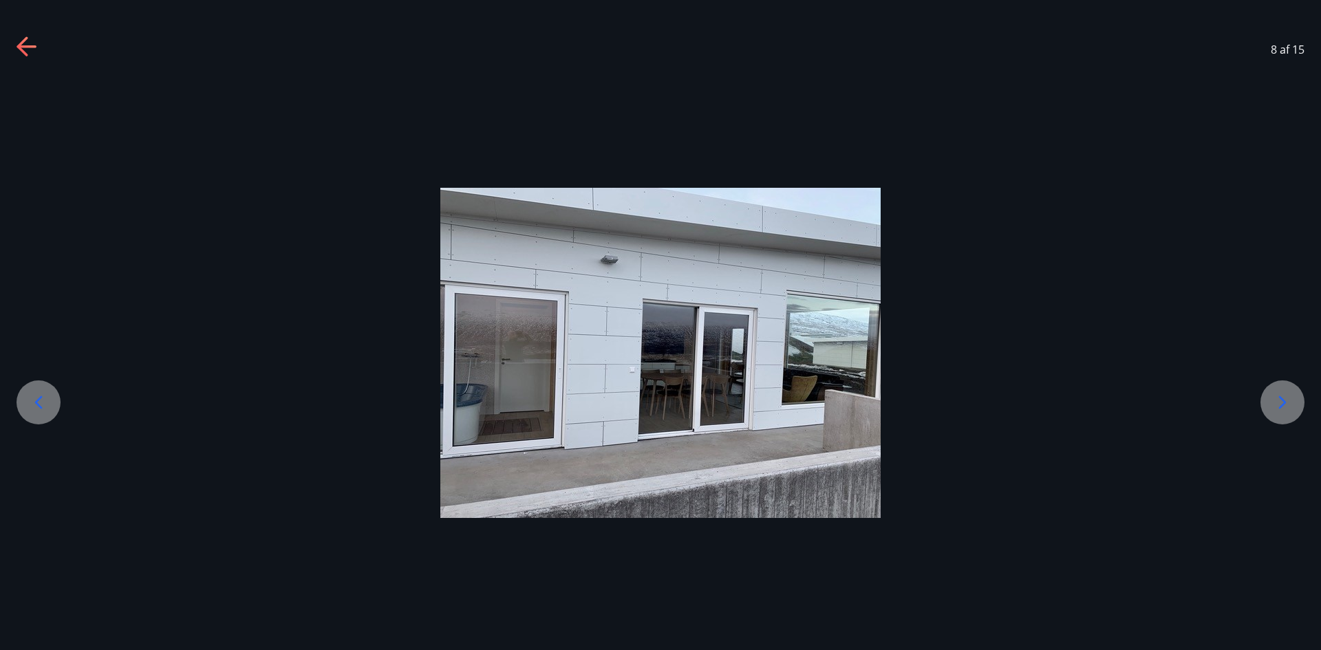
click at [1279, 396] on icon at bounding box center [1283, 403] width 22 height 22
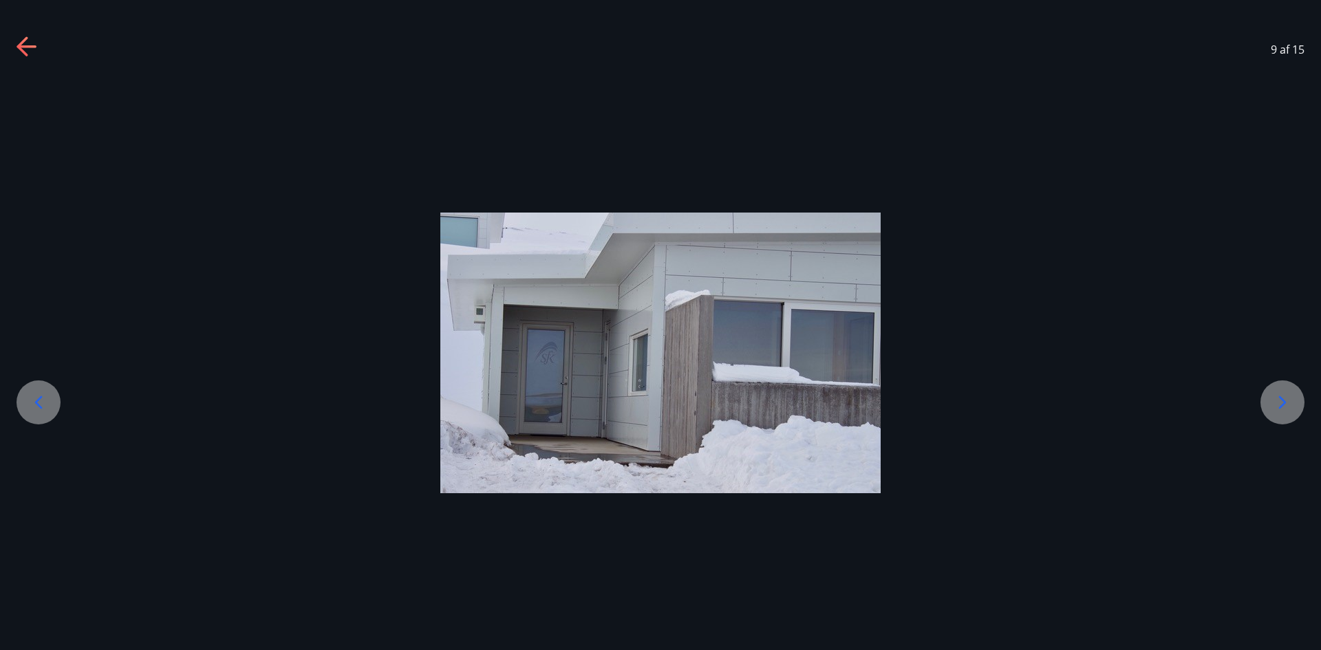
click at [1279, 396] on icon at bounding box center [1283, 403] width 22 height 22
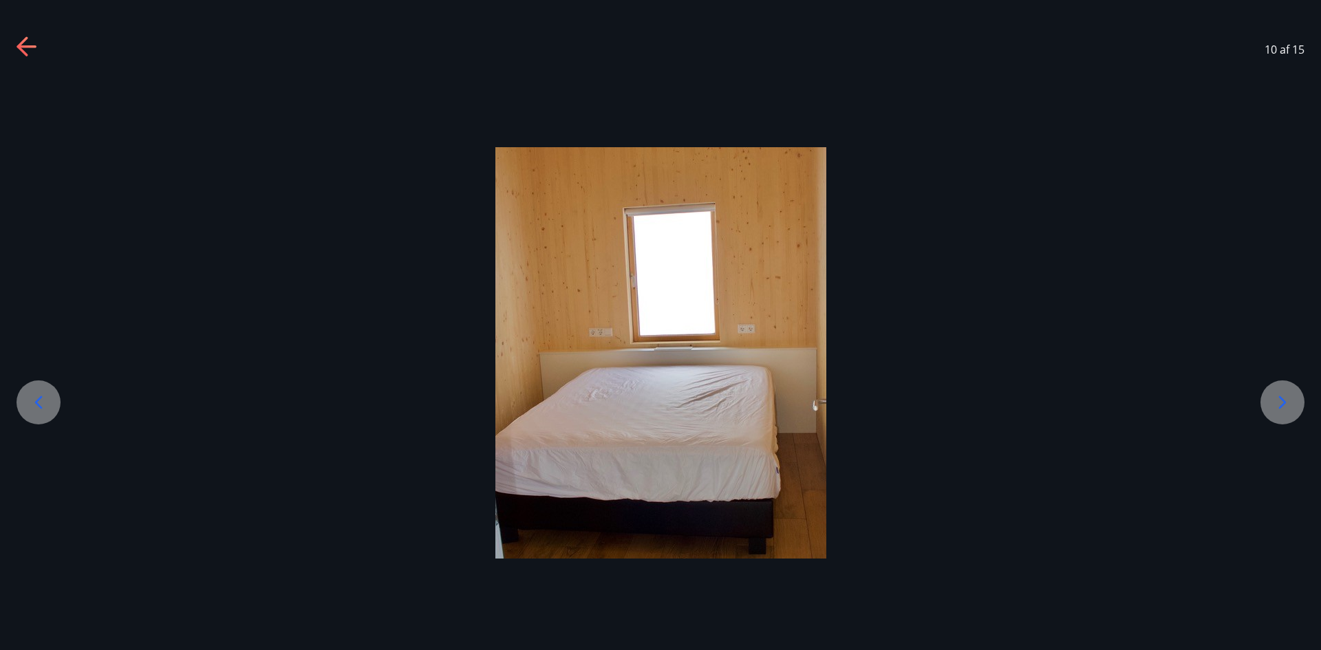
click at [1279, 396] on icon at bounding box center [1283, 403] width 22 height 22
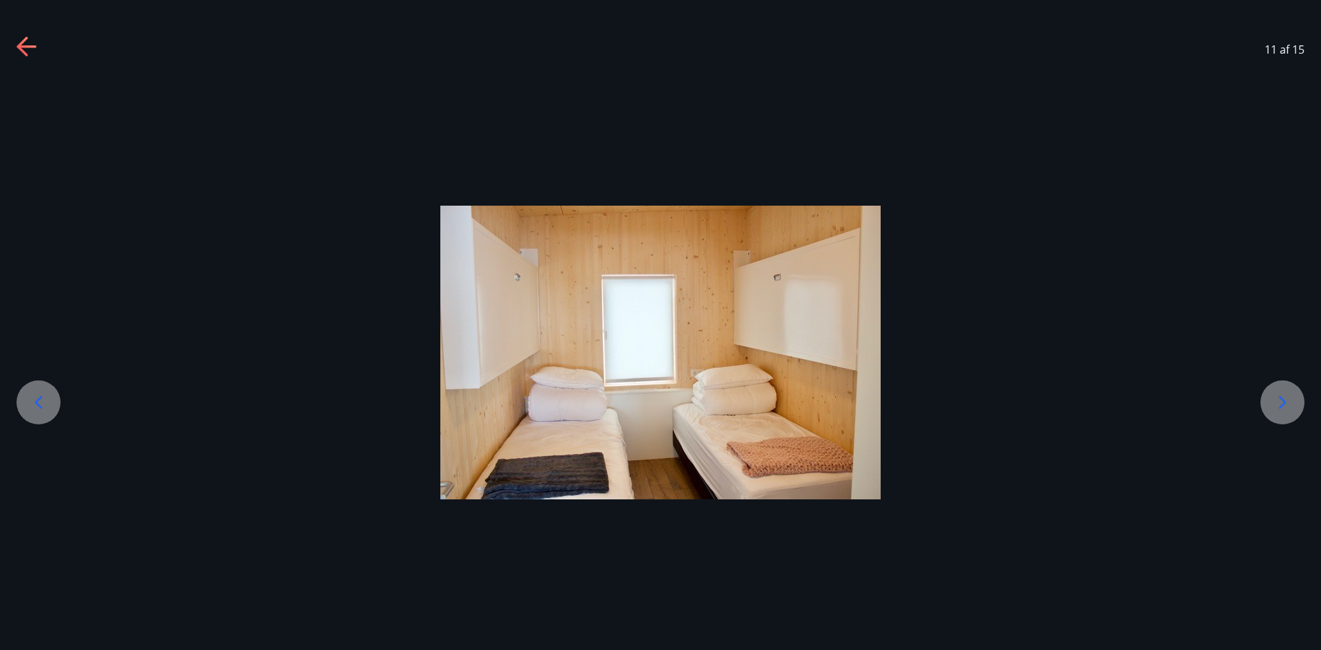
click at [1279, 396] on icon at bounding box center [1283, 403] width 22 height 22
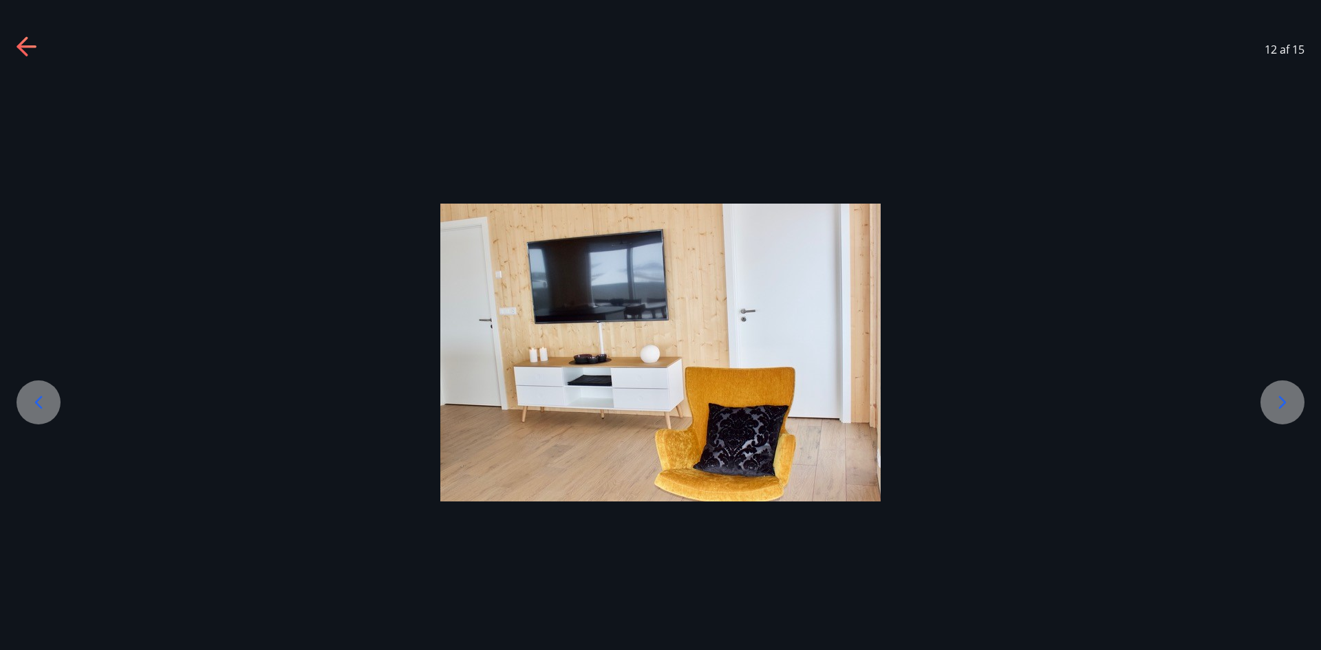
click at [1279, 396] on icon at bounding box center [1283, 403] width 22 height 22
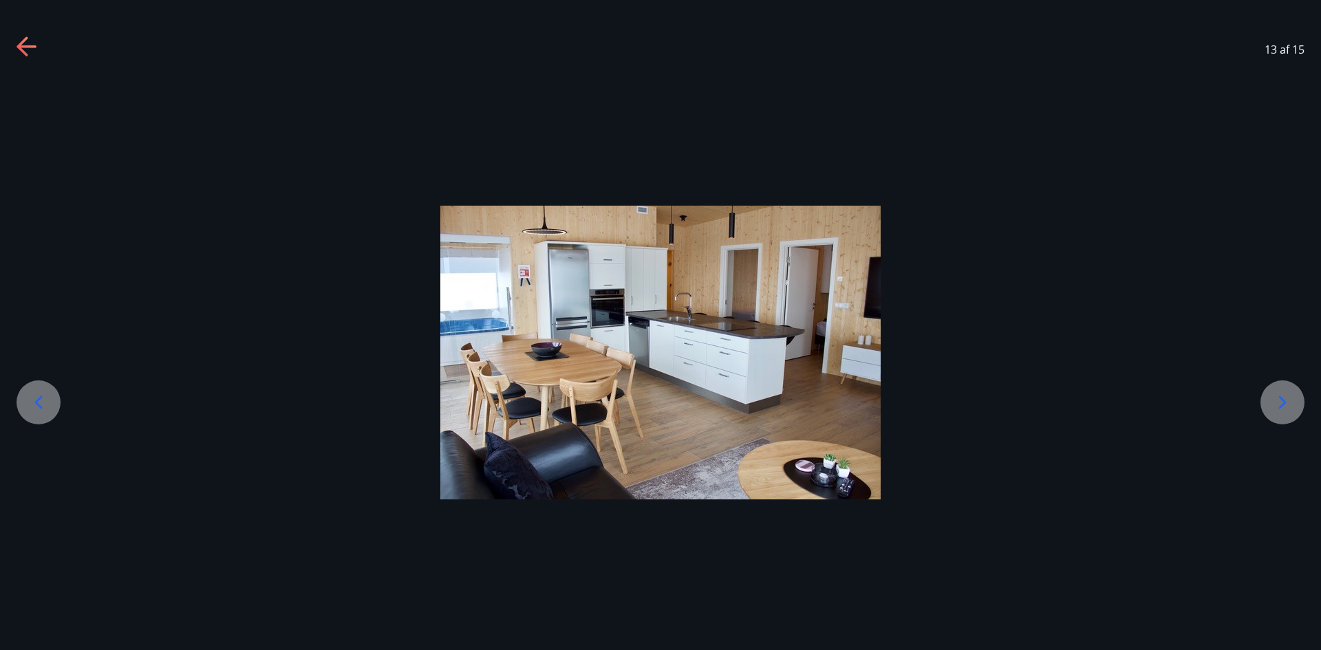
click at [1279, 396] on icon at bounding box center [1283, 403] width 22 height 22
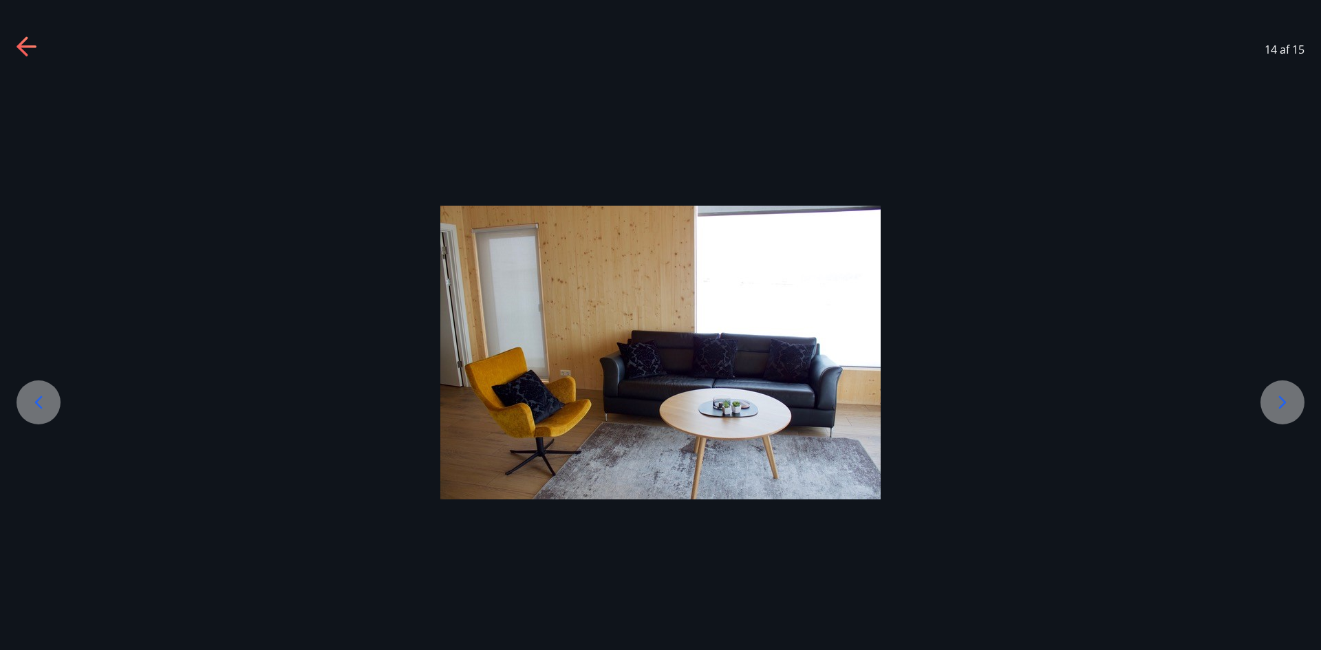
click at [1279, 396] on icon at bounding box center [1283, 403] width 22 height 22
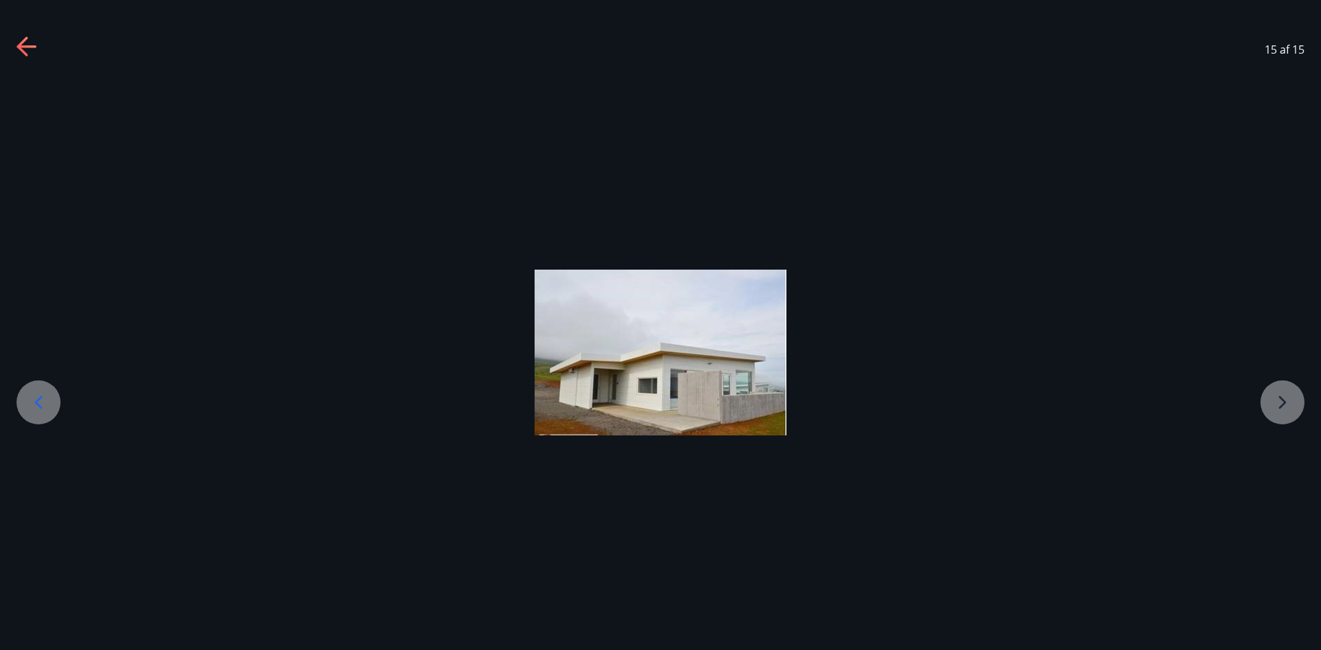
click at [1279, 396] on div at bounding box center [660, 353] width 1321 height 166
click at [25, 39] on icon at bounding box center [22, 45] width 11 height 19
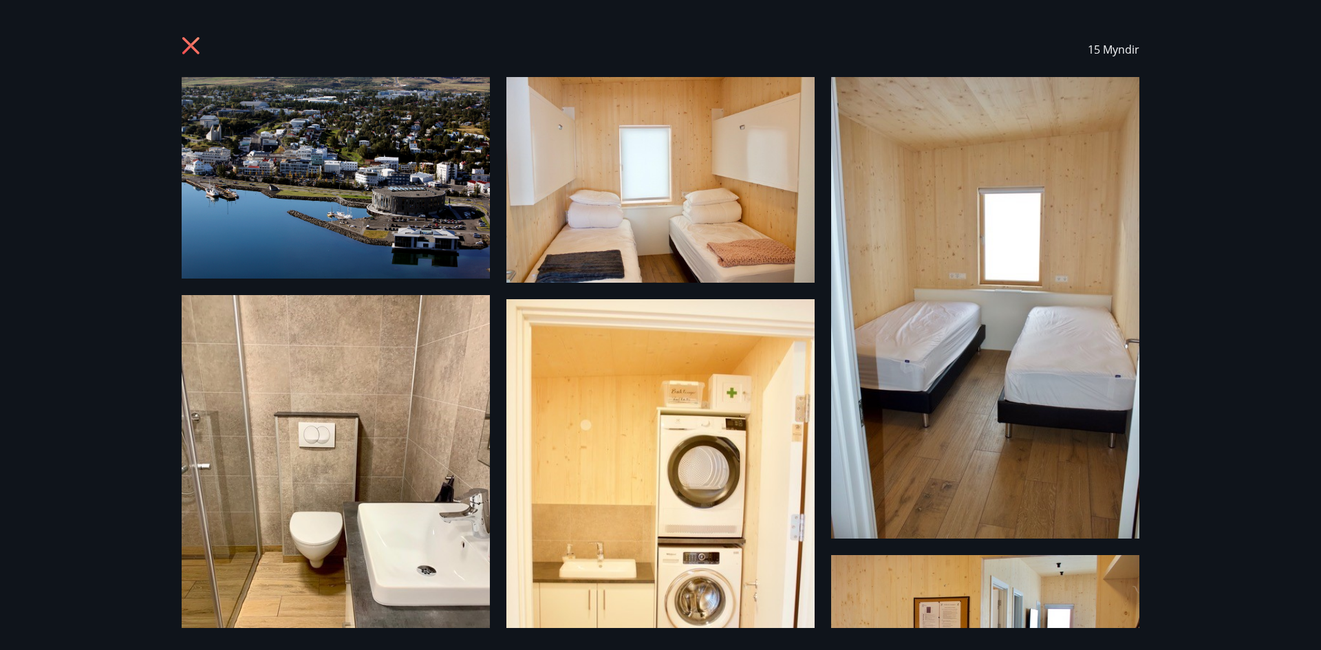
click at [193, 45] on icon at bounding box center [190, 45] width 17 height 17
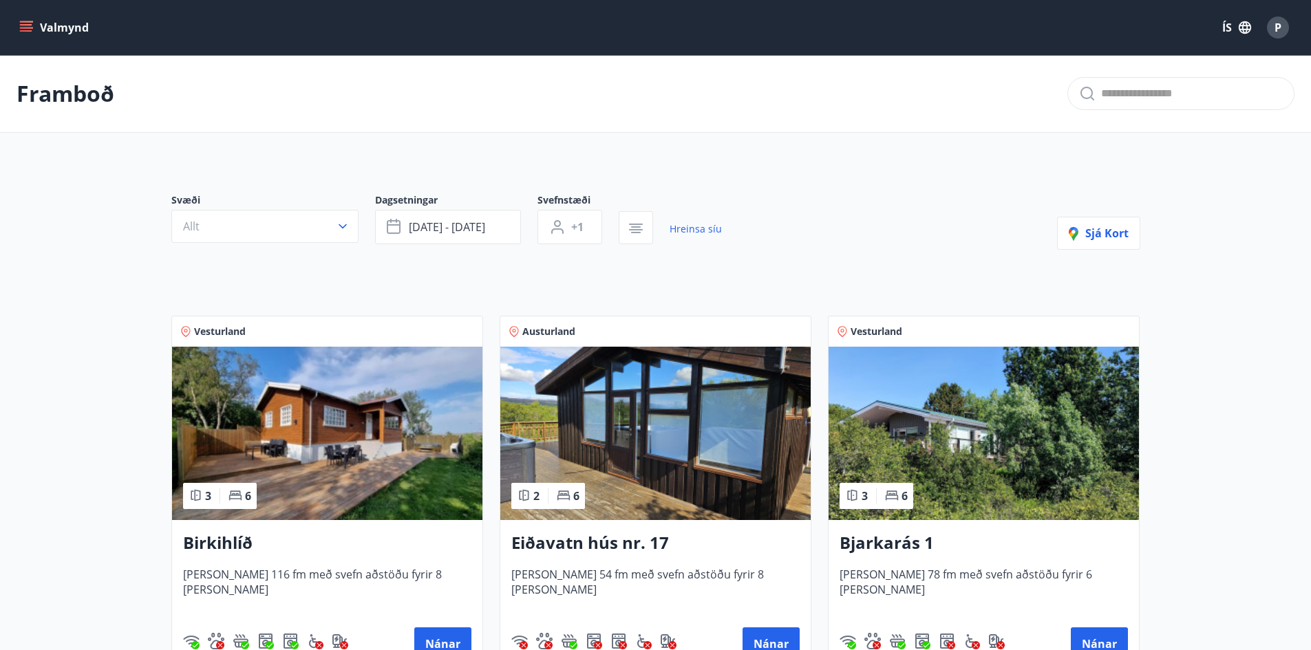
click at [299, 431] on img at bounding box center [327, 433] width 310 height 173
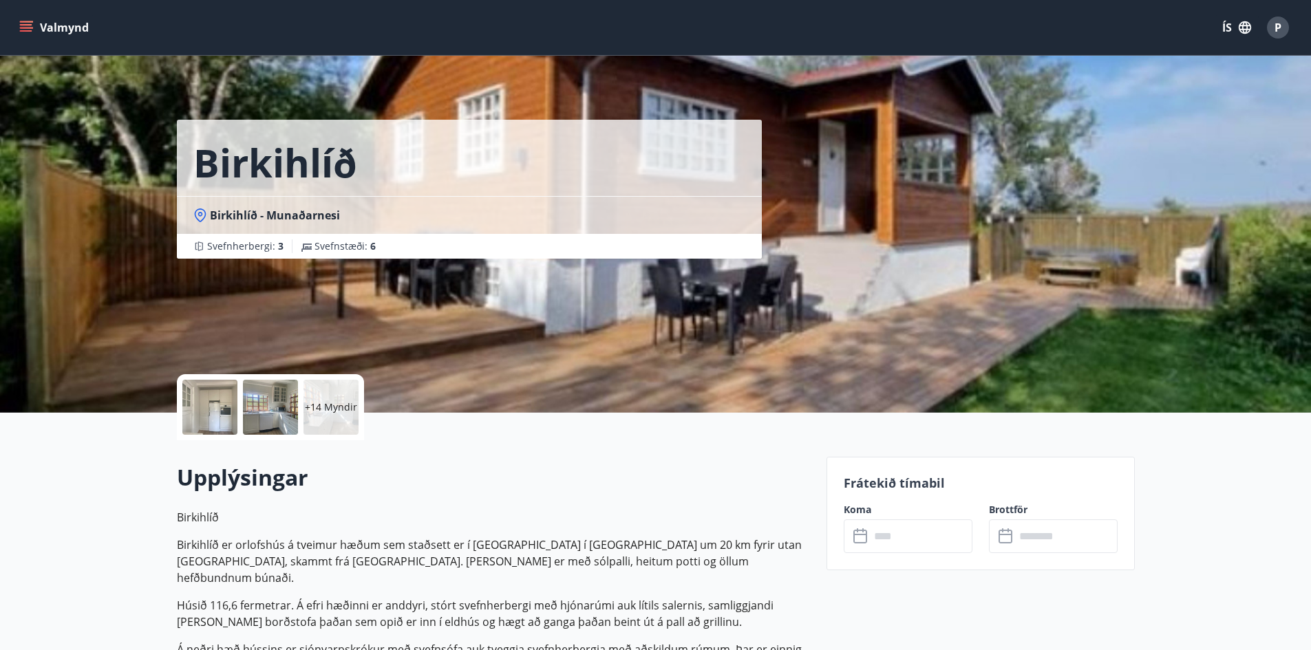
click at [342, 402] on p "+14 Myndir" at bounding box center [331, 408] width 52 height 14
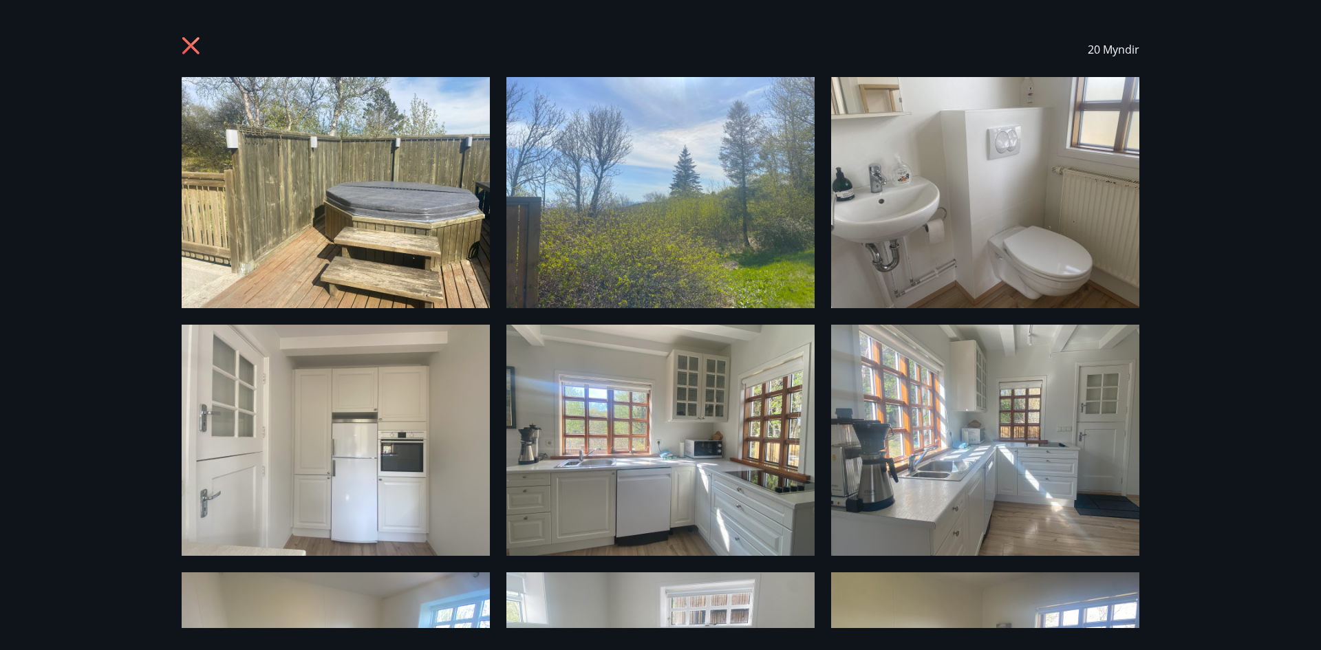
click at [355, 215] on img at bounding box center [336, 192] width 308 height 231
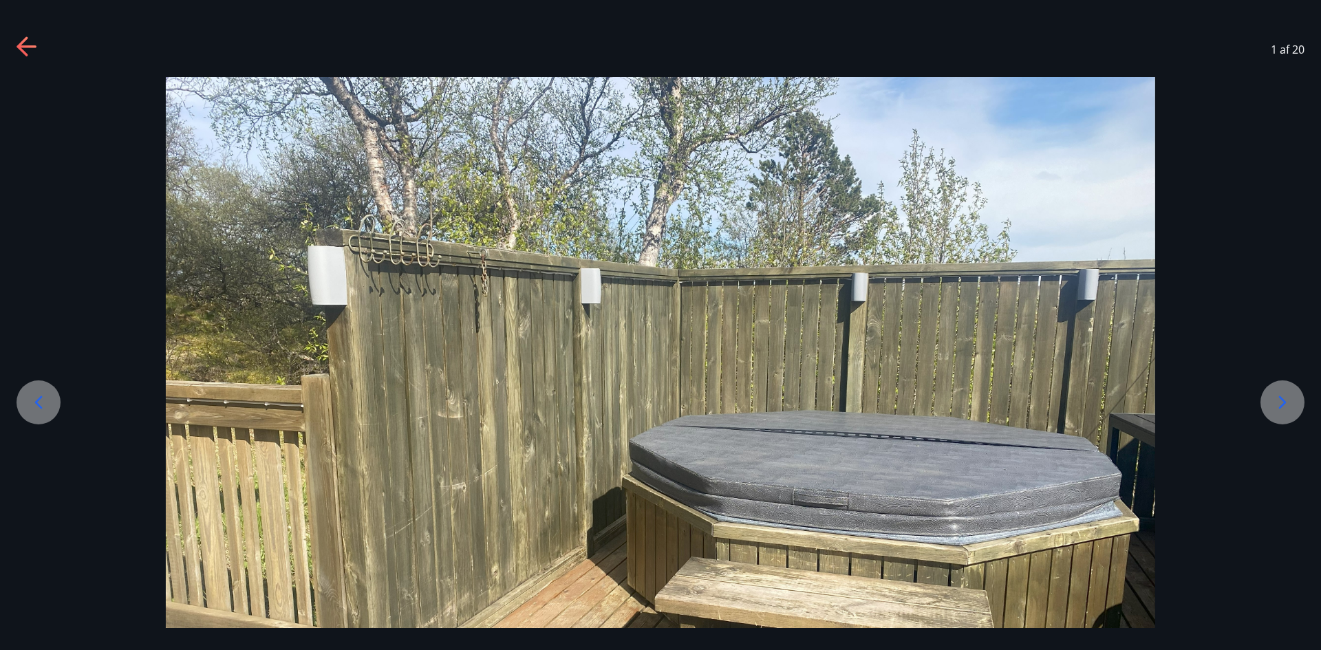
click at [1281, 396] on icon at bounding box center [1283, 403] width 22 height 22
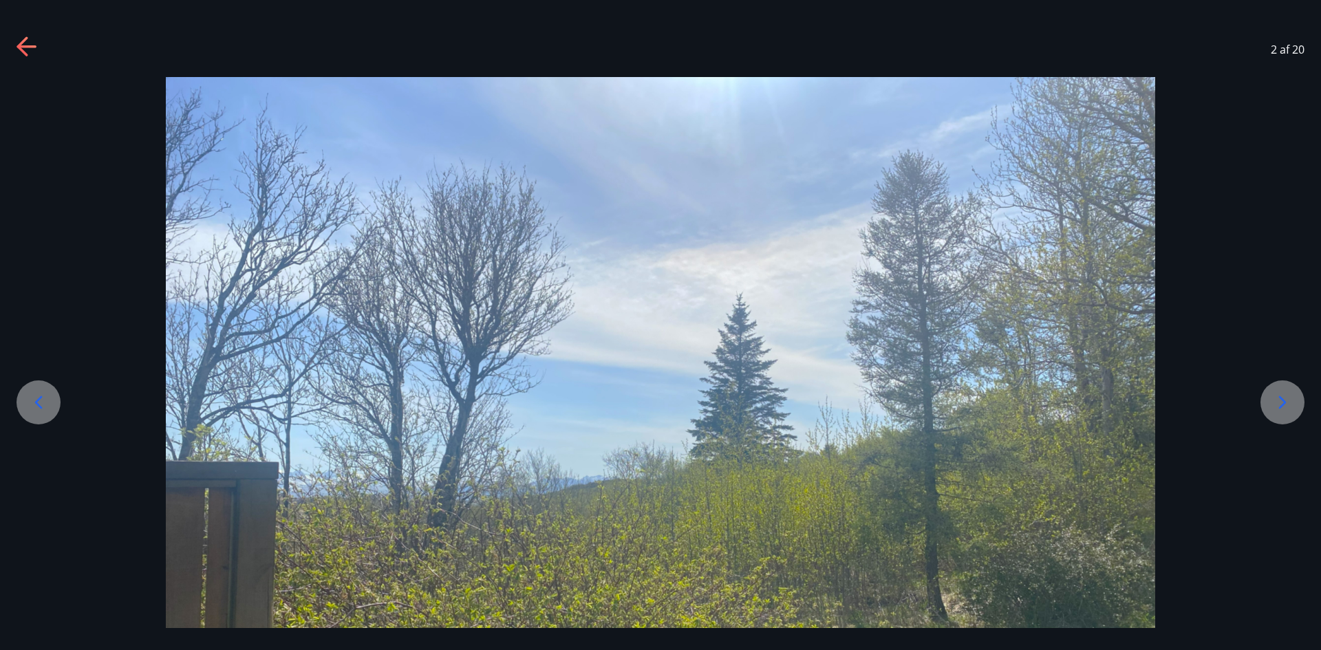
click at [1281, 396] on icon at bounding box center [1283, 403] width 22 height 22
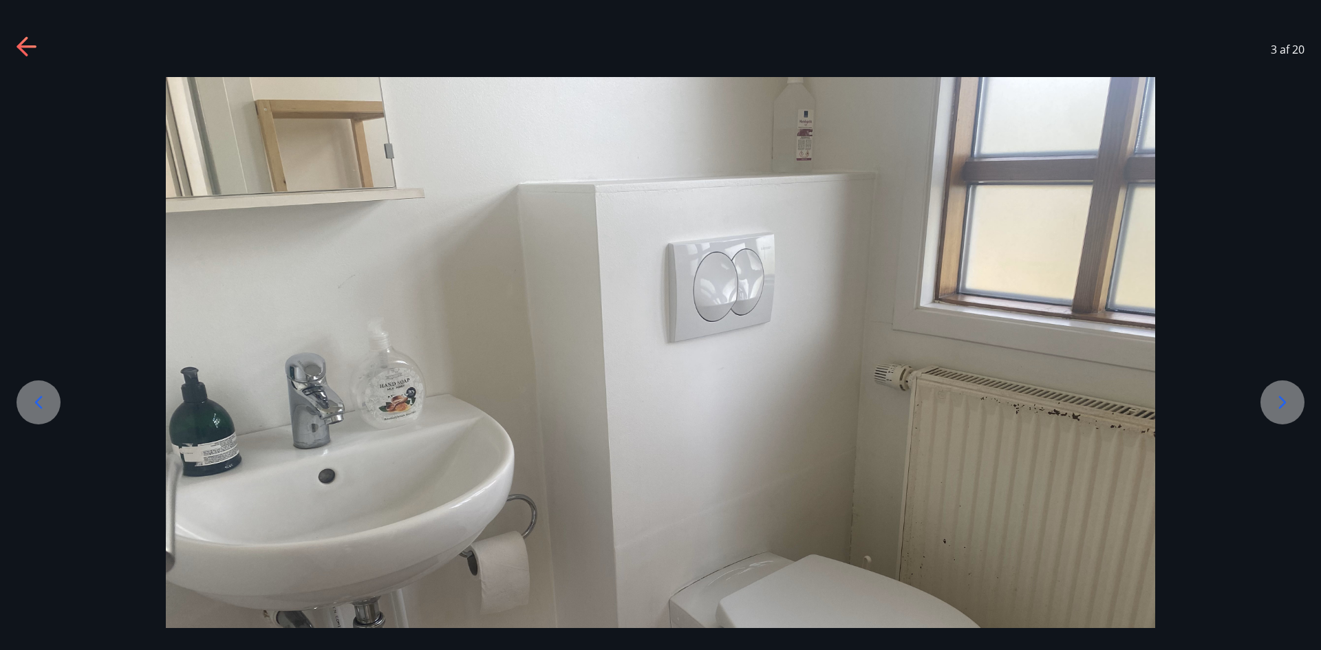
click at [1281, 396] on icon at bounding box center [1283, 403] width 22 height 22
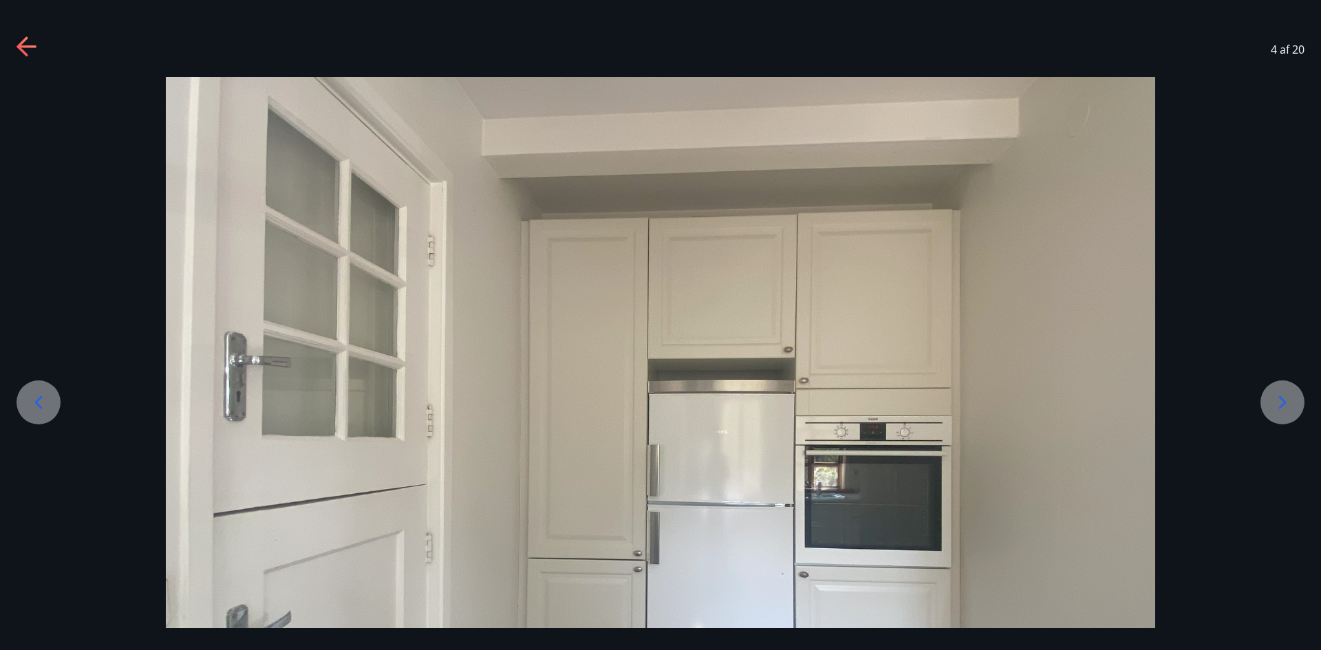
click at [1281, 396] on icon at bounding box center [1283, 403] width 22 height 22
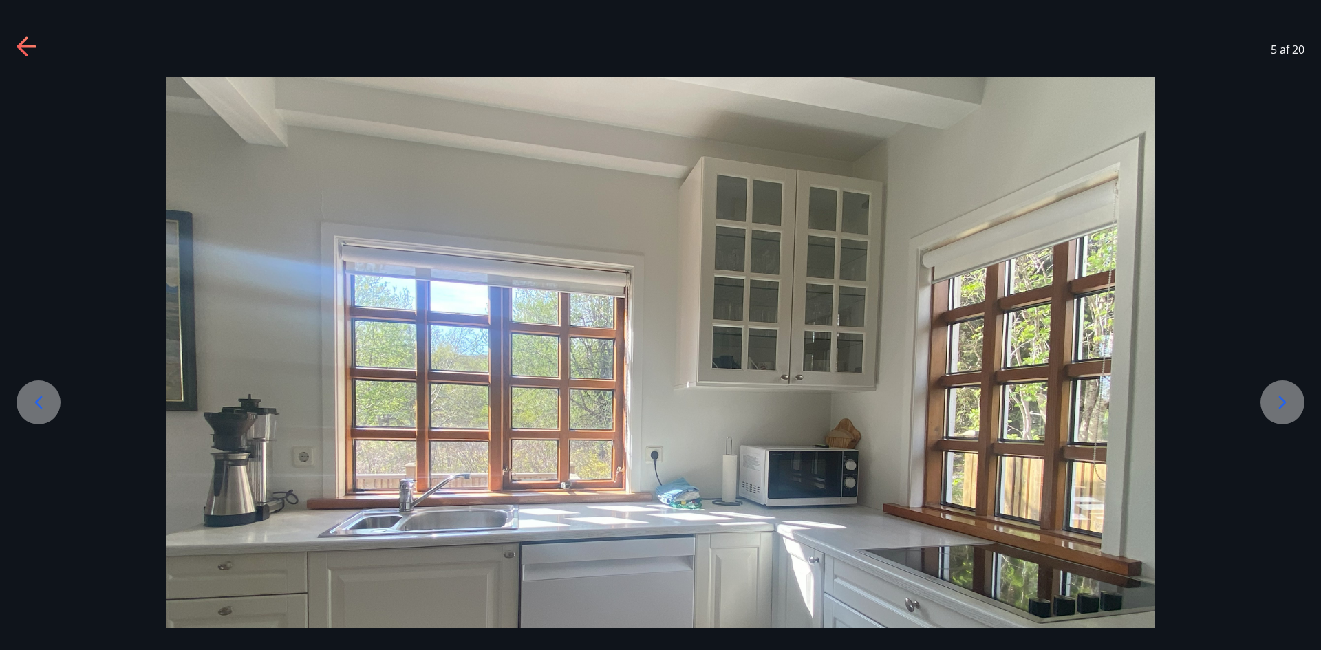
click at [1281, 396] on icon at bounding box center [1283, 403] width 22 height 22
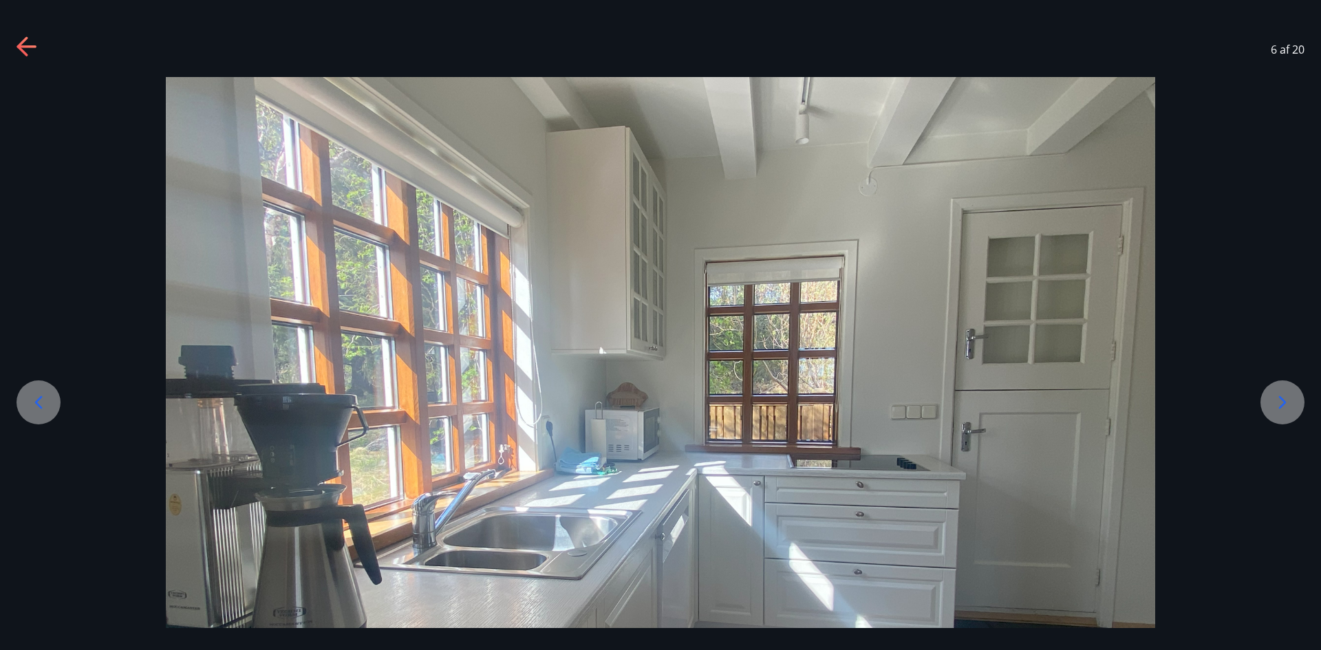
click at [1281, 396] on icon at bounding box center [1283, 403] width 22 height 22
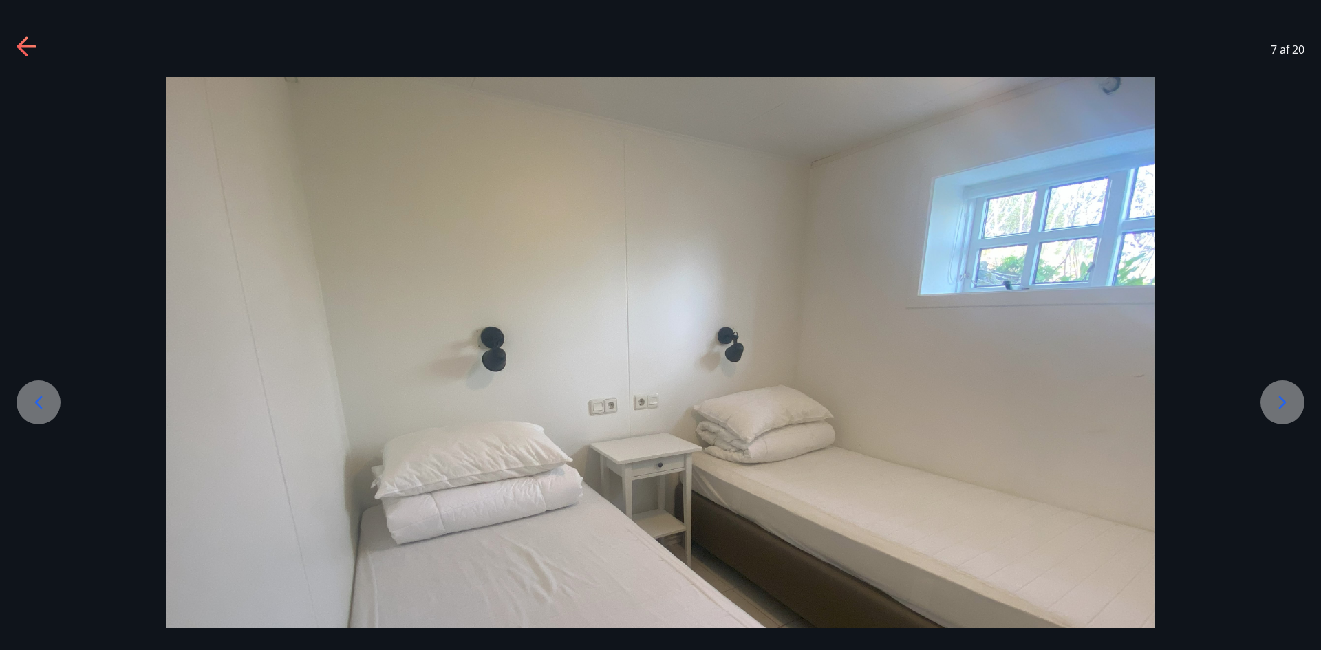
click at [1281, 396] on icon at bounding box center [1283, 403] width 22 height 22
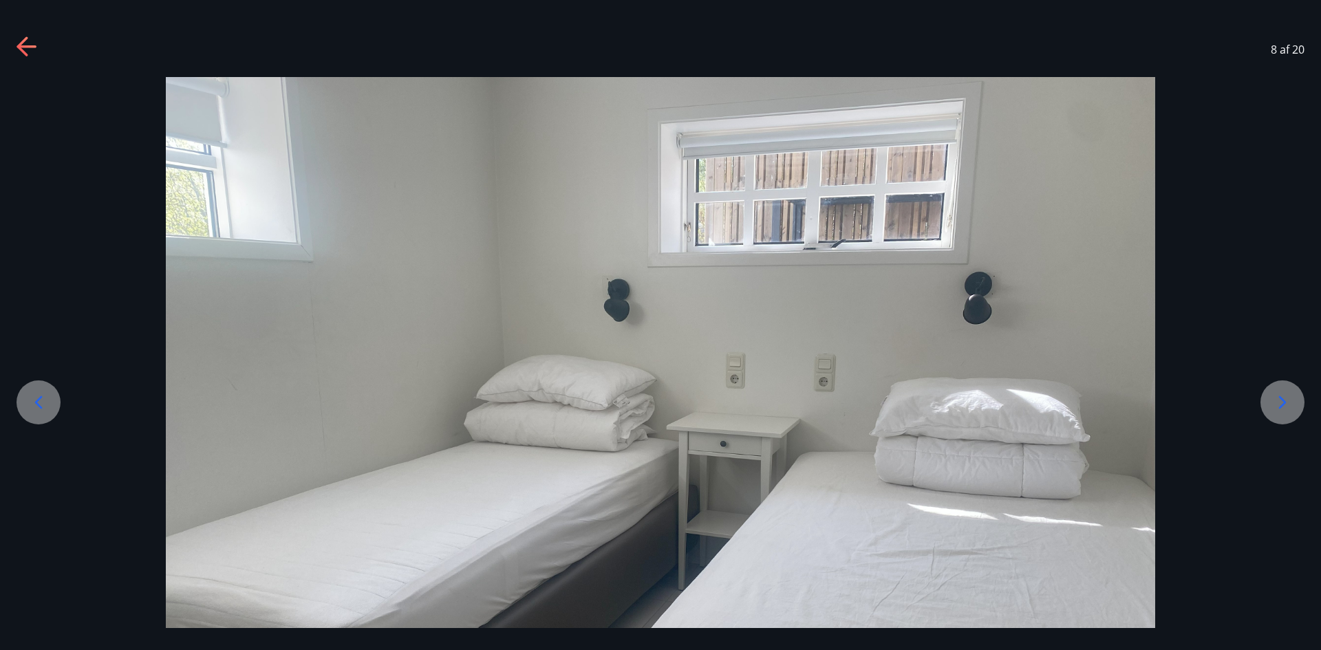
click at [1281, 396] on icon at bounding box center [1283, 403] width 22 height 22
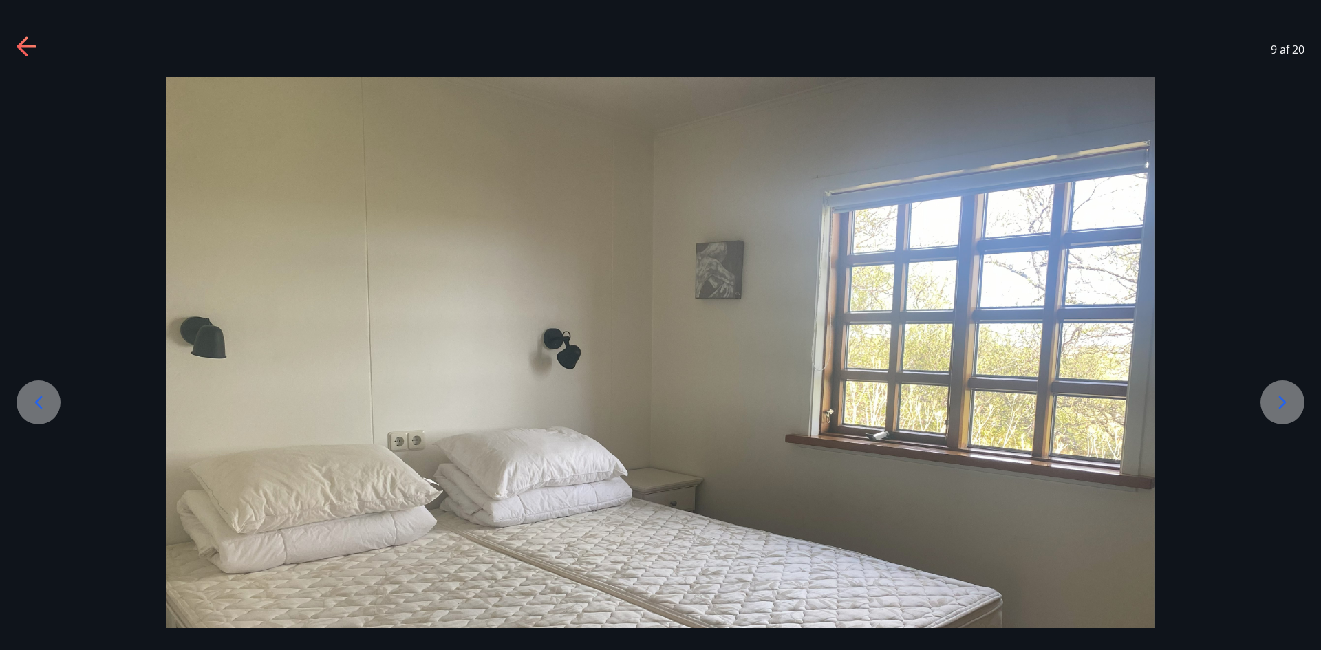
click at [1281, 396] on icon at bounding box center [1283, 403] width 22 height 22
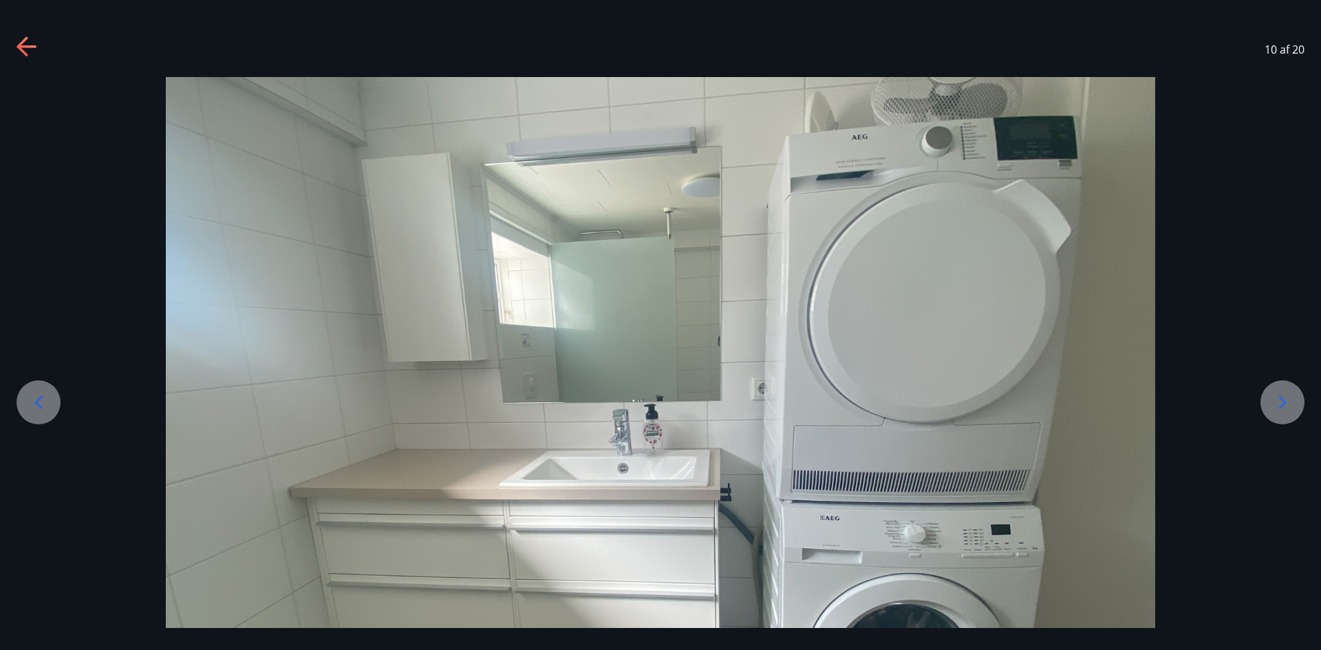
click at [1281, 396] on icon at bounding box center [1283, 403] width 22 height 22
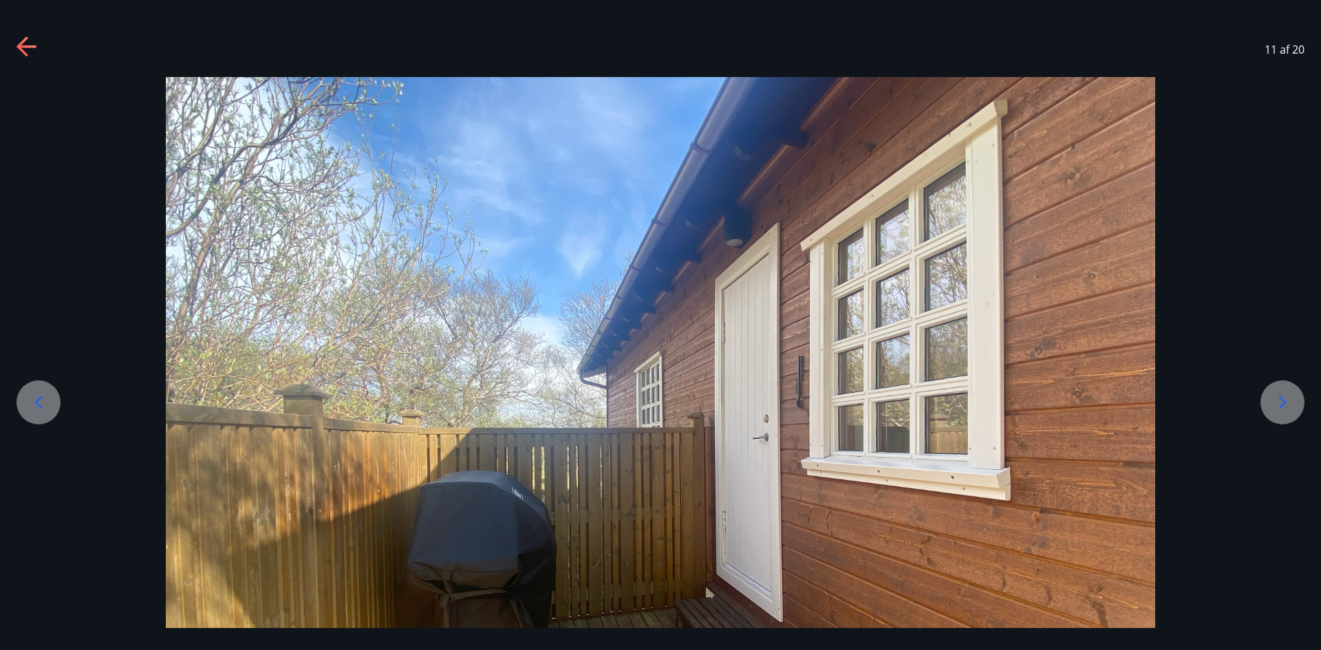
click at [1281, 396] on icon at bounding box center [1283, 403] width 22 height 22
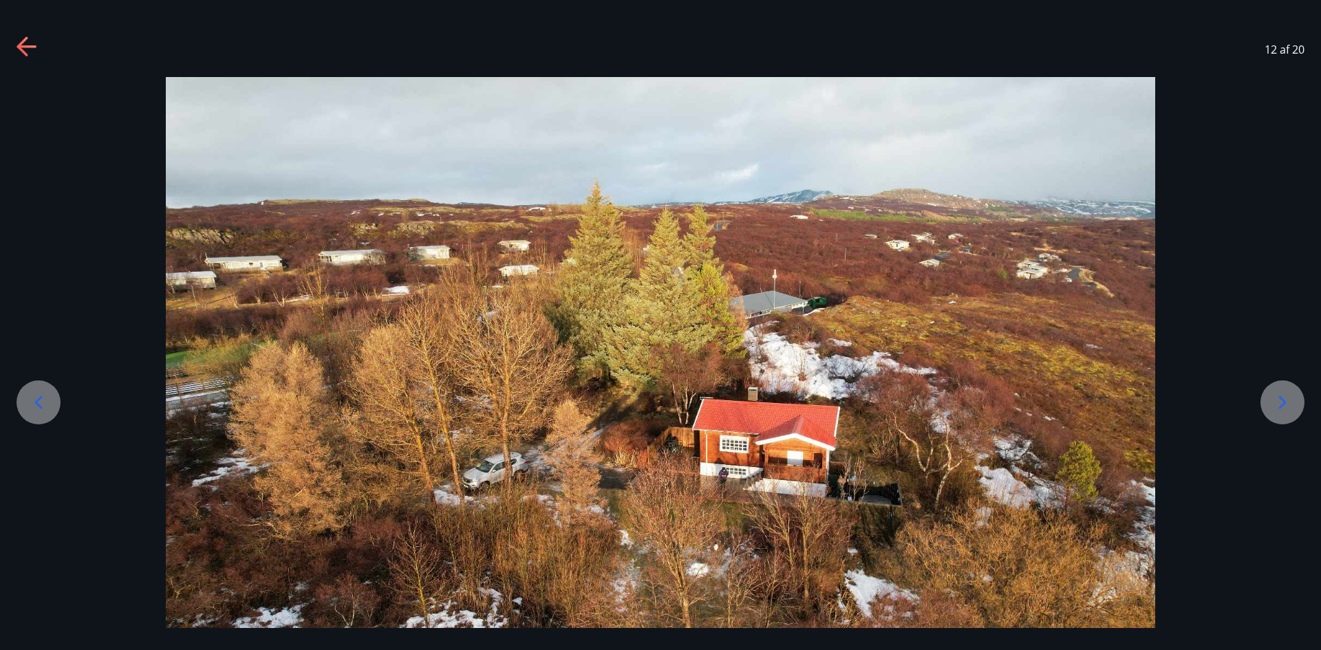
click at [1281, 396] on icon at bounding box center [1283, 403] width 22 height 22
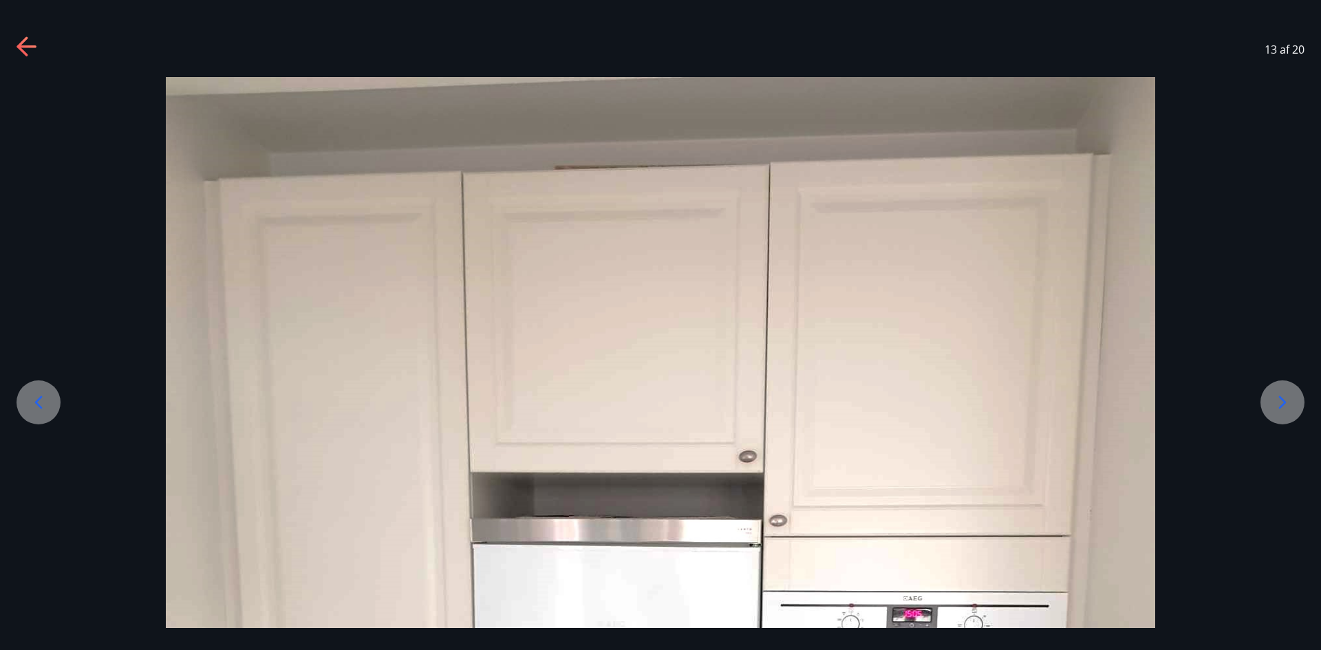
click at [1281, 396] on icon at bounding box center [1283, 403] width 22 height 22
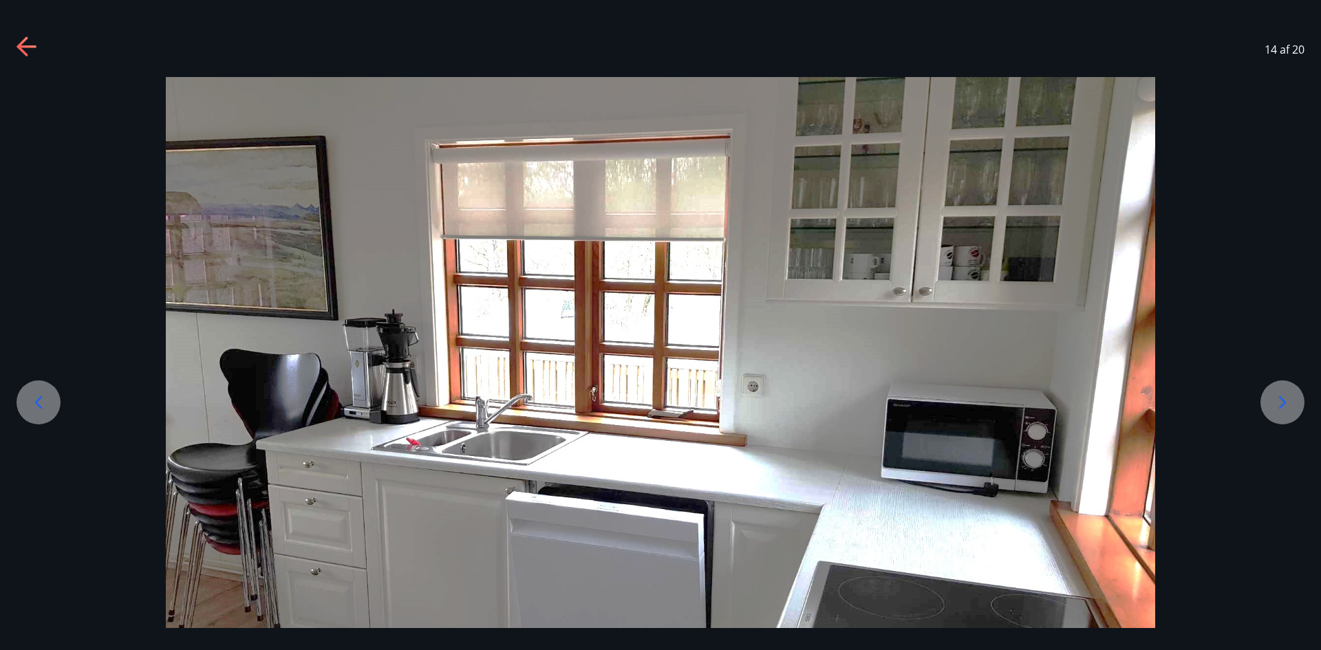
click at [1281, 396] on icon at bounding box center [1283, 403] width 22 height 22
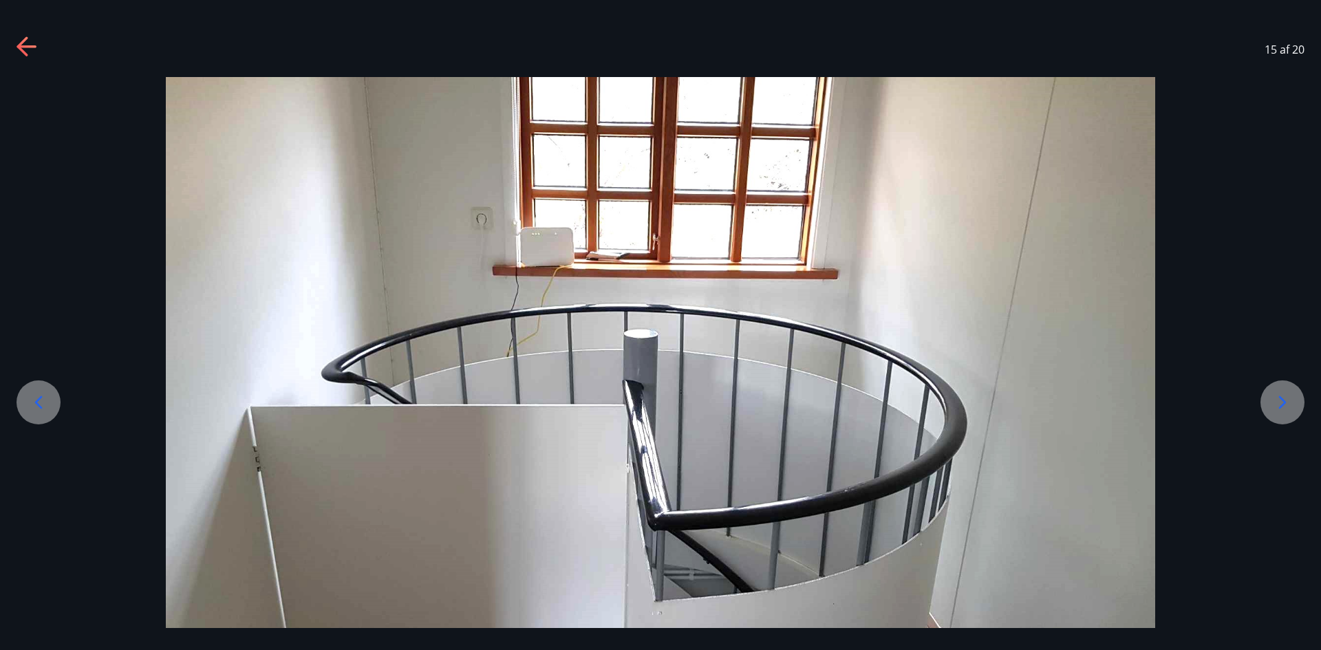
click at [1281, 396] on icon at bounding box center [1283, 403] width 22 height 22
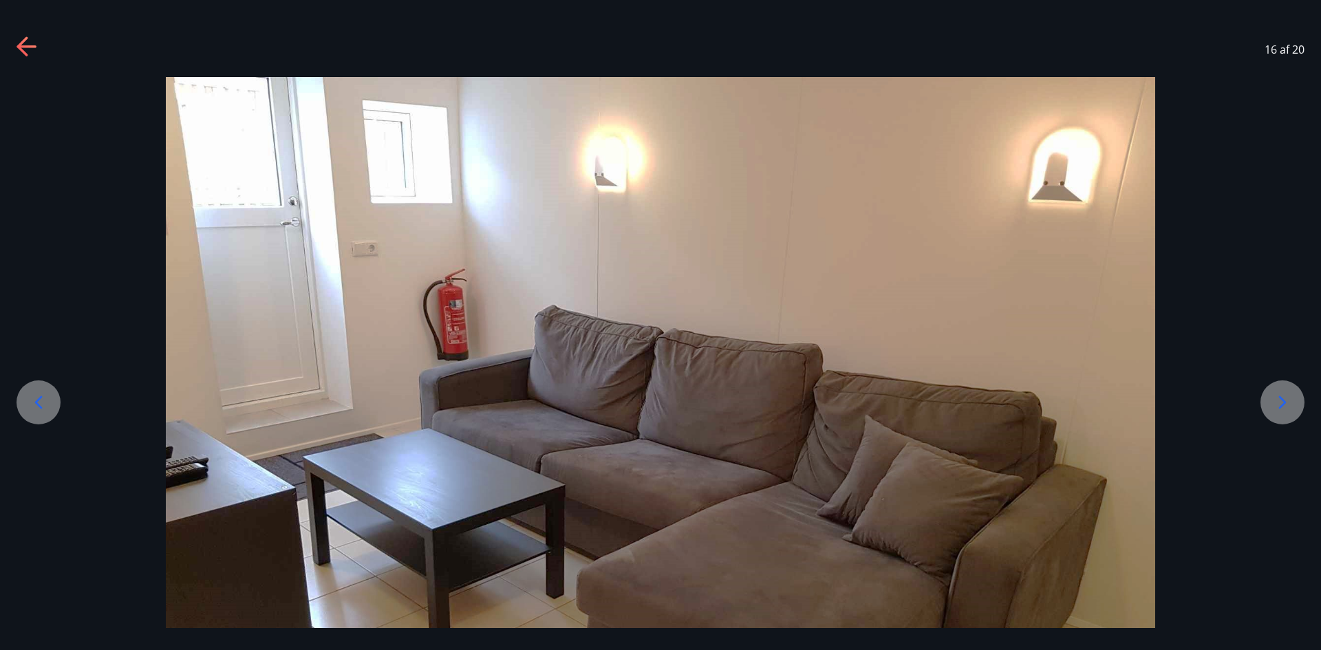
click at [1281, 396] on icon at bounding box center [1283, 403] width 22 height 22
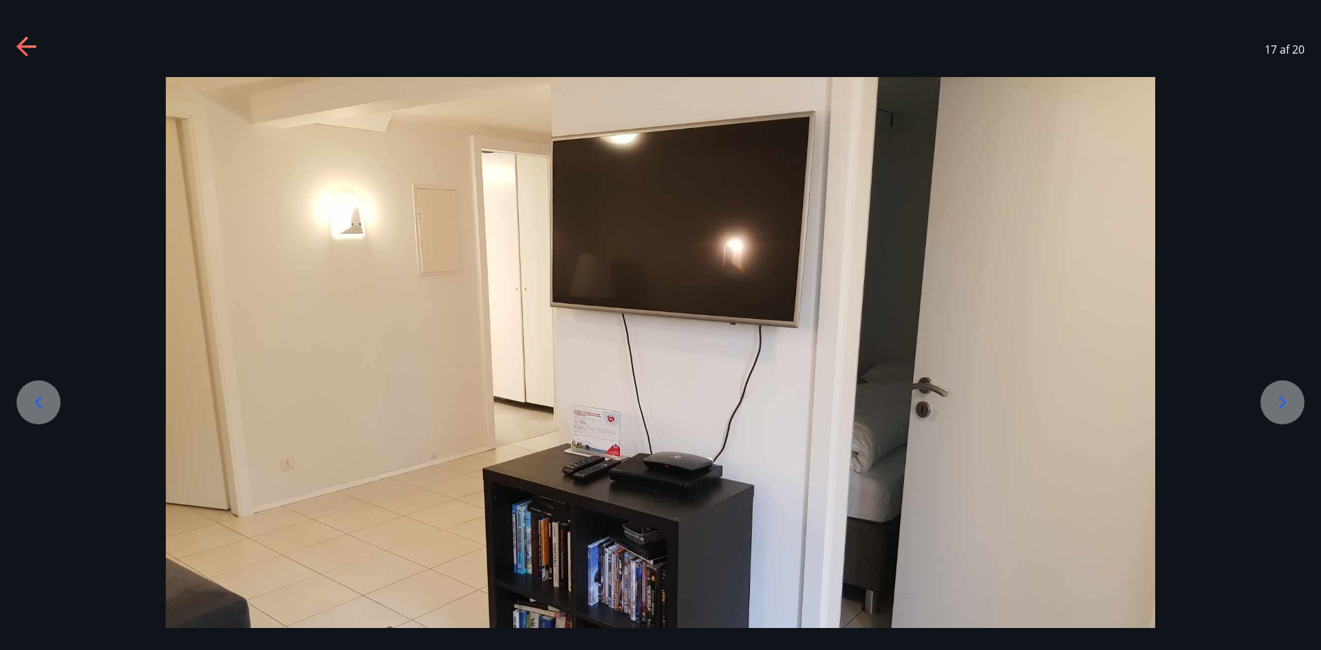
click at [1281, 396] on icon at bounding box center [1283, 403] width 22 height 22
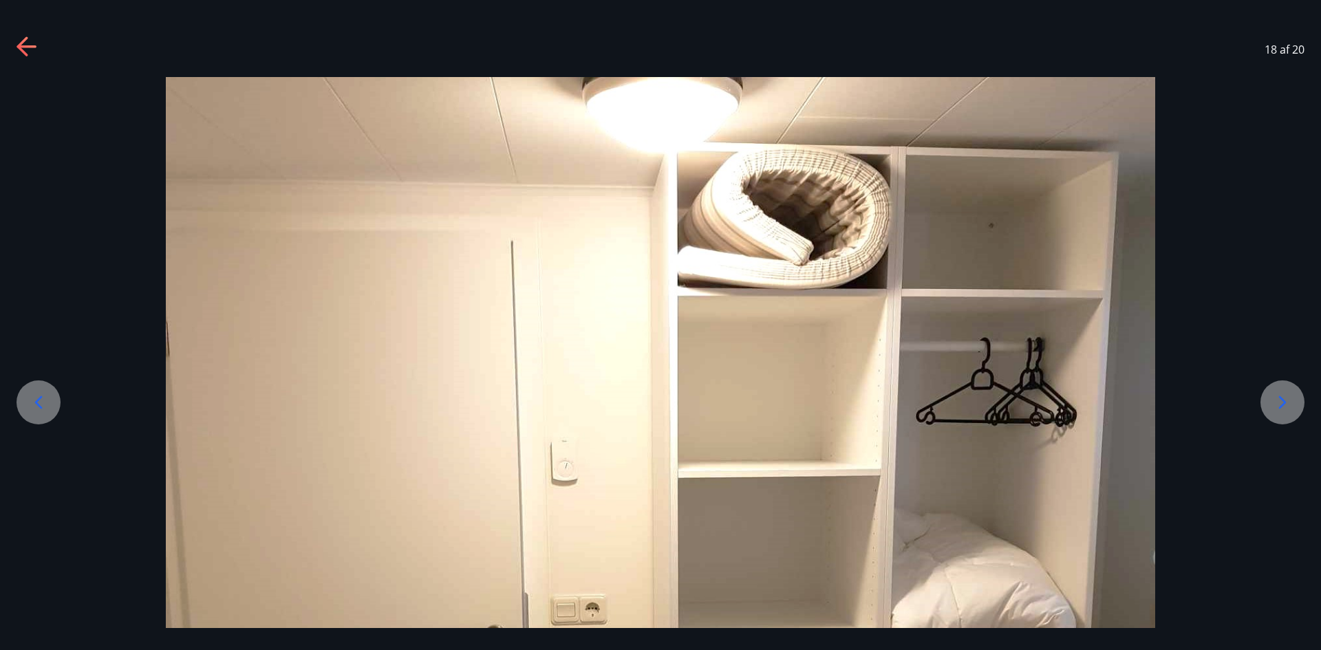
click at [1281, 396] on icon at bounding box center [1283, 403] width 22 height 22
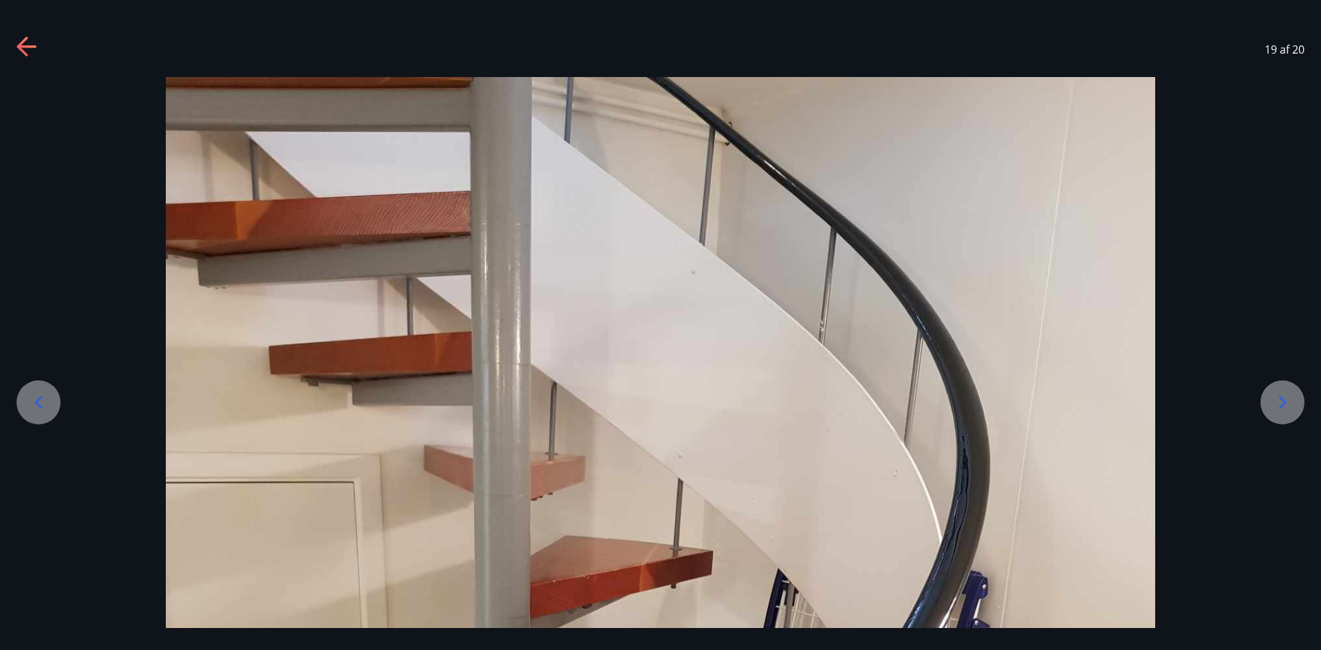
click at [1281, 396] on icon at bounding box center [1283, 403] width 22 height 22
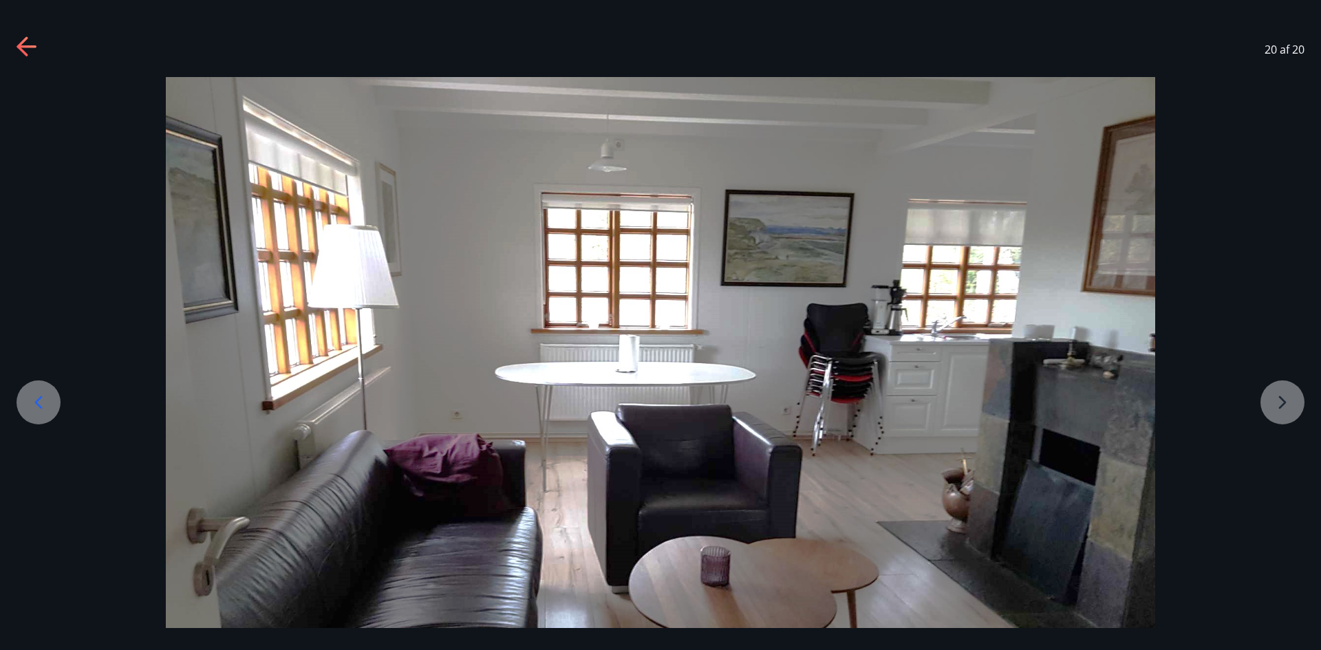
click at [1281, 396] on div at bounding box center [660, 448] width 1321 height 743
click at [23, 42] on icon at bounding box center [22, 45] width 11 height 19
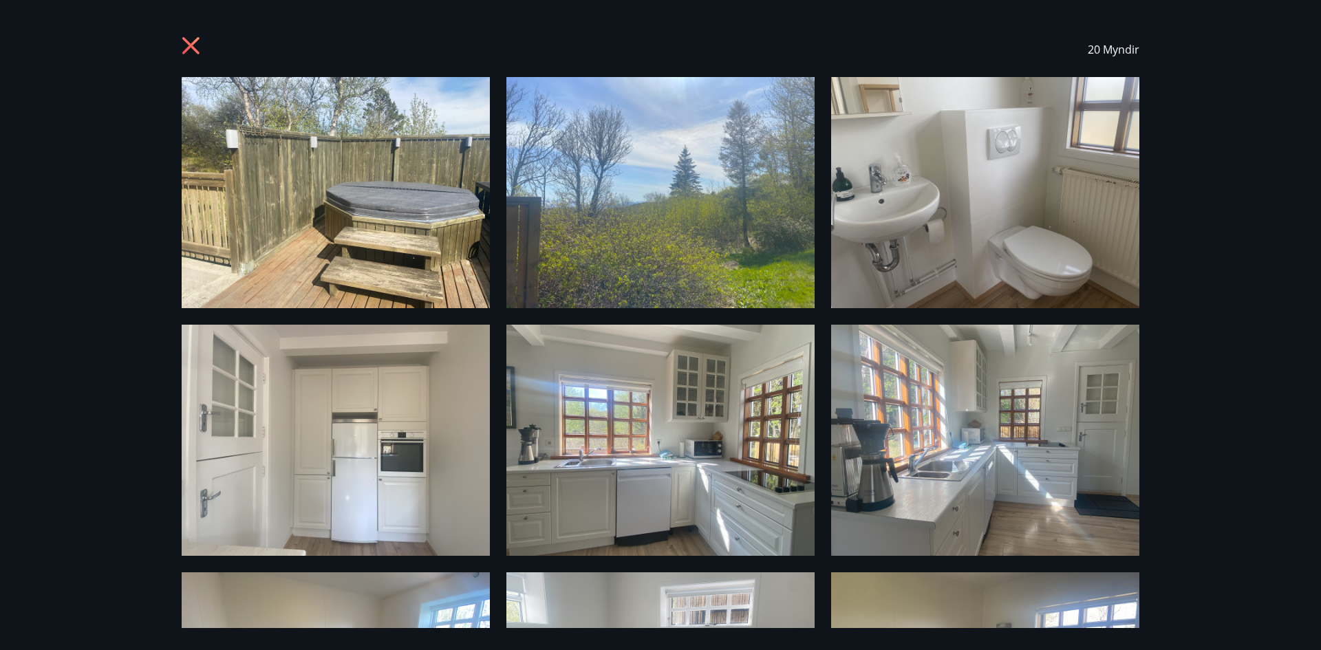
click at [177, 42] on div "20 Myndir" at bounding box center [660, 49] width 991 height 55
click at [191, 44] on icon at bounding box center [190, 45] width 17 height 17
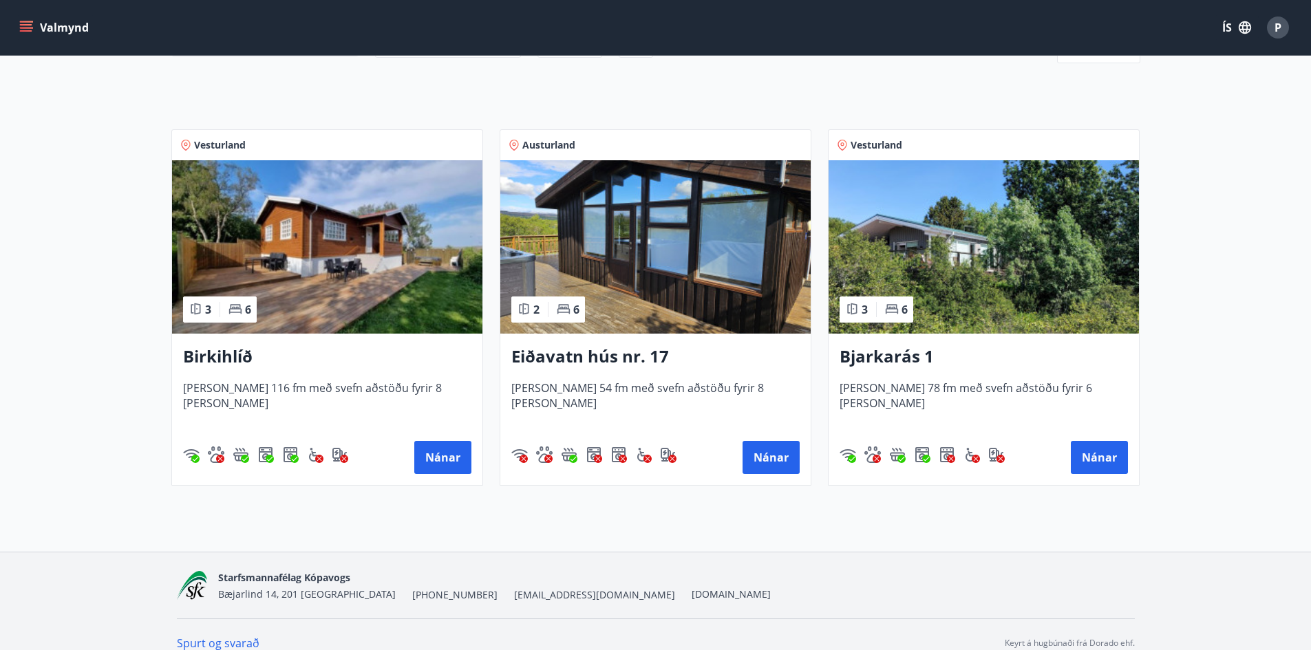
scroll to position [204, 0]
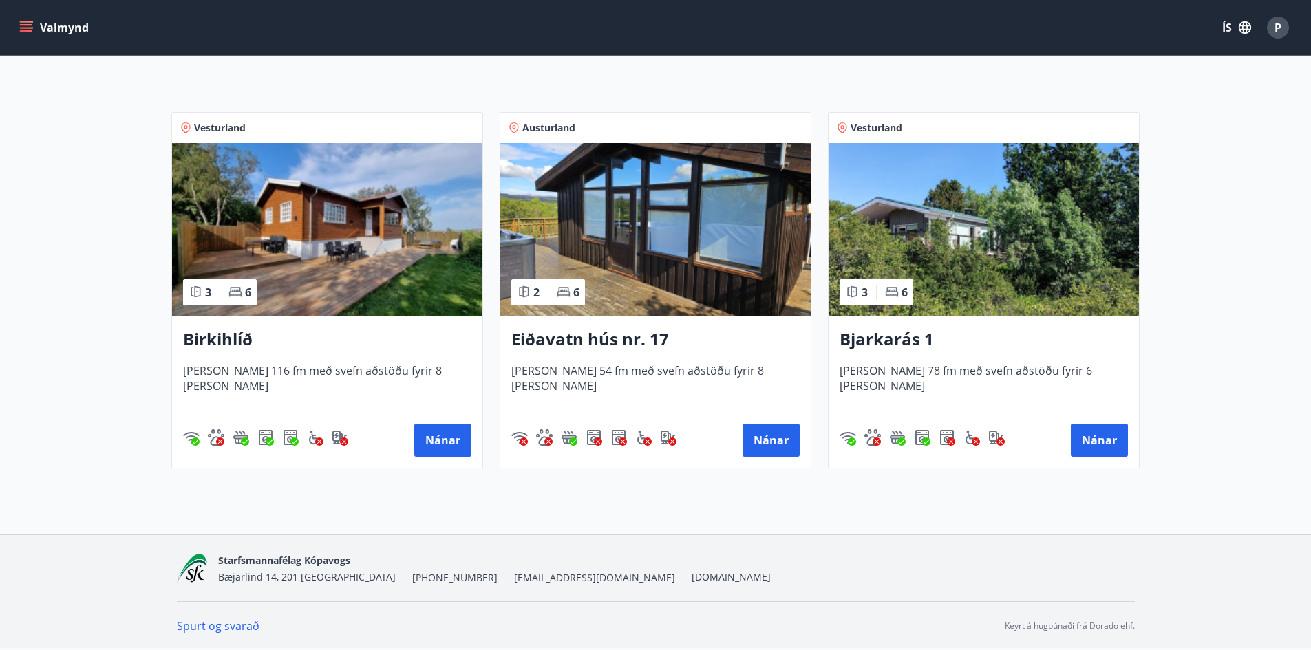
click at [971, 230] on img at bounding box center [984, 229] width 310 height 173
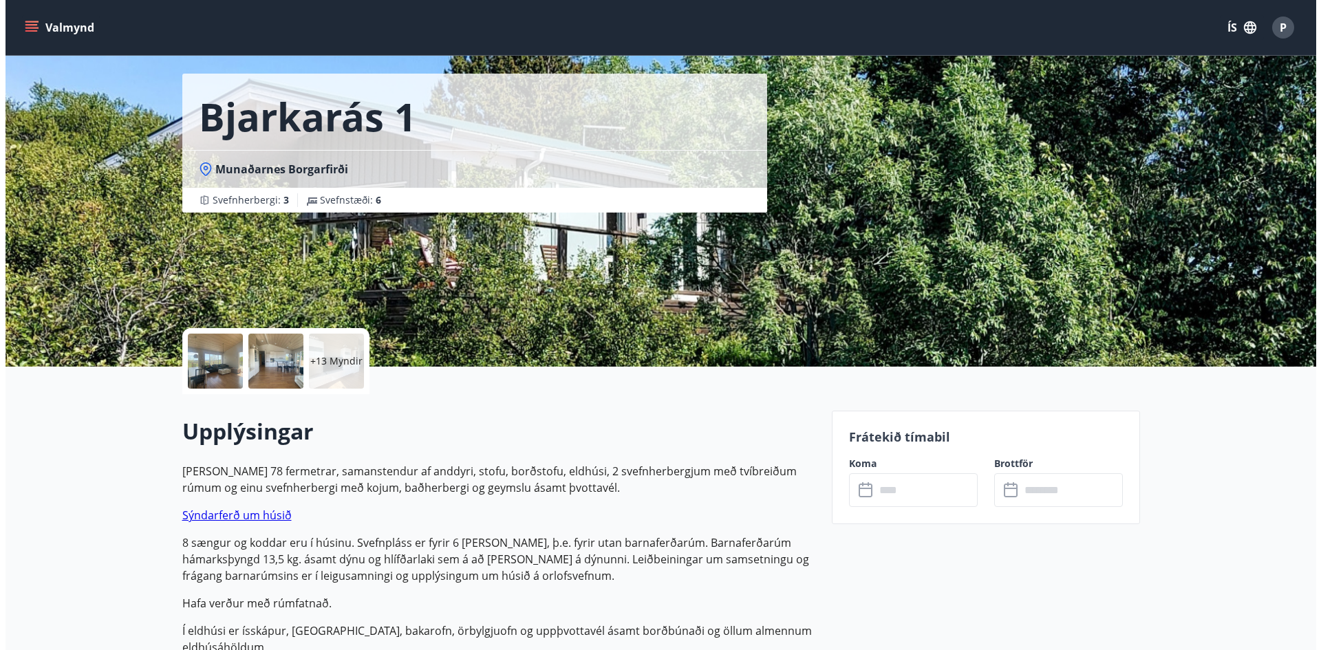
scroll to position [69, 0]
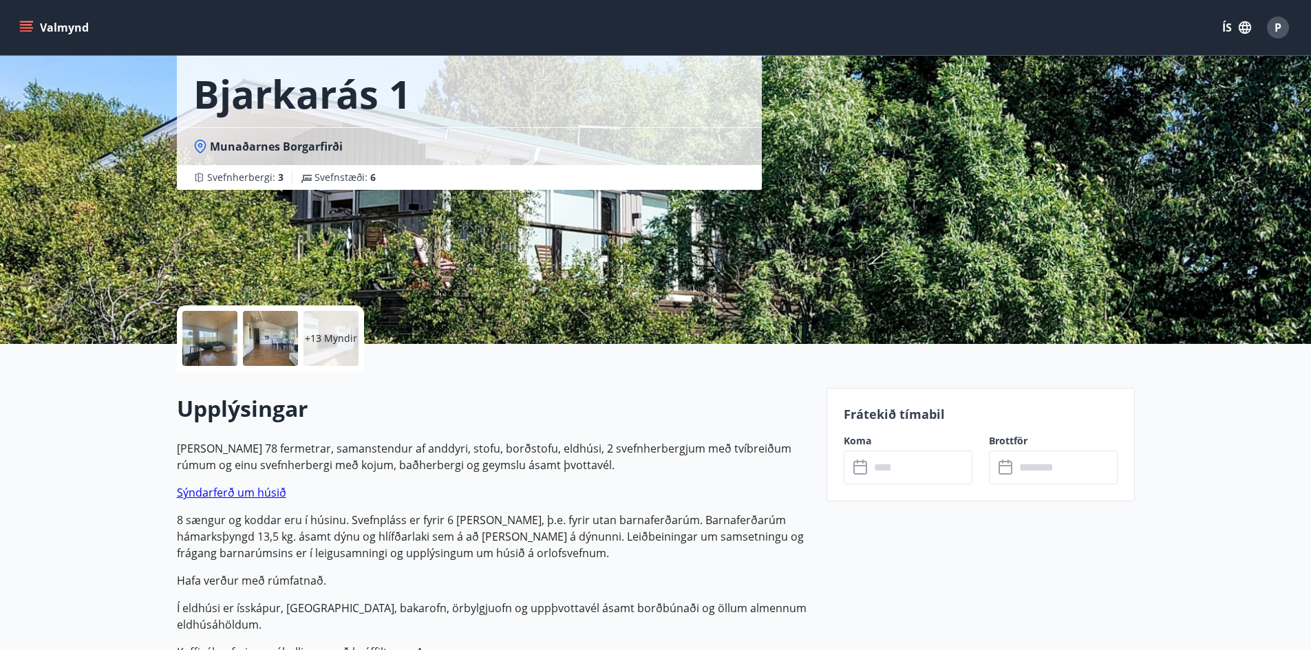
click at [357, 331] on div "+13 Myndir" at bounding box center [331, 338] width 55 height 55
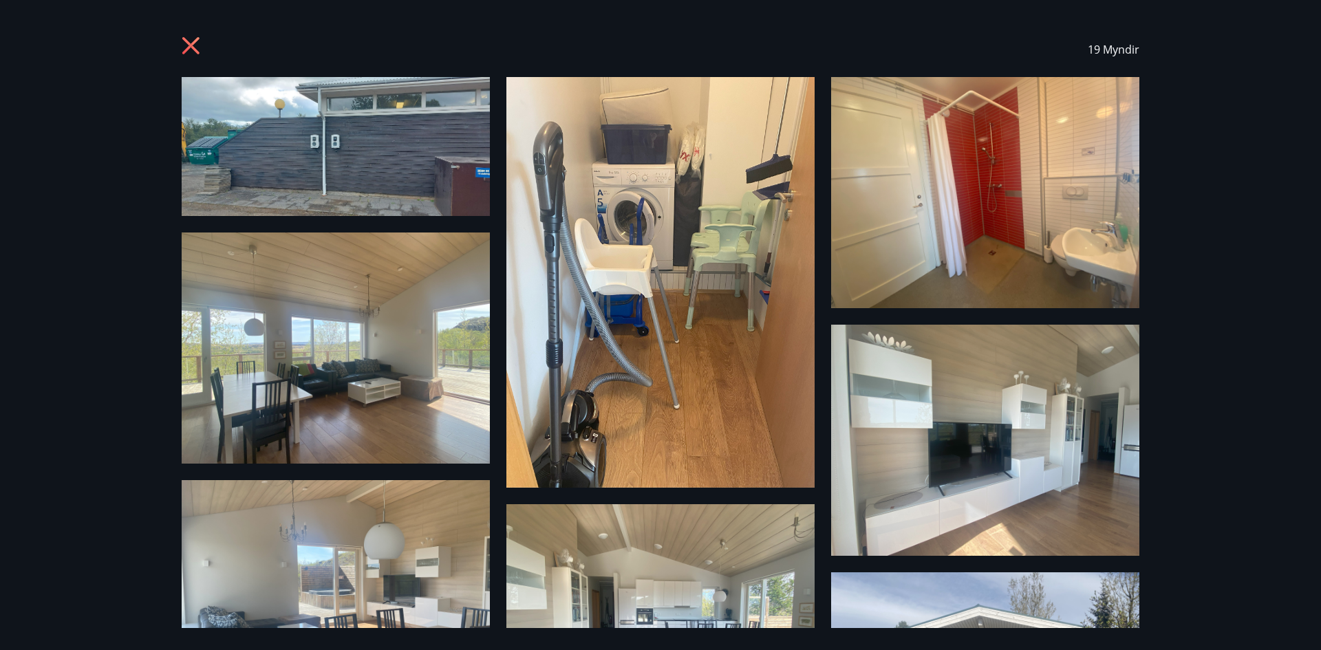
click at [343, 323] on img at bounding box center [336, 348] width 308 height 231
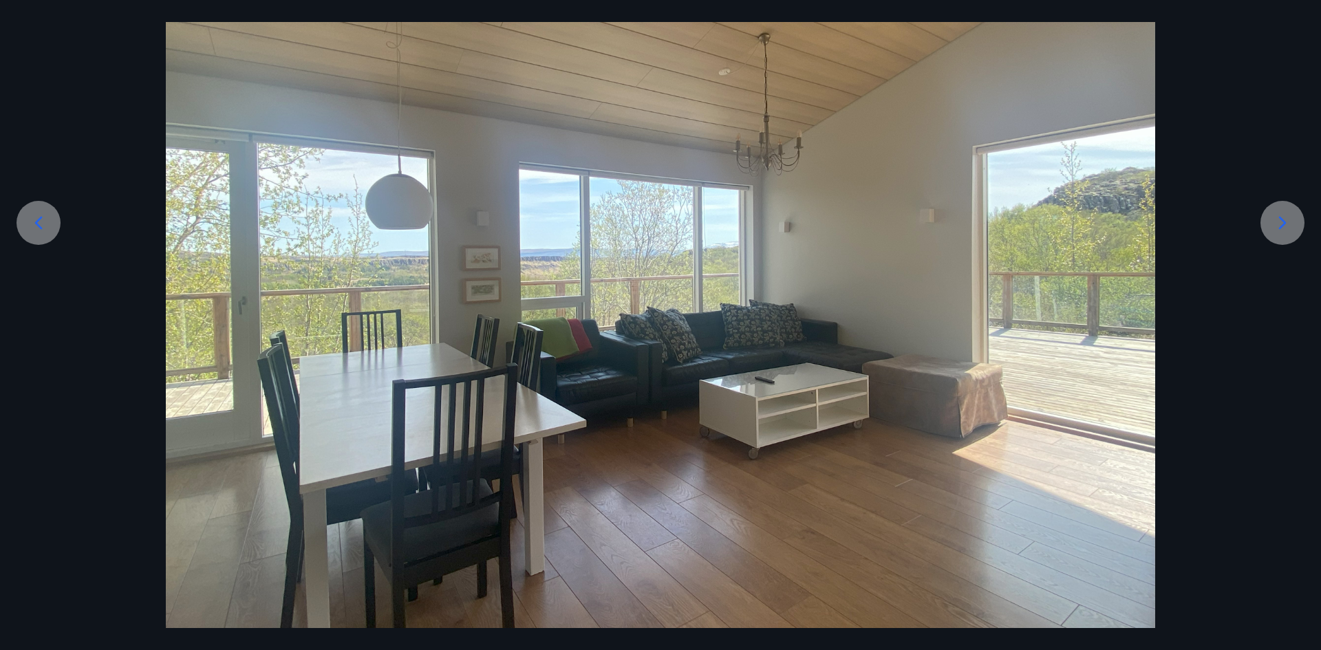
scroll to position [191, 0]
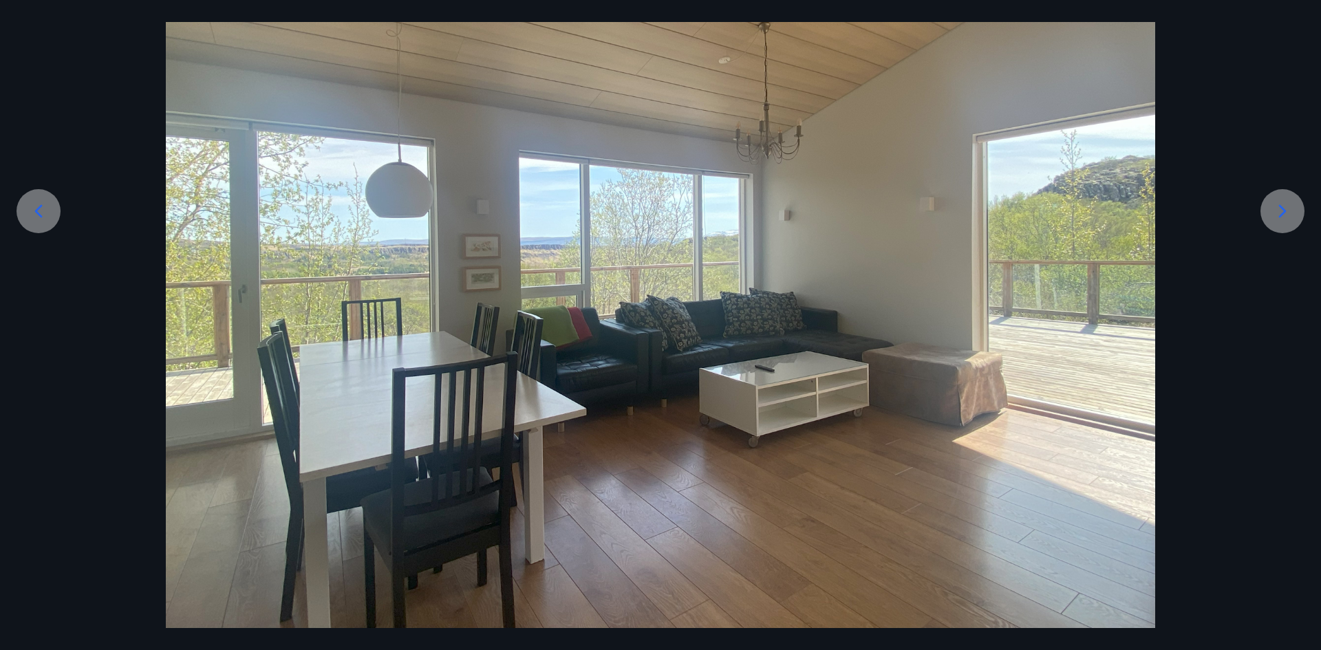
click at [1289, 210] on icon at bounding box center [1283, 211] width 22 height 22
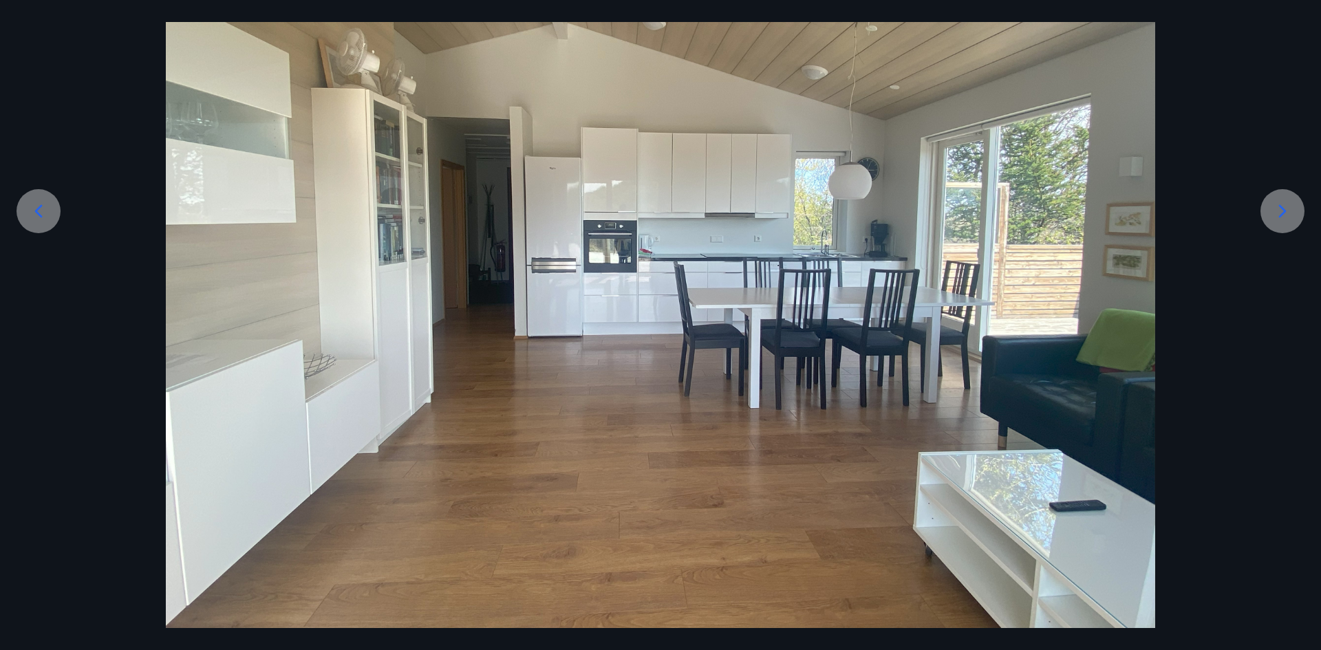
click at [1289, 210] on icon at bounding box center [1283, 211] width 22 height 22
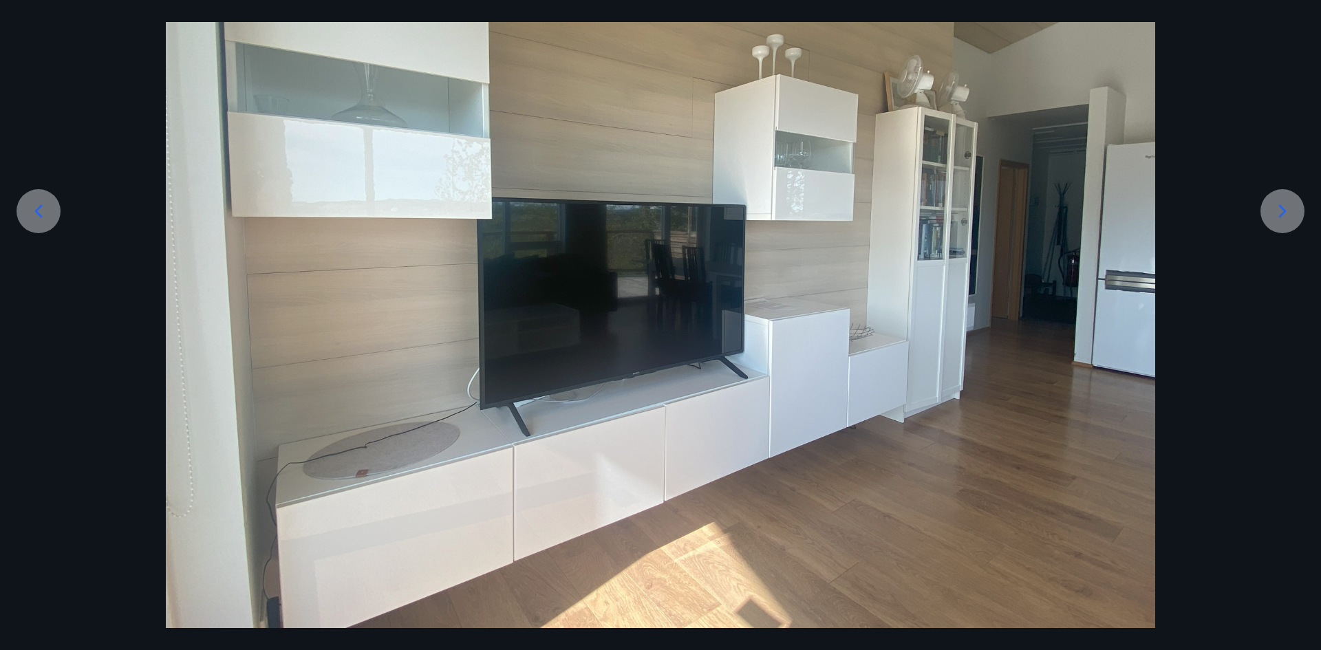
click at [1289, 210] on icon at bounding box center [1283, 211] width 22 height 22
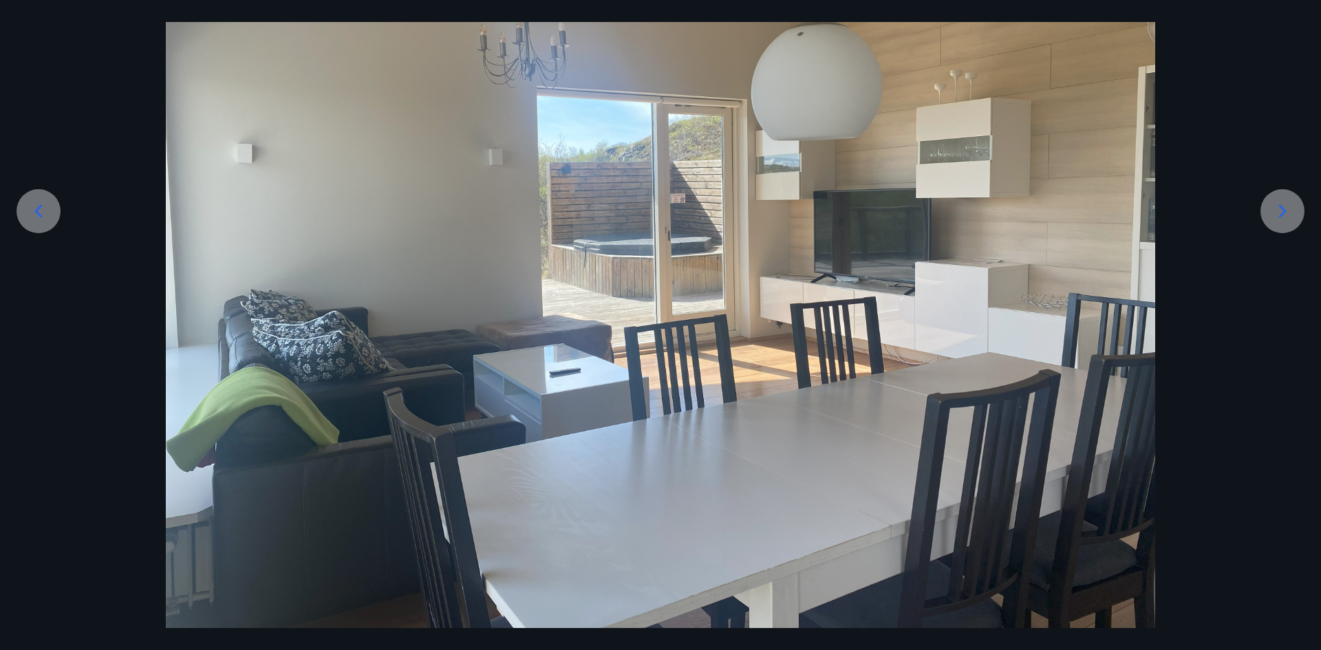
click at [1289, 210] on icon at bounding box center [1283, 211] width 22 height 22
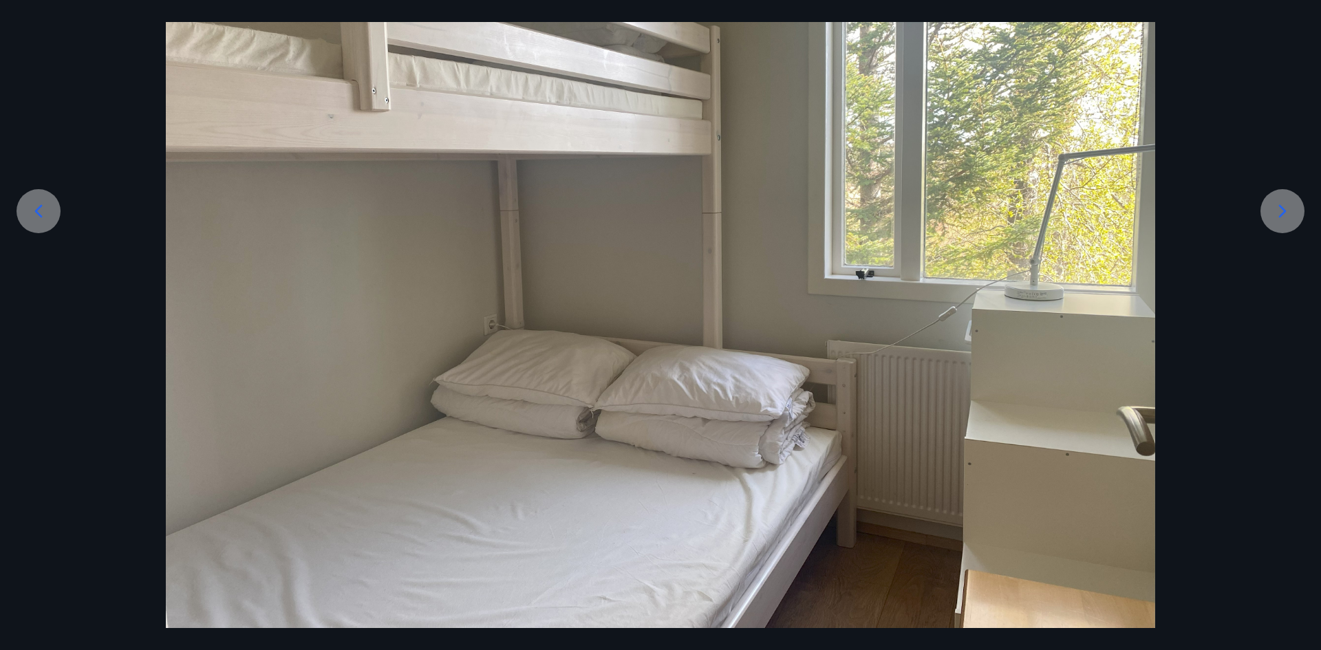
click at [1289, 210] on icon at bounding box center [1283, 211] width 22 height 22
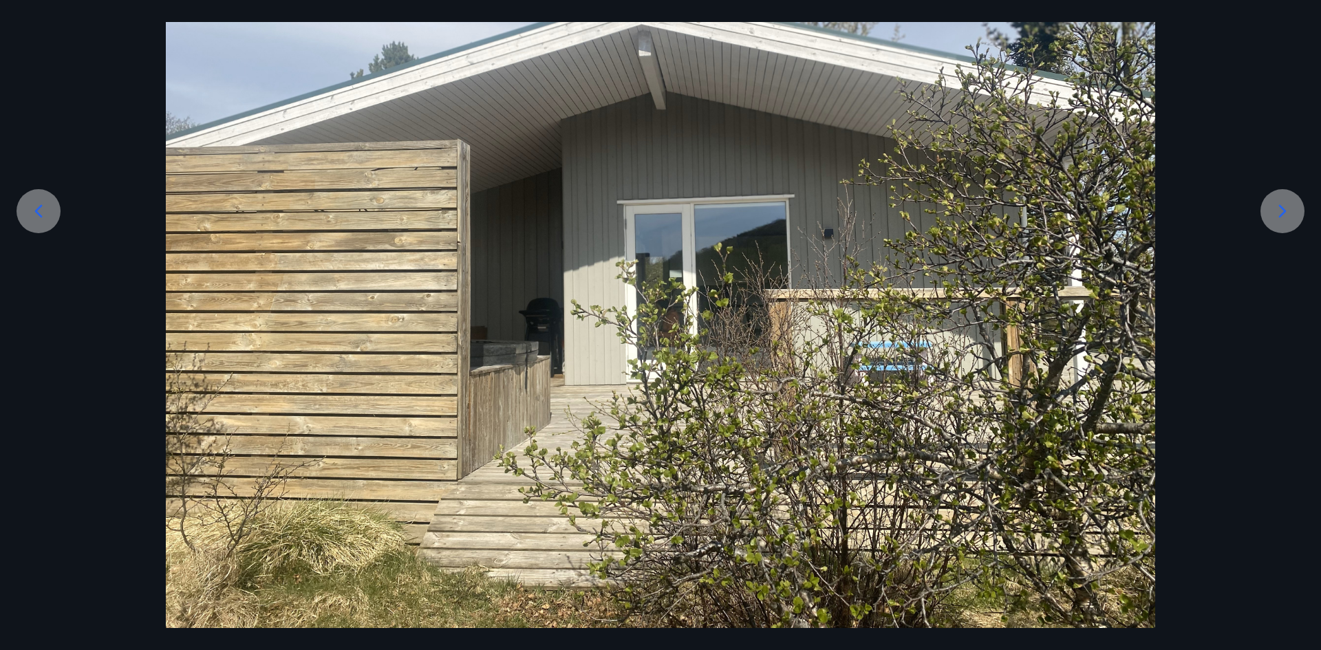
click at [1290, 210] on icon at bounding box center [1283, 211] width 22 height 22
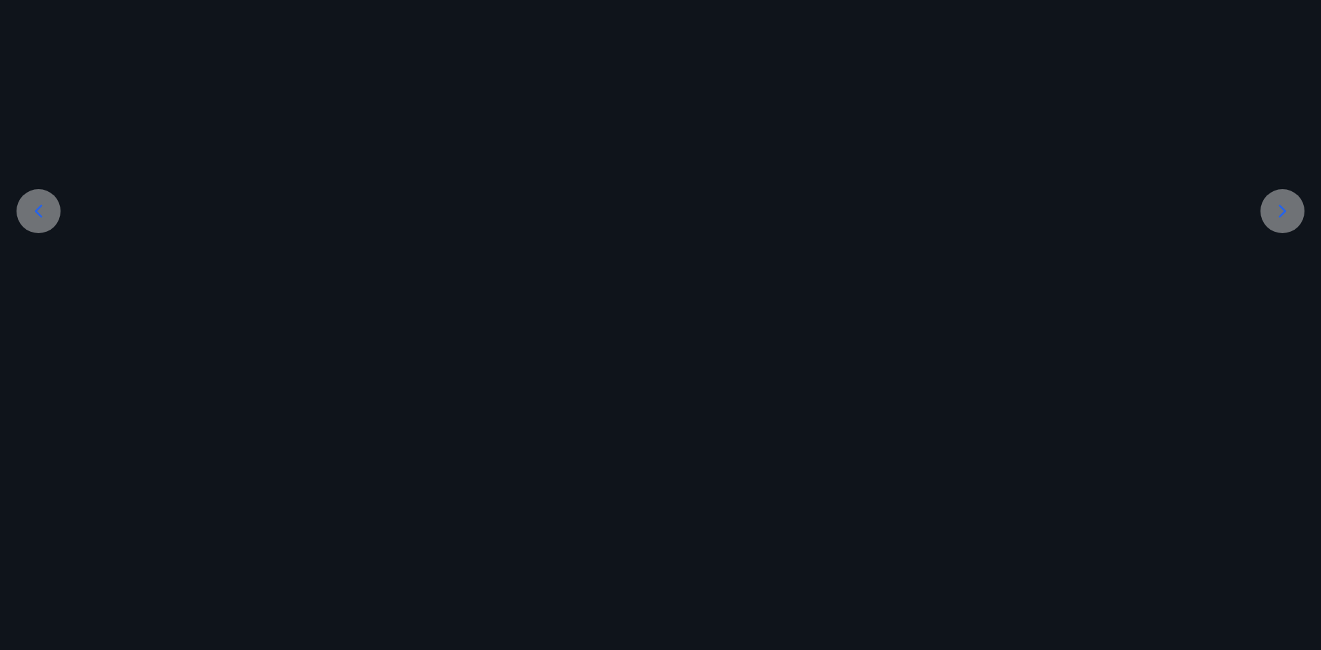
scroll to position [0, 0]
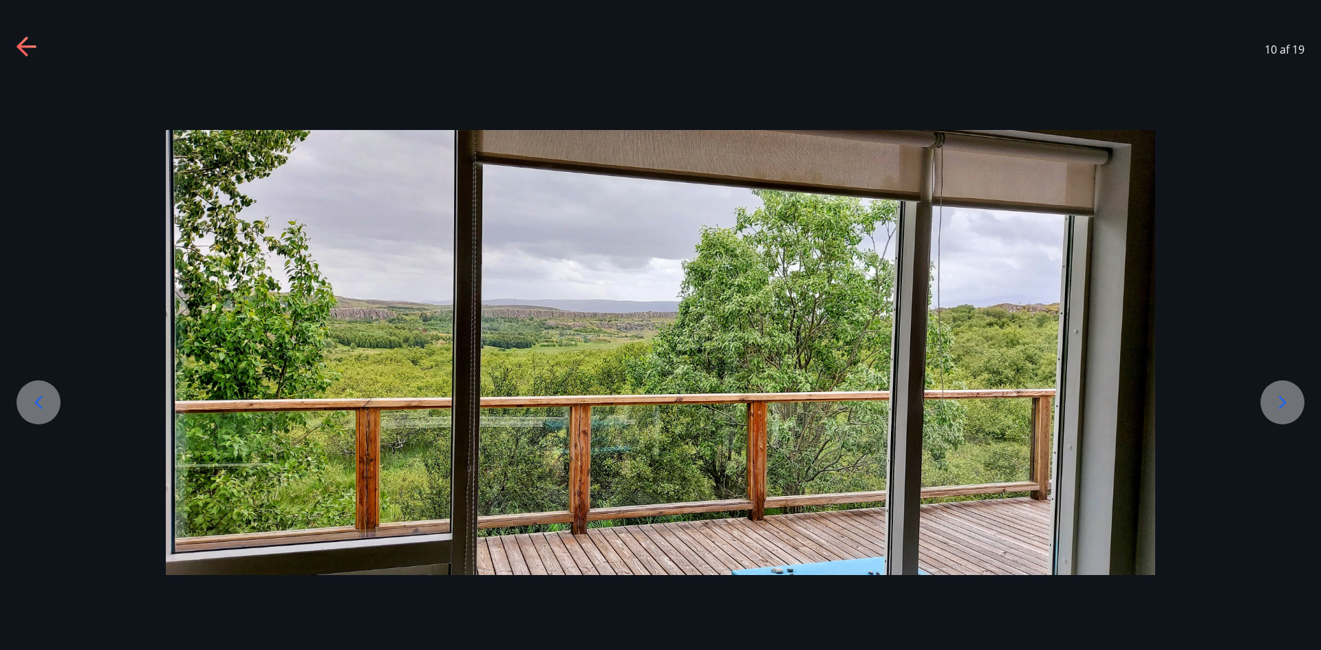
click at [1290, 210] on div at bounding box center [660, 352] width 1321 height 445
click at [1287, 211] on div at bounding box center [660, 352] width 1321 height 445
click at [1300, 398] on div at bounding box center [1283, 403] width 44 height 44
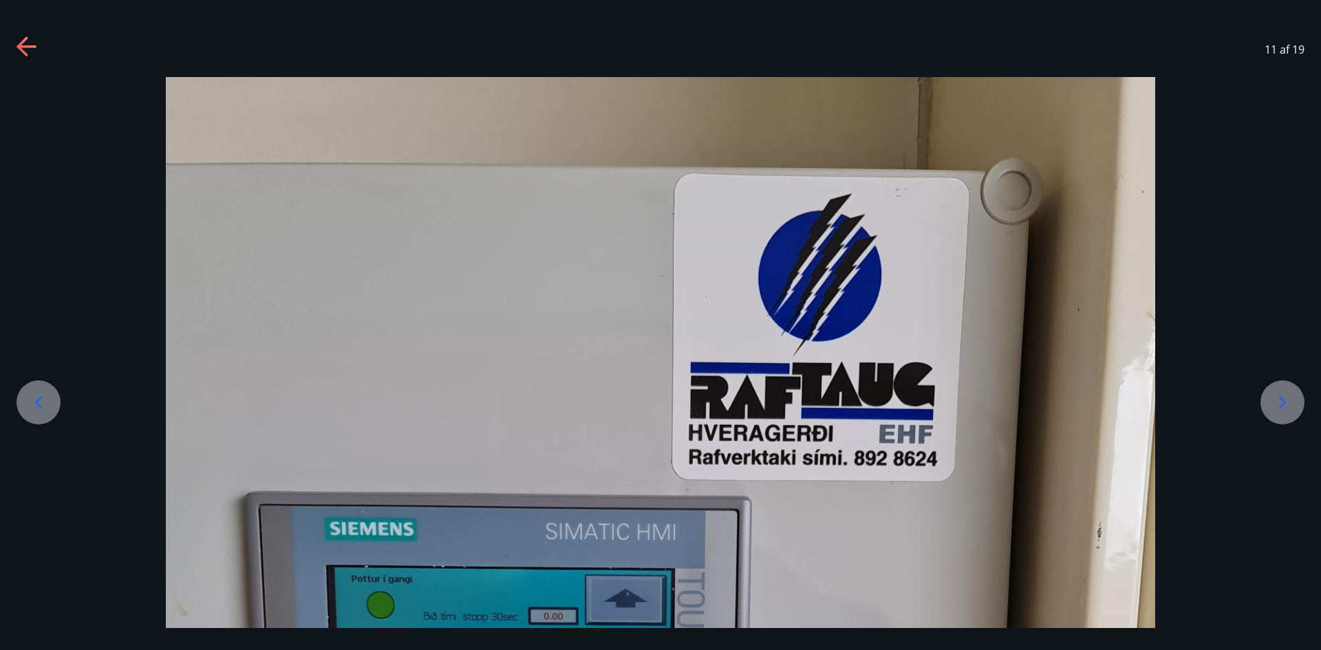
click at [1290, 405] on icon at bounding box center [1283, 403] width 22 height 22
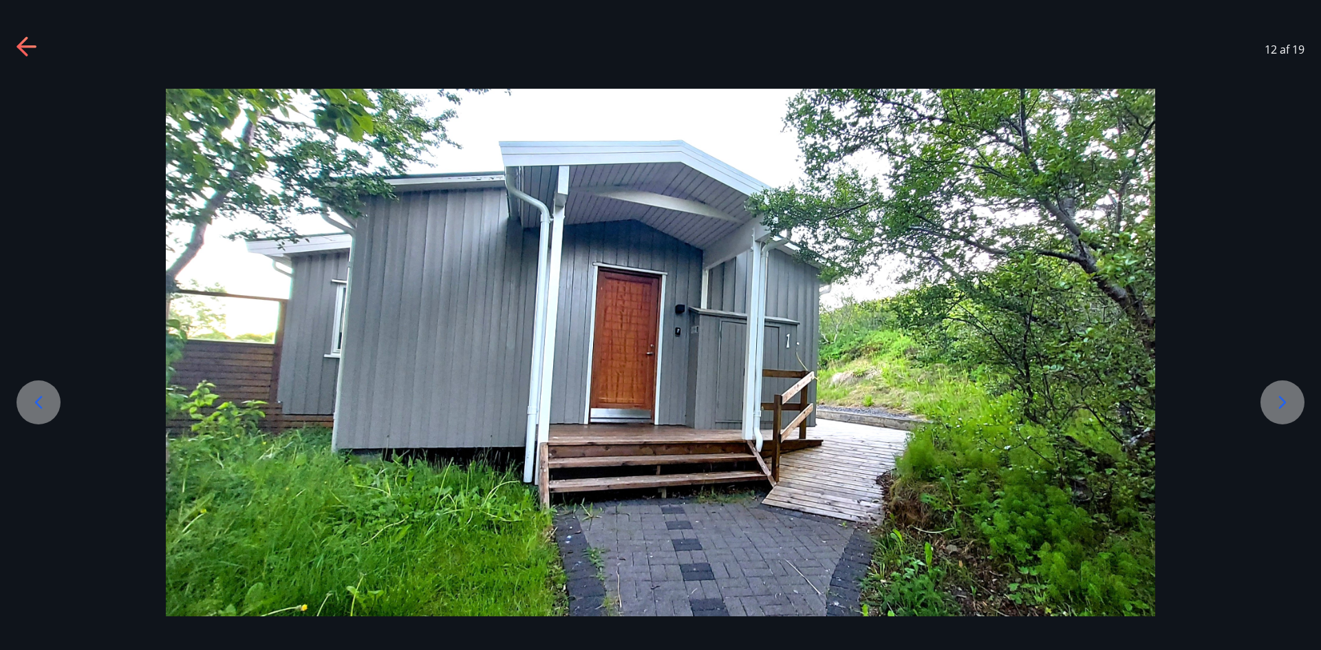
click at [1290, 405] on icon at bounding box center [1283, 403] width 22 height 22
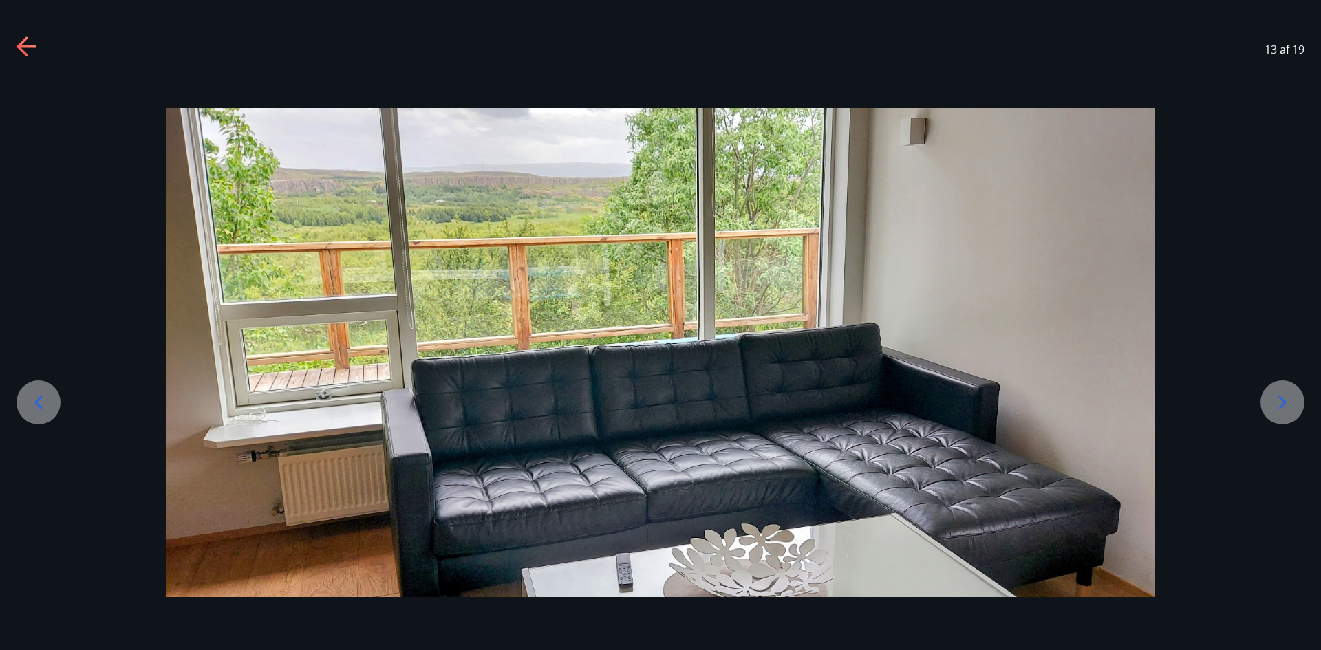
click at [1290, 403] on icon at bounding box center [1283, 403] width 22 height 22
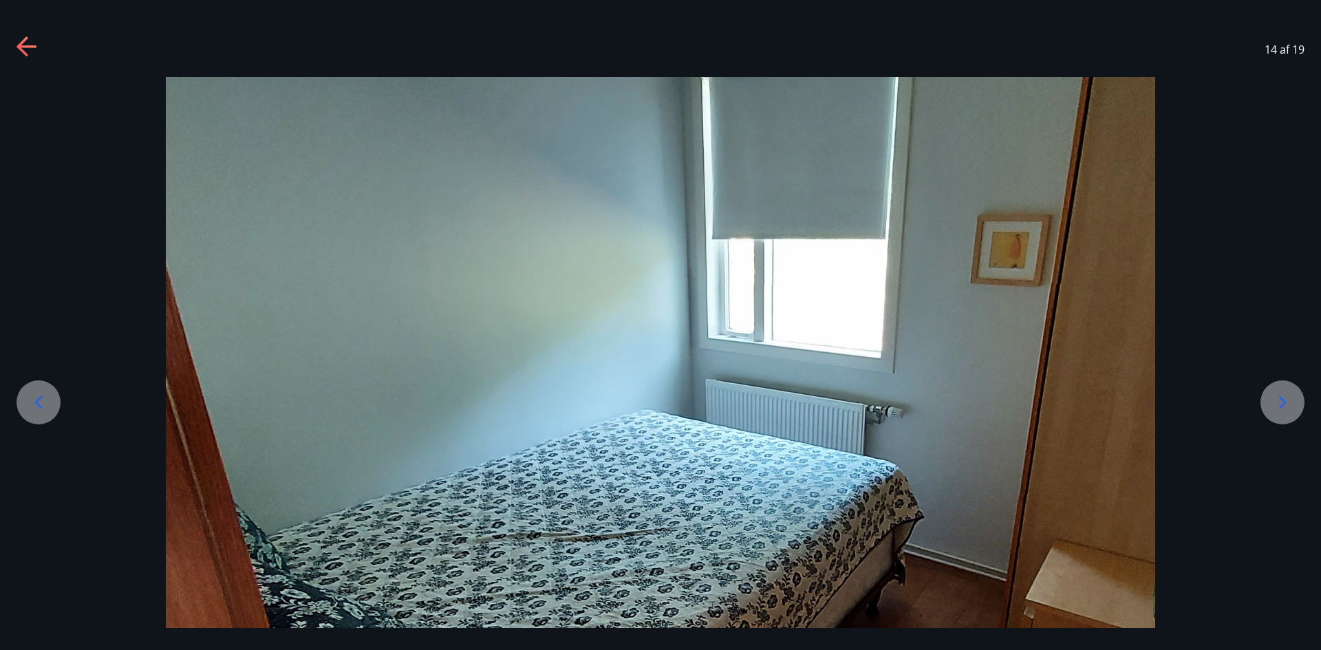
click at [1290, 403] on icon at bounding box center [1283, 403] width 22 height 22
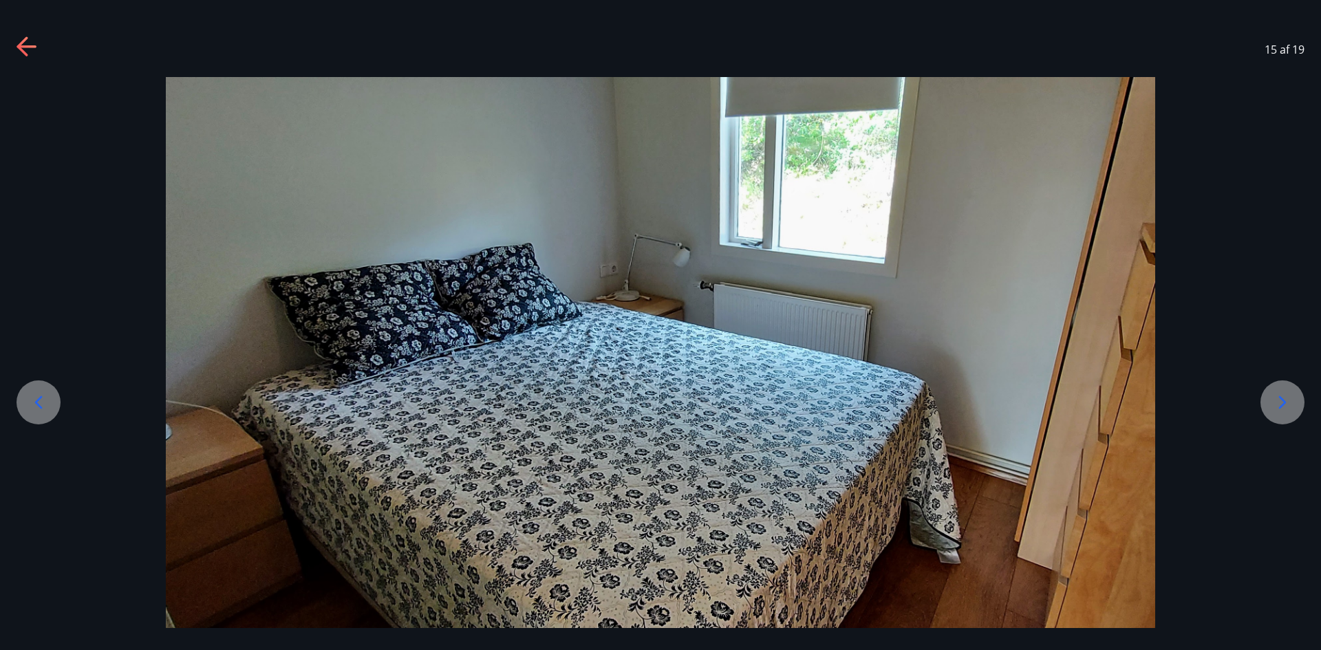
click at [1290, 401] on icon at bounding box center [1283, 403] width 22 height 22
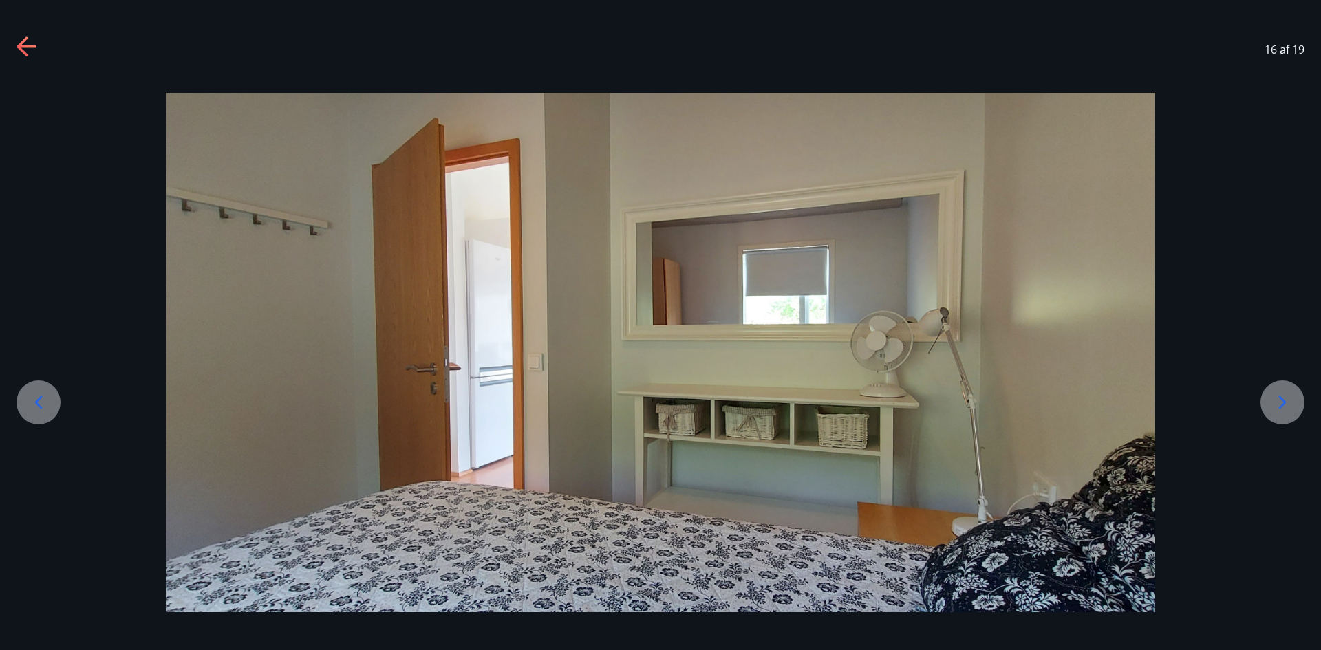
click at [1290, 401] on icon at bounding box center [1283, 403] width 22 height 22
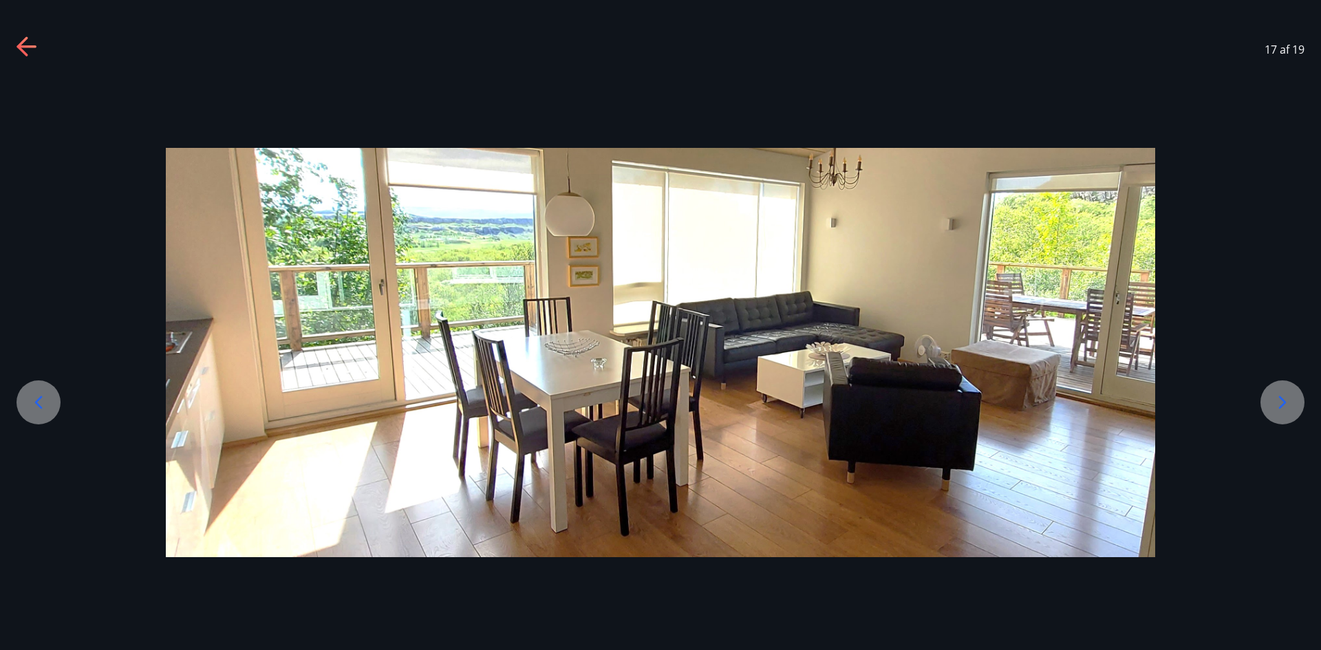
click at [1290, 400] on icon at bounding box center [1283, 403] width 22 height 22
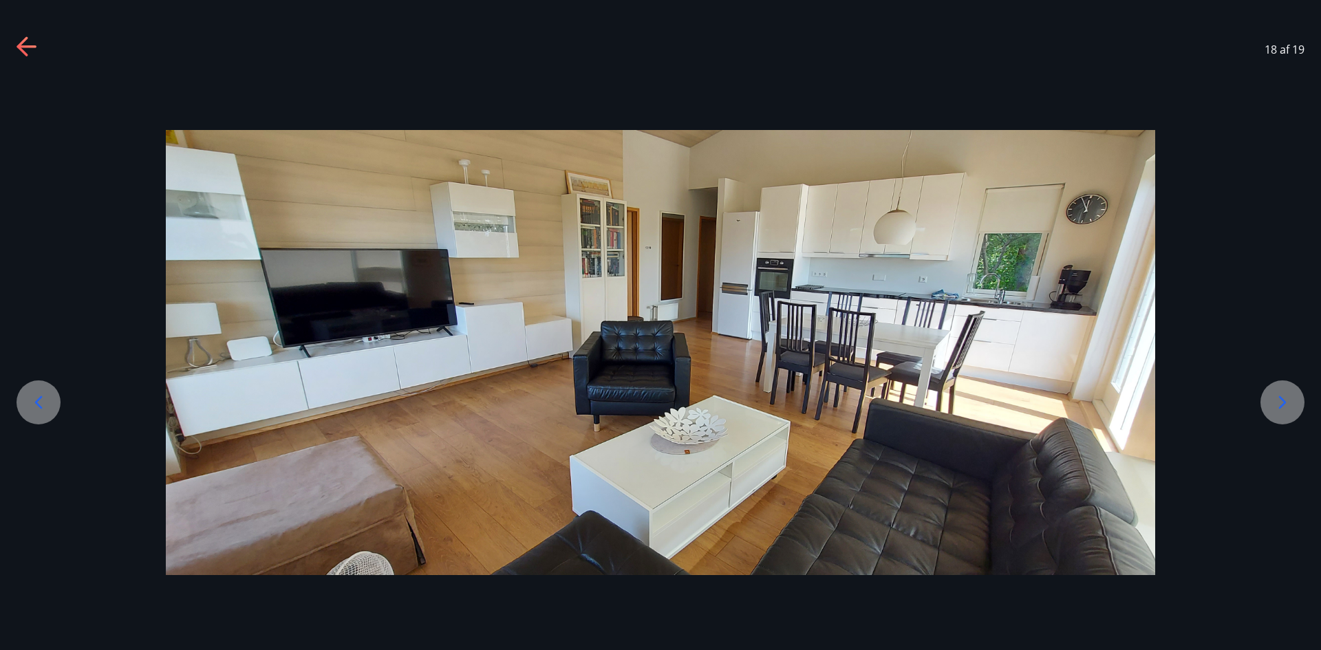
click at [1290, 396] on icon at bounding box center [1283, 403] width 22 height 22
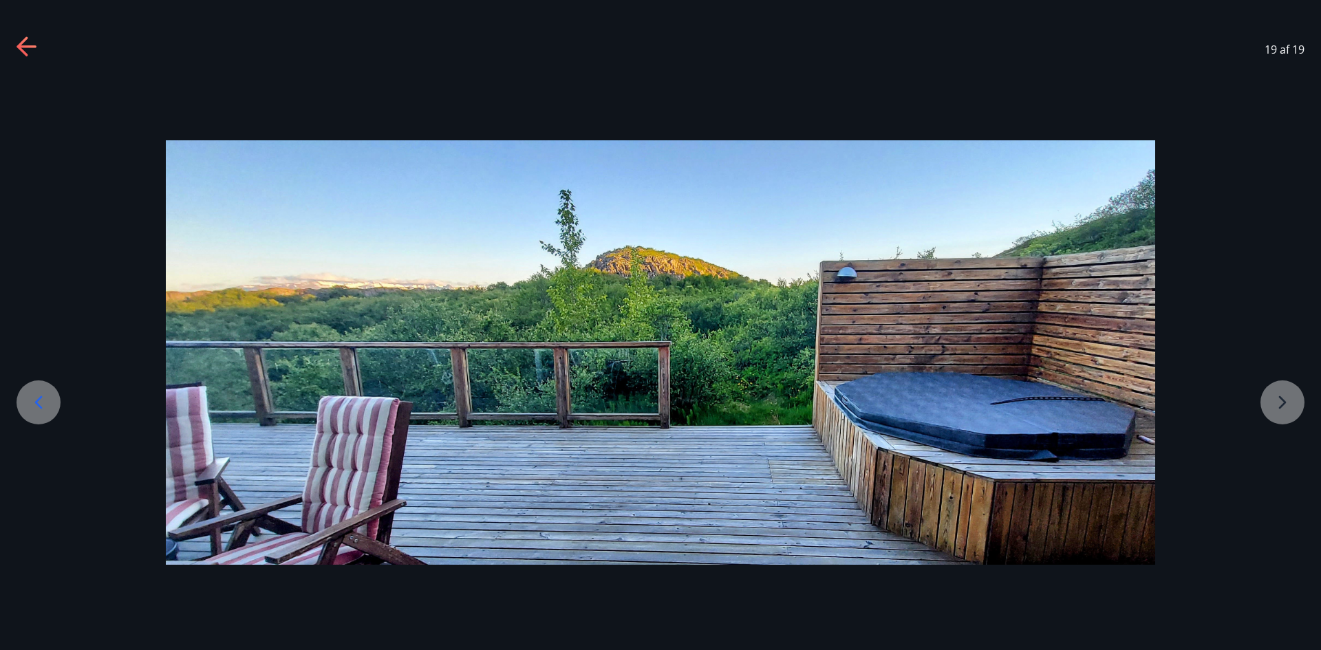
click at [1290, 396] on div at bounding box center [660, 352] width 1321 height 425
